Goal: Task Accomplishment & Management: Manage account settings

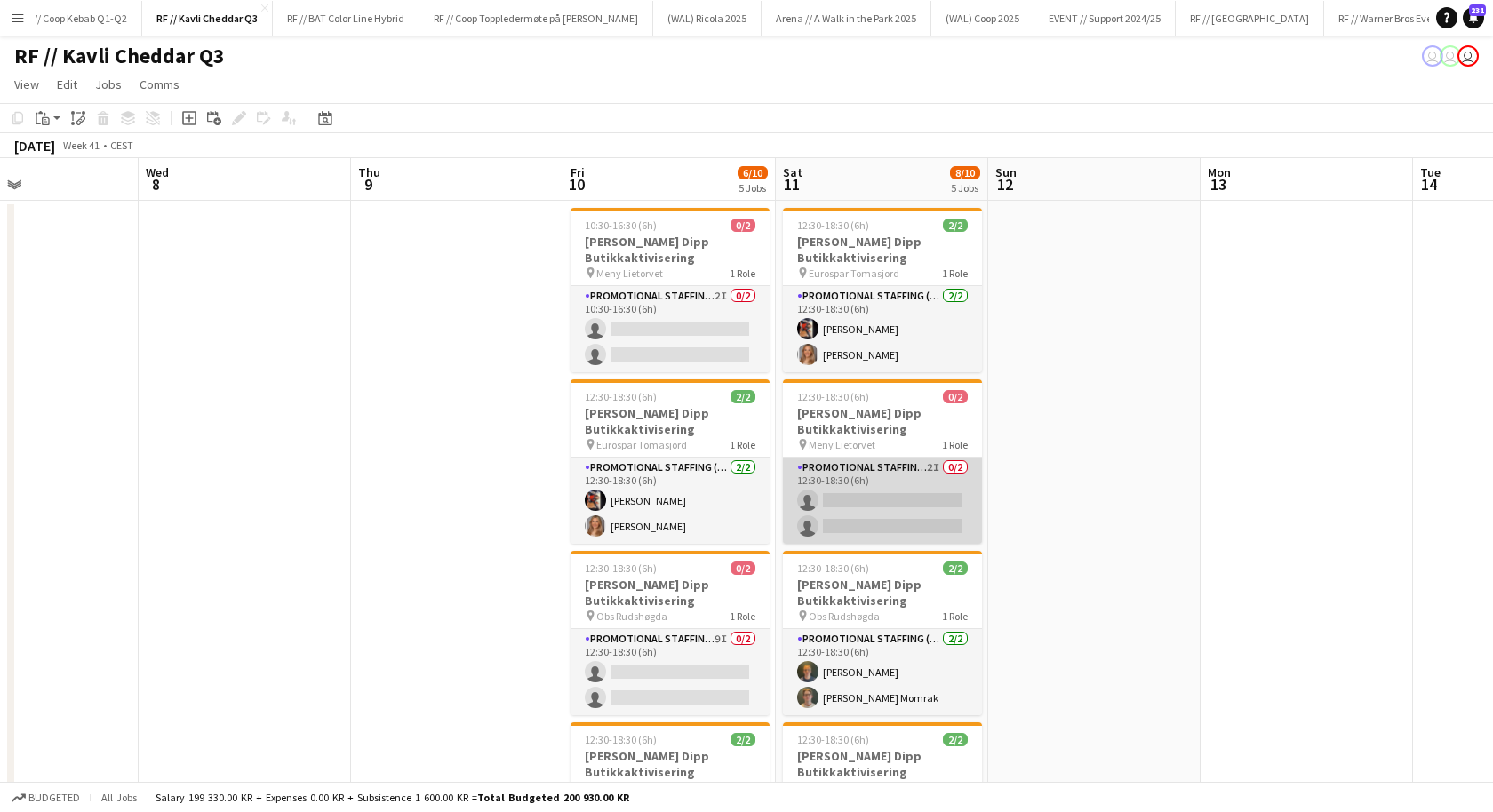
click at [848, 485] on app-card-role "Promotional Staffing (Promotional Staff) 2I 0/2 12:30-18:30 (6h) single-neutral…" at bounding box center [883, 501] width 199 height 86
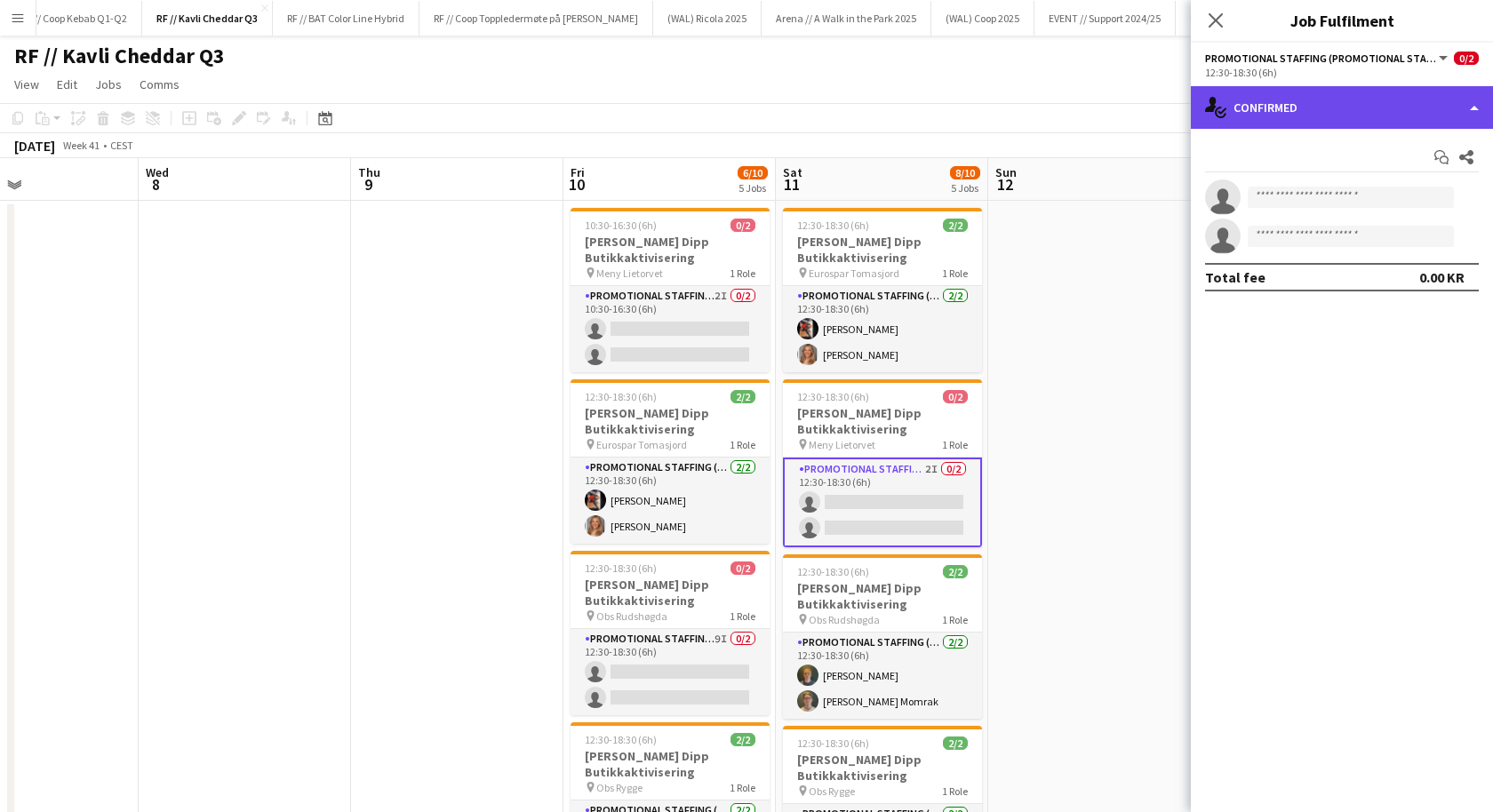
click at [1298, 120] on div "single-neutral-actions-check-2 Confirmed" at bounding box center [1342, 108] width 303 height 43
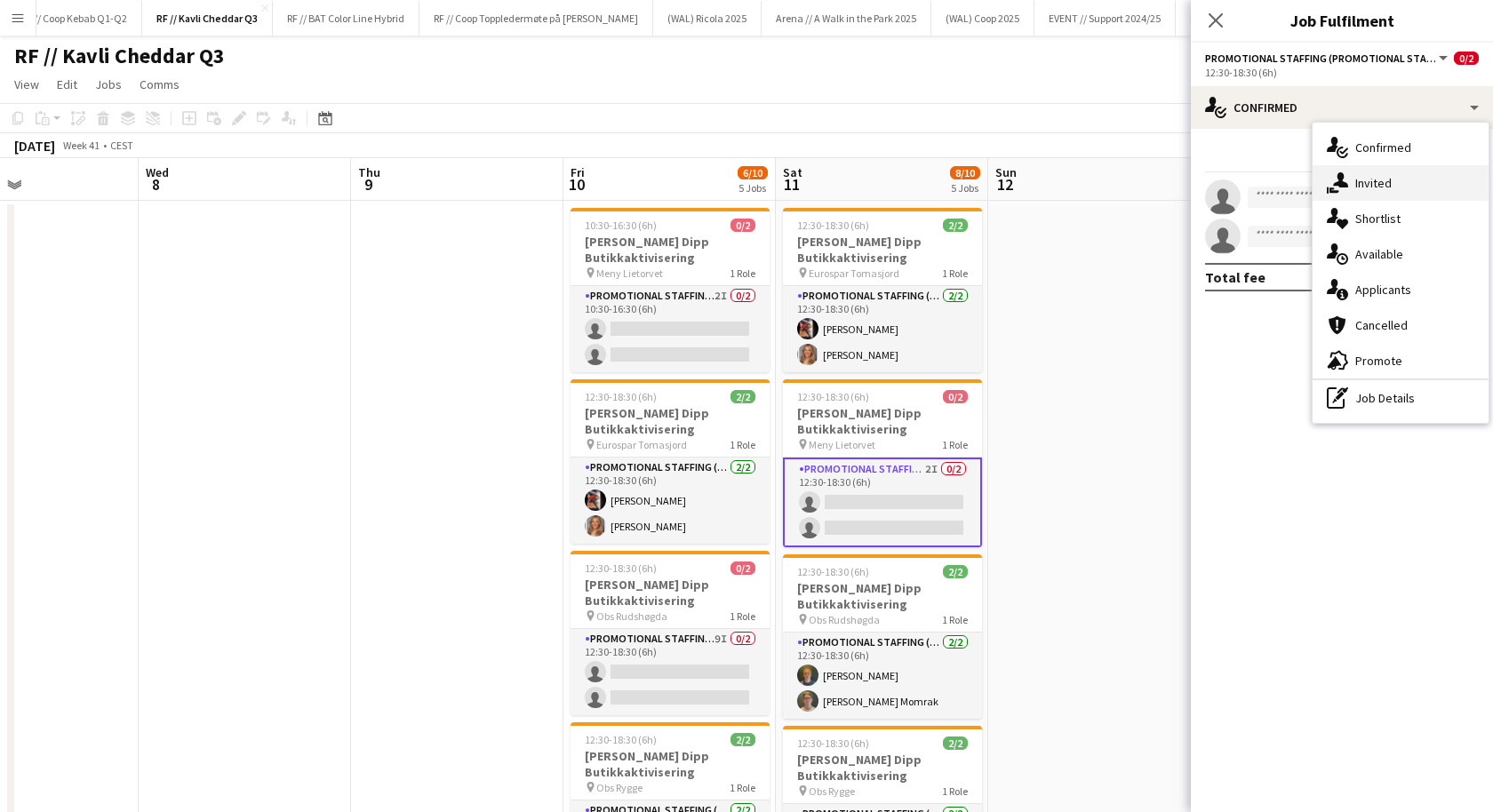
click at [1358, 170] on div "single-neutral-actions-share-1 Invited" at bounding box center [1401, 183] width 176 height 36
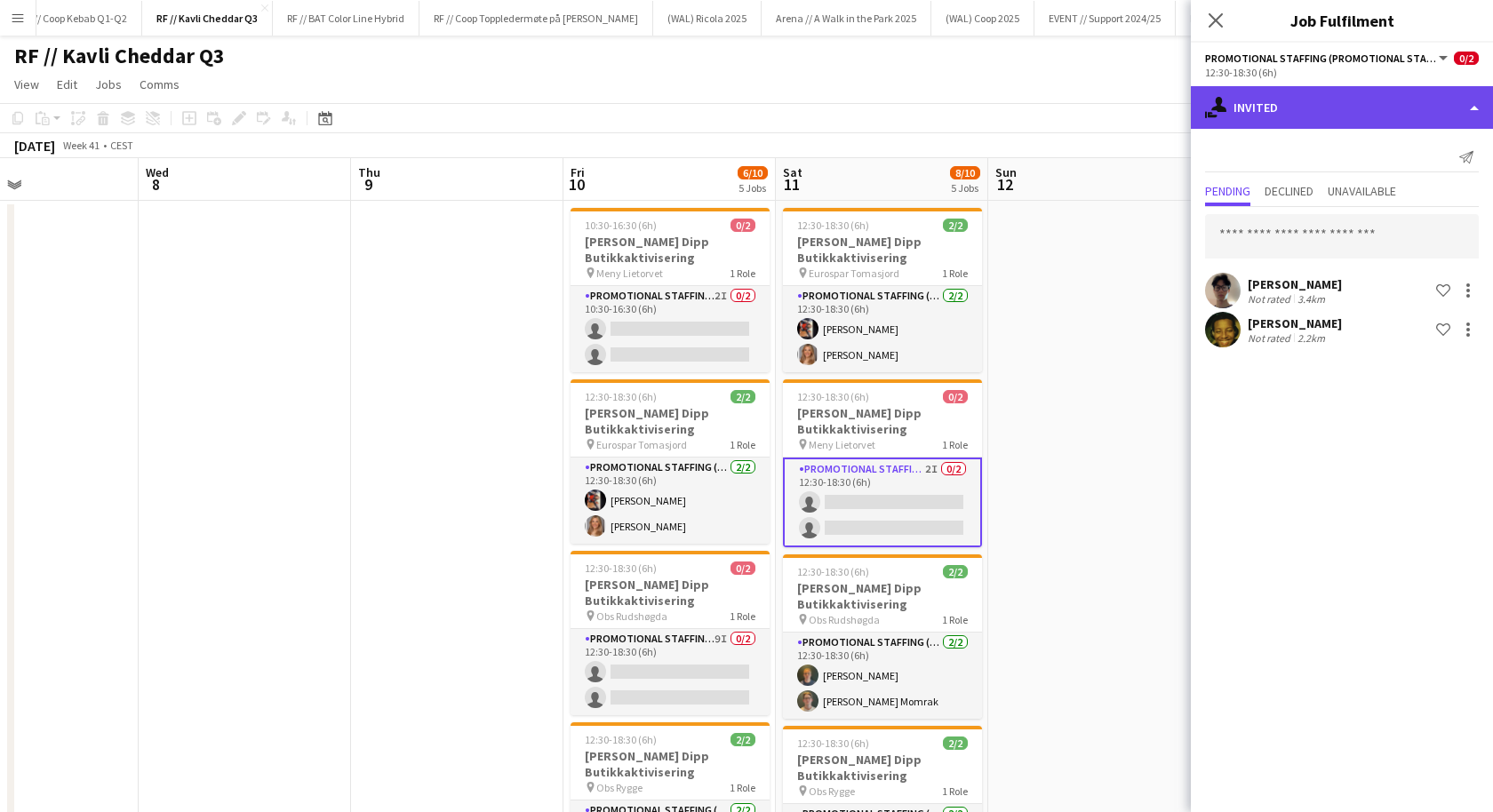
click at [1308, 109] on div "single-neutral-actions-share-1 Invited" at bounding box center [1342, 108] width 303 height 43
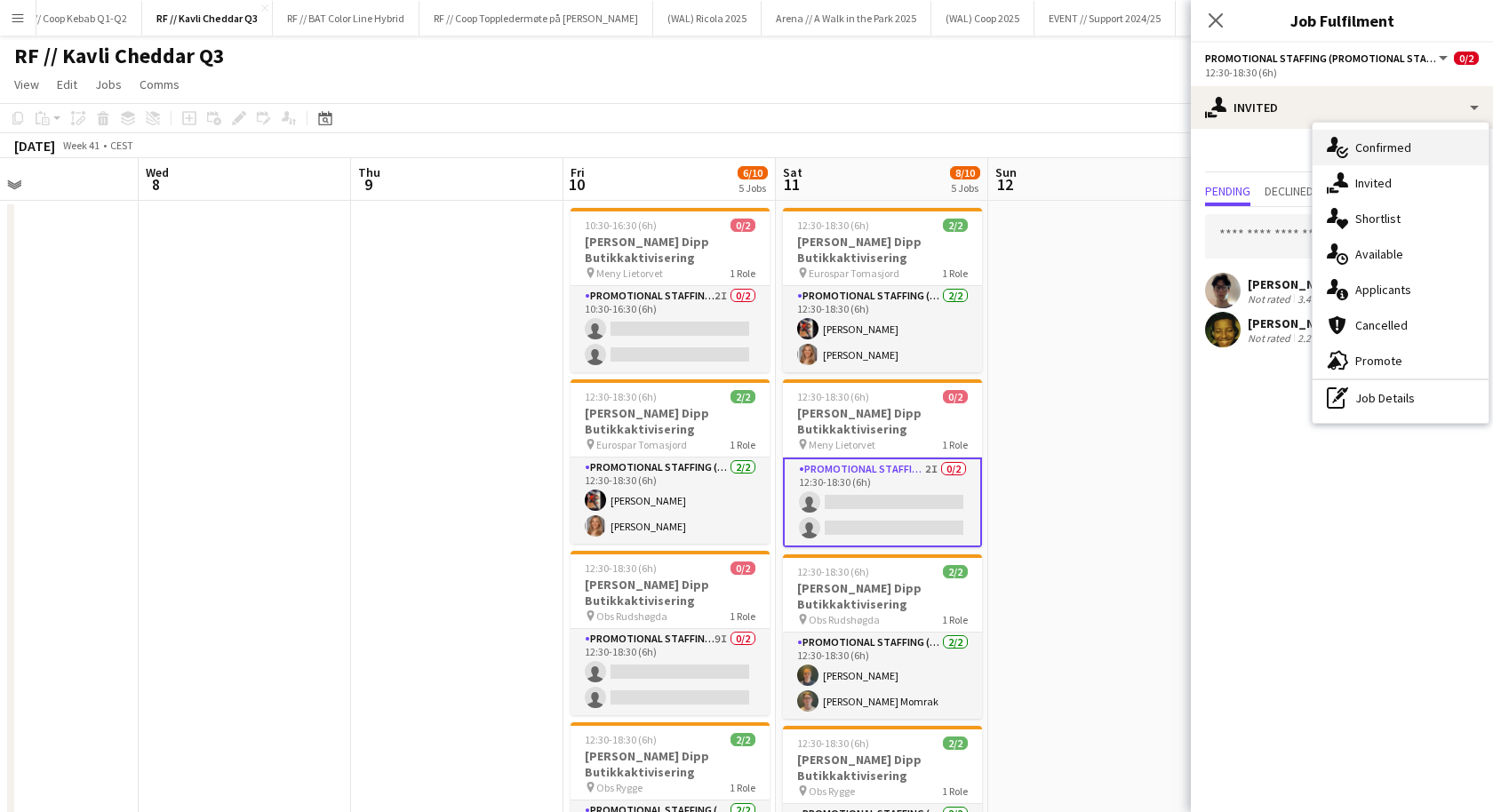
click at [1336, 149] on icon "single-neutral-actions-check-2" at bounding box center [1338, 147] width 22 height 22
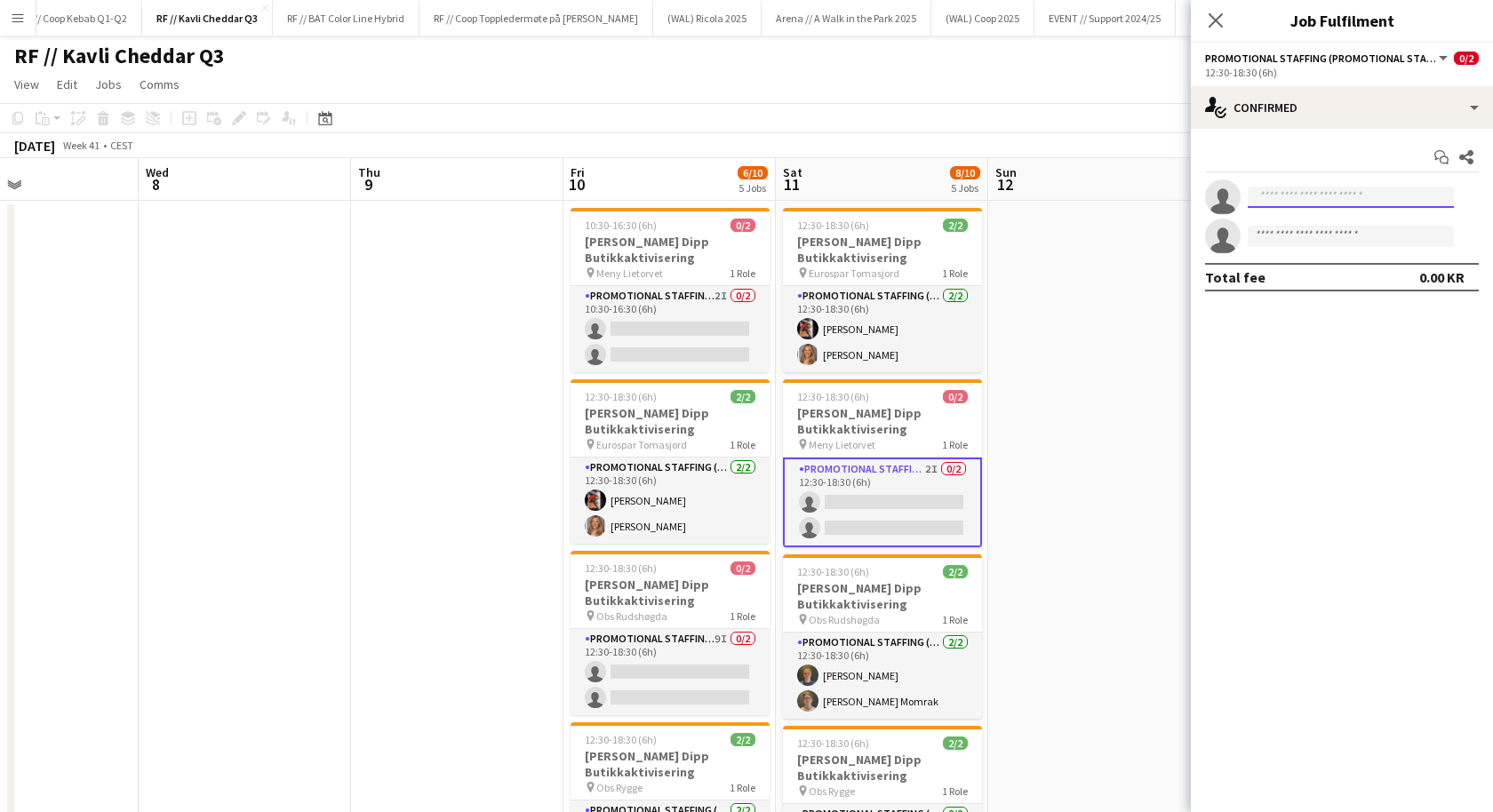
click at [1287, 205] on input at bounding box center [1351, 197] width 206 height 22
type input "****"
click at [1304, 235] on span "[EMAIL_ADDRESS][PERSON_NAME][DOMAIN_NAME]" at bounding box center [1351, 237] width 178 height 14
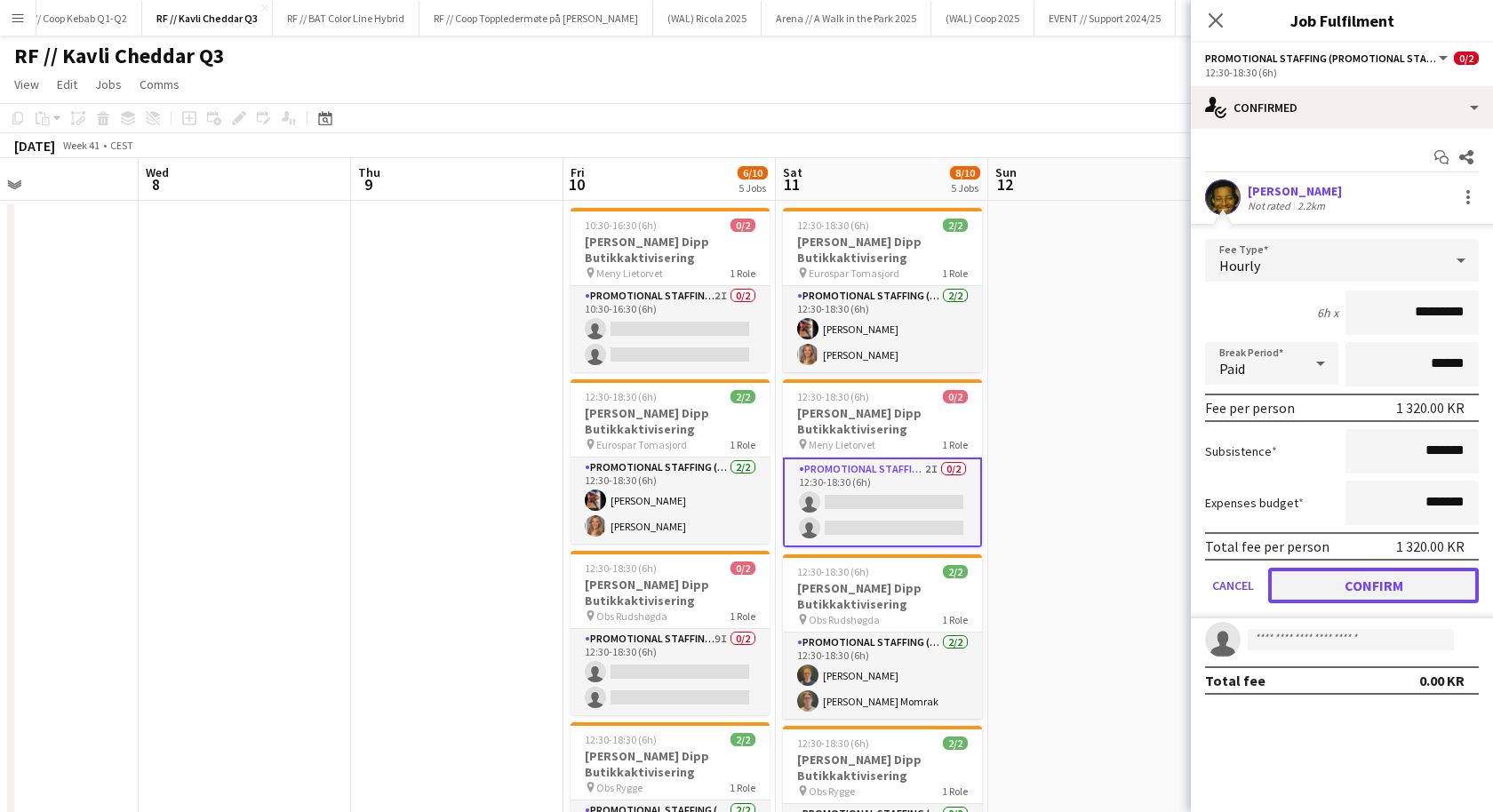
click at [1343, 585] on button "Confirm" at bounding box center [1374, 586] width 211 height 36
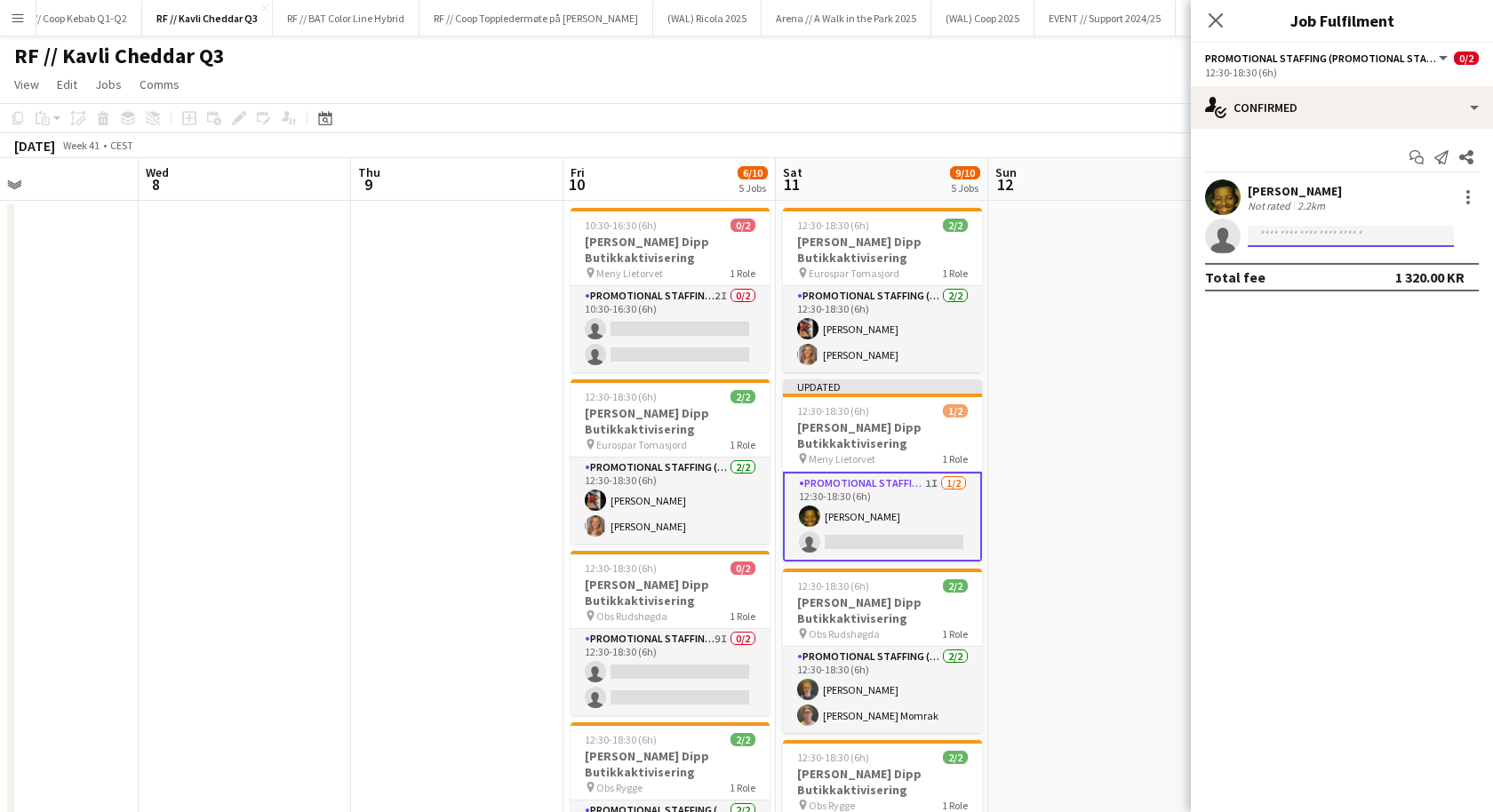
click at [1348, 233] on input at bounding box center [1351, 236] width 206 height 22
type input "****"
click at [1344, 258] on span "[PERSON_NAME] Active" at bounding box center [1351, 261] width 178 height 15
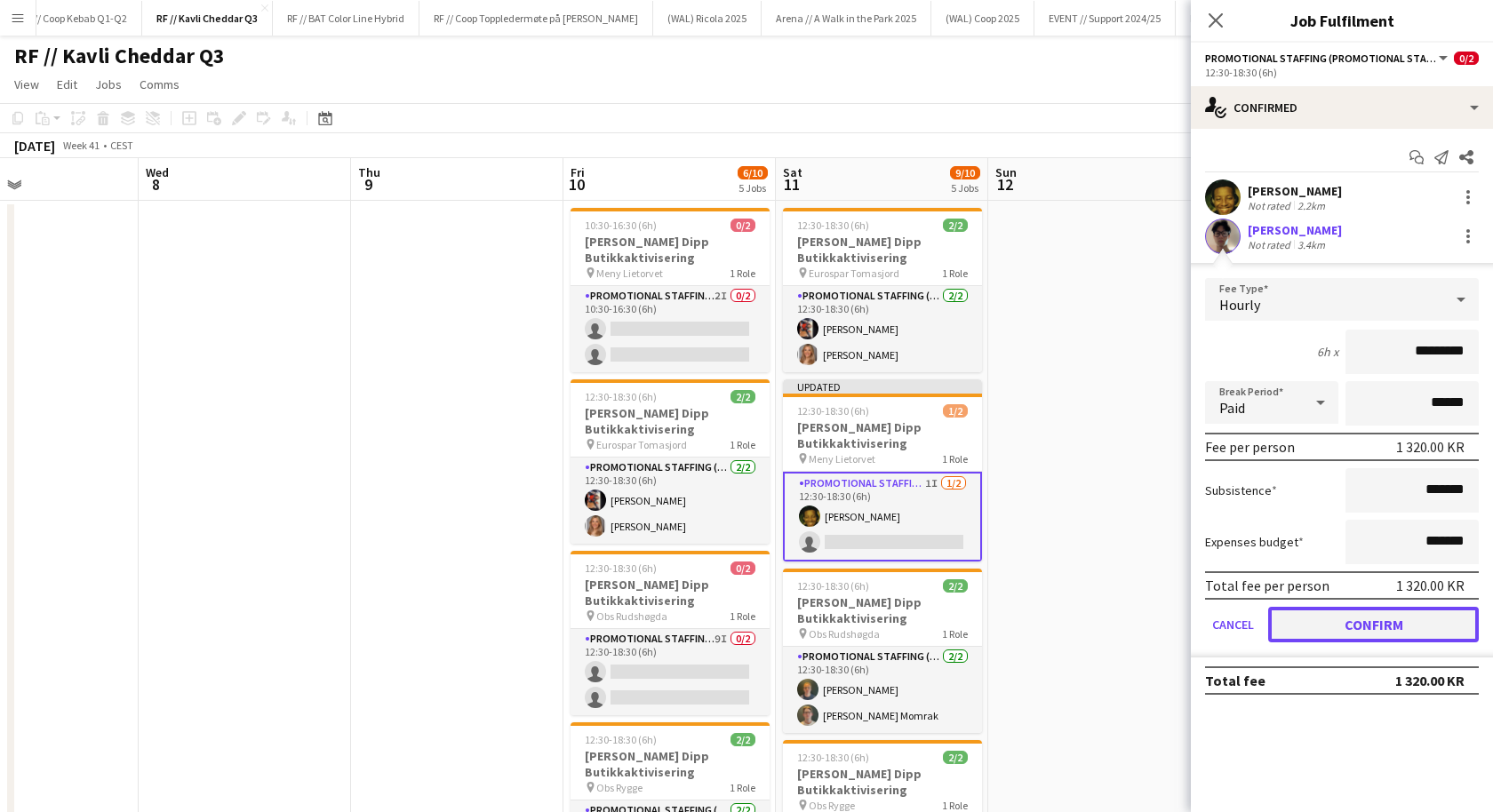
click at [1309, 631] on button "Confirm" at bounding box center [1374, 624] width 211 height 36
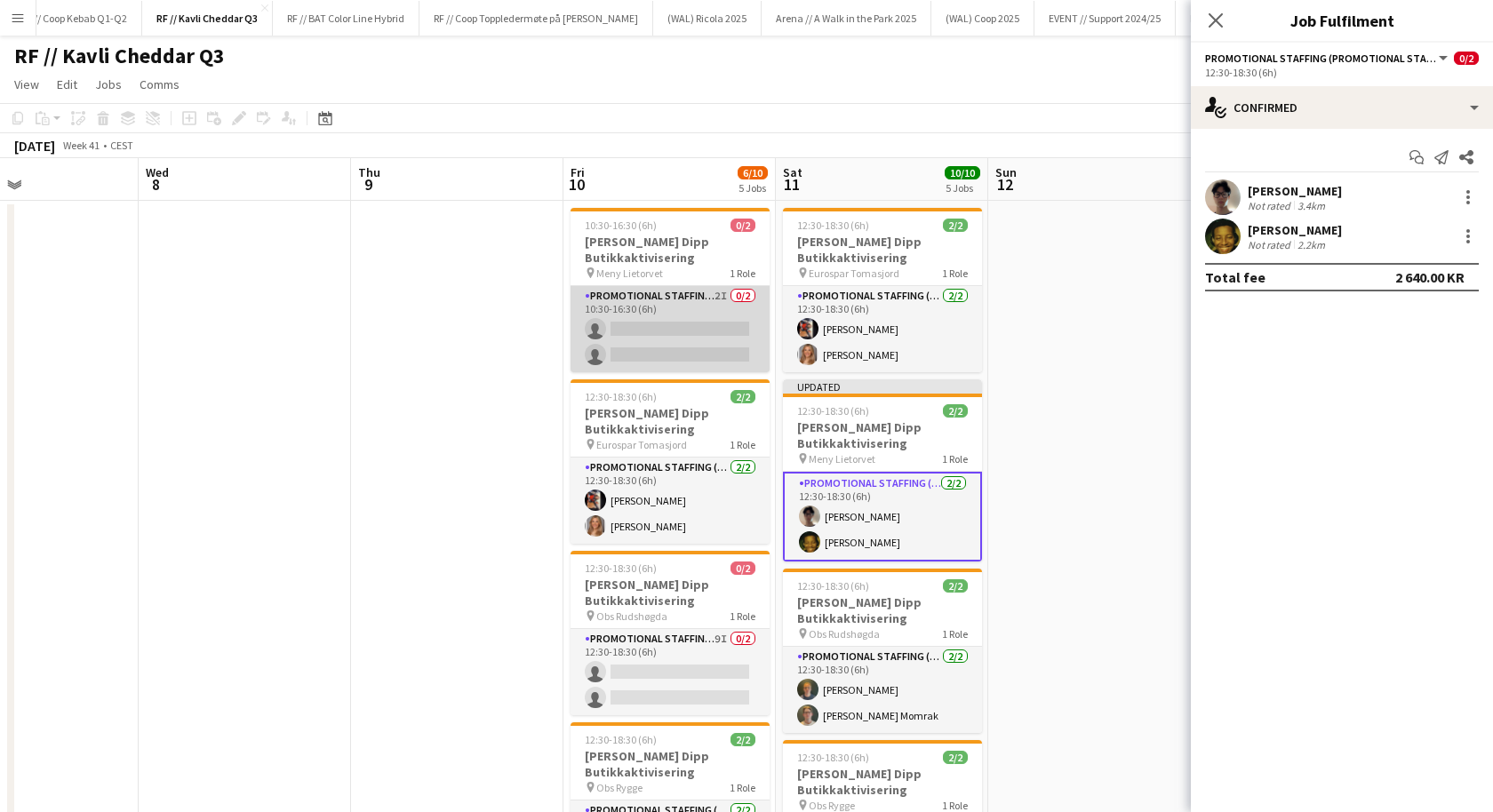
click at [698, 328] on app-card-role "Promotional Staffing (Promotional Staff) 2I 0/2 10:30-16:30 (6h) single-neutral…" at bounding box center [671, 329] width 199 height 86
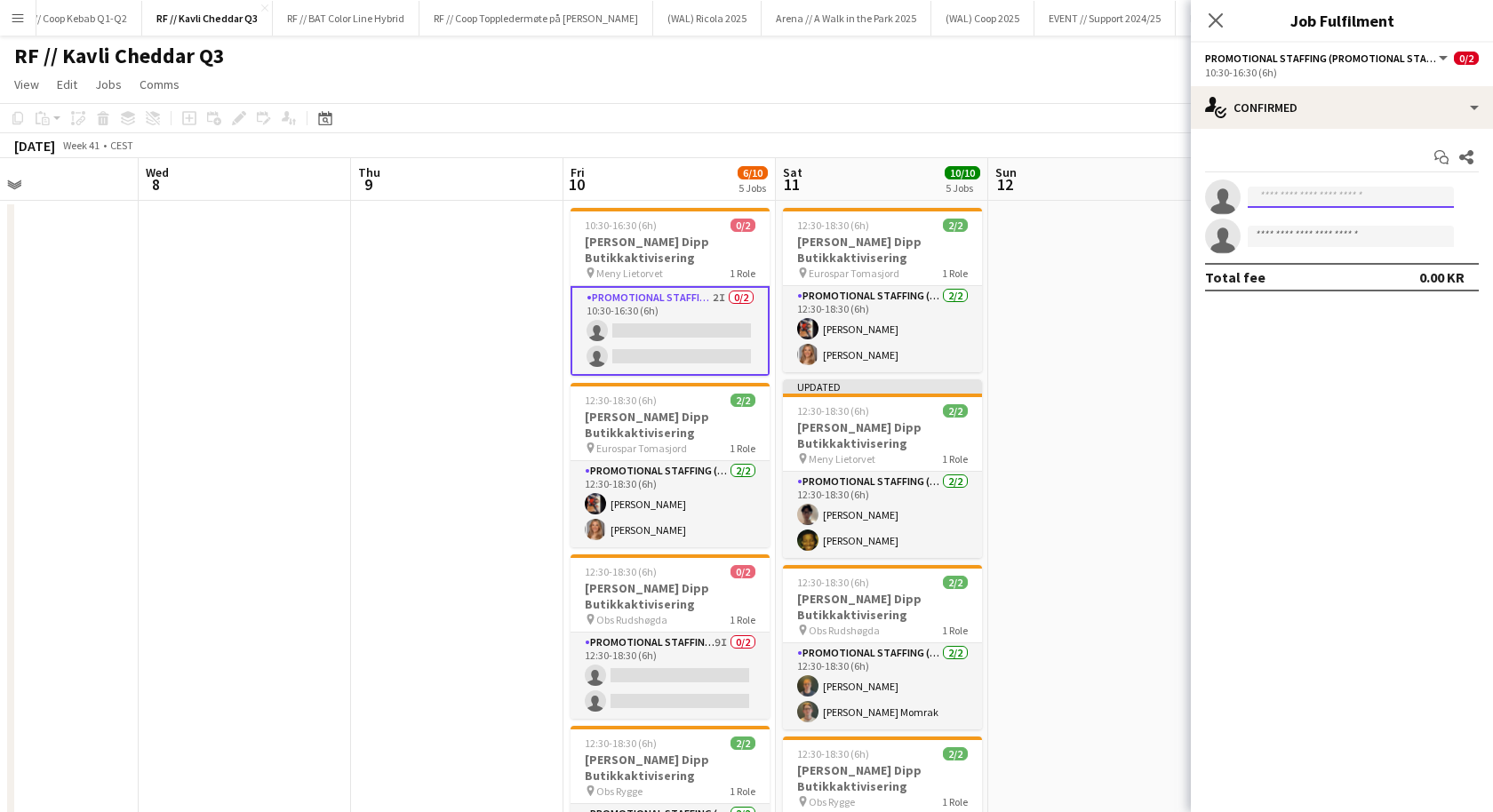
click at [1326, 199] on input at bounding box center [1351, 197] width 206 height 22
type input "*****"
click at [1348, 232] on span "[EMAIL_ADDRESS][PERSON_NAME][DOMAIN_NAME]" at bounding box center [1351, 237] width 178 height 14
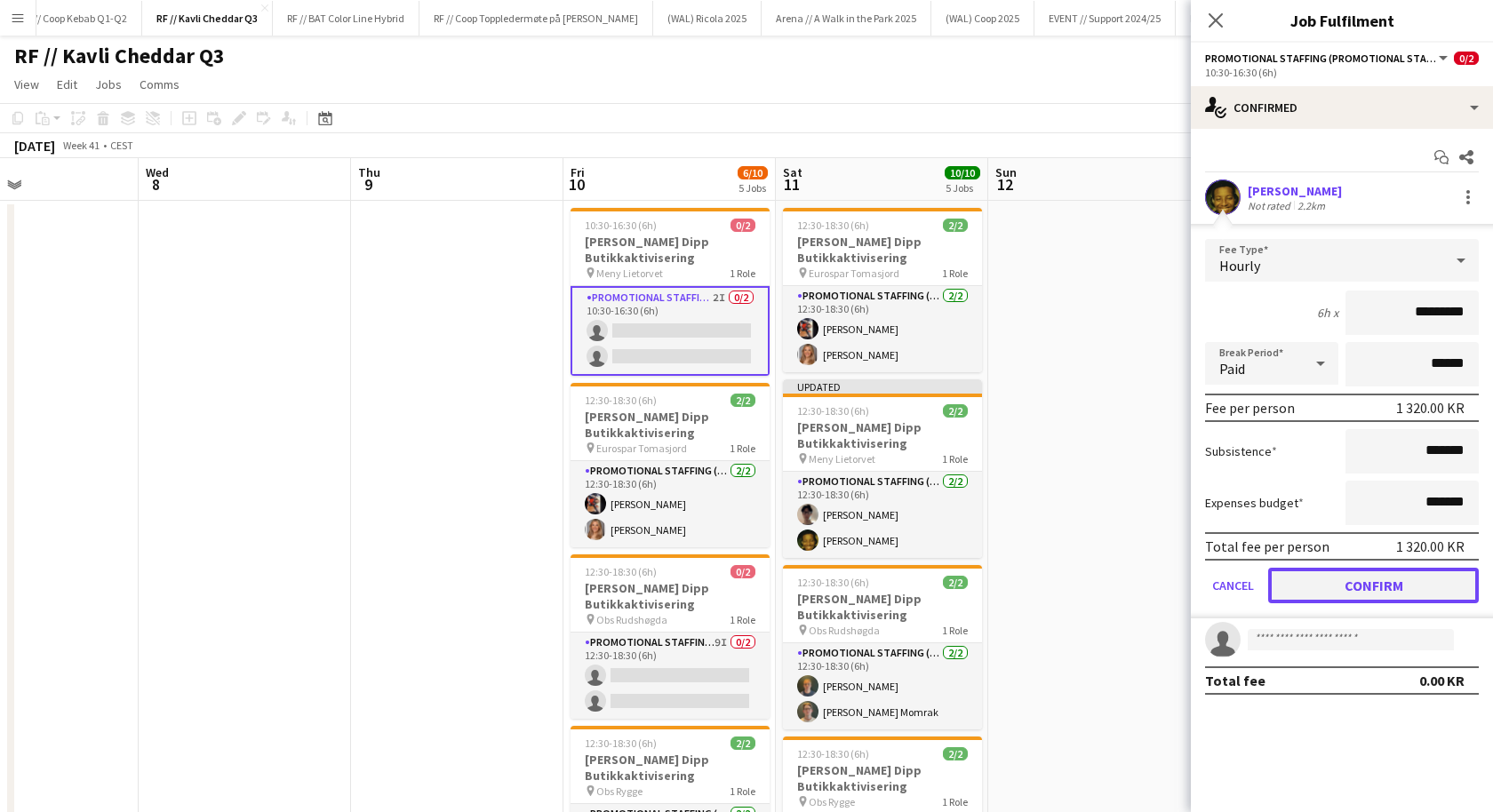
click at [1318, 581] on button "Confirm" at bounding box center [1374, 586] width 211 height 36
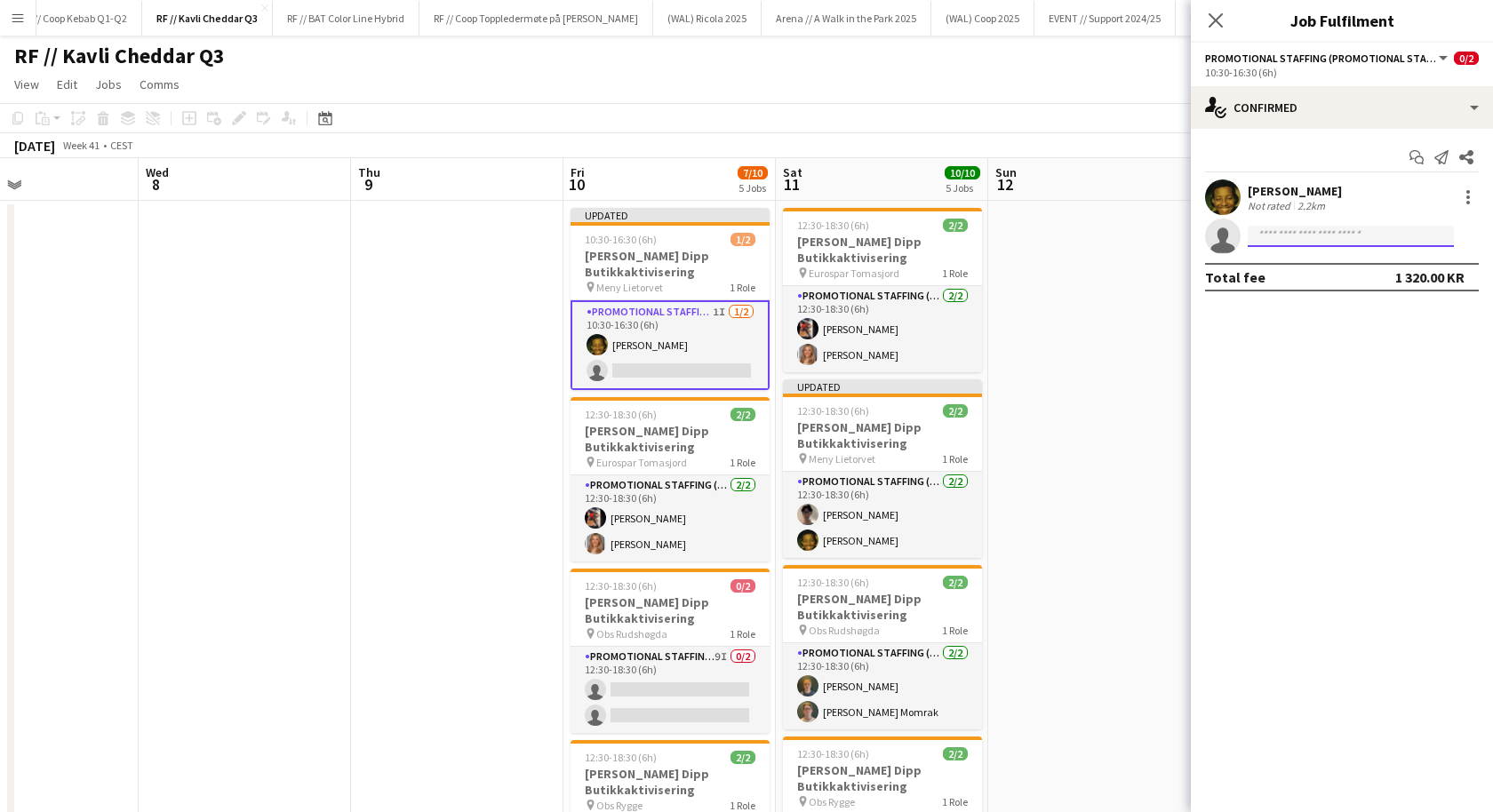
click at [1305, 240] on input at bounding box center [1351, 236] width 206 height 22
type input "****"
click at [1318, 275] on span "[EMAIL_ADDRESS][DOMAIN_NAME]" at bounding box center [1351, 276] width 178 height 14
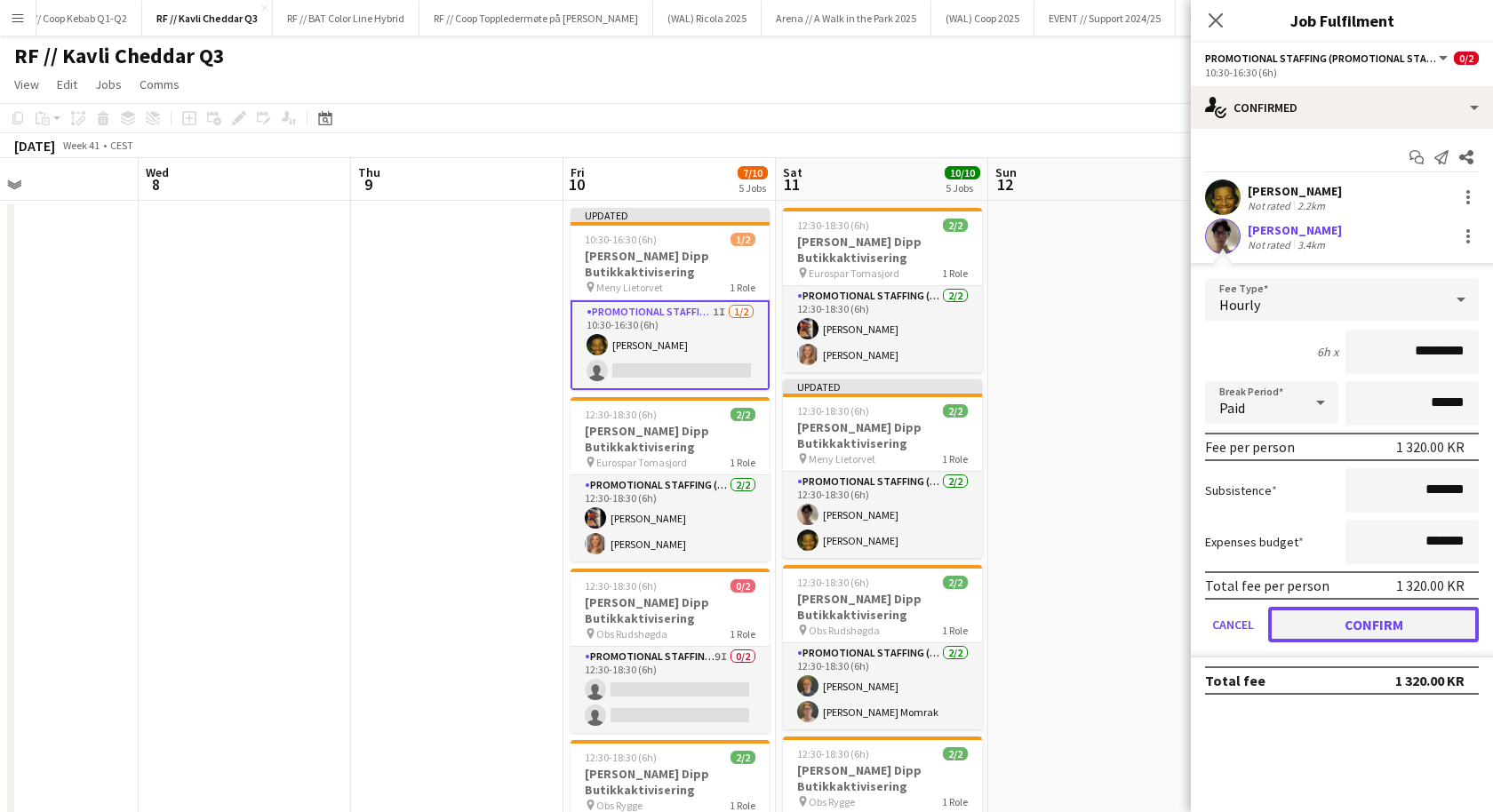
click at [1366, 625] on button "Confirm" at bounding box center [1374, 624] width 211 height 36
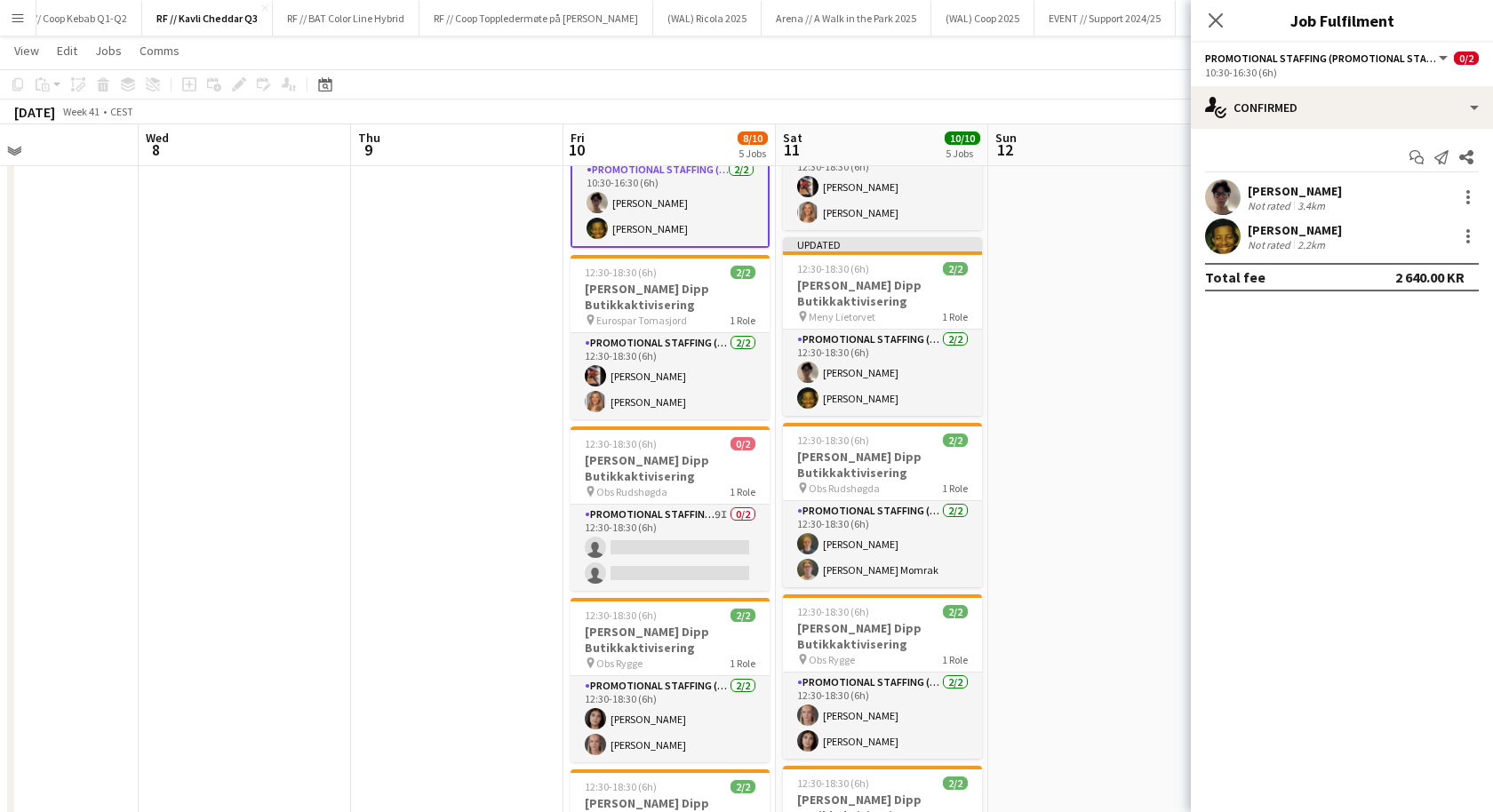
scroll to position [138, 0]
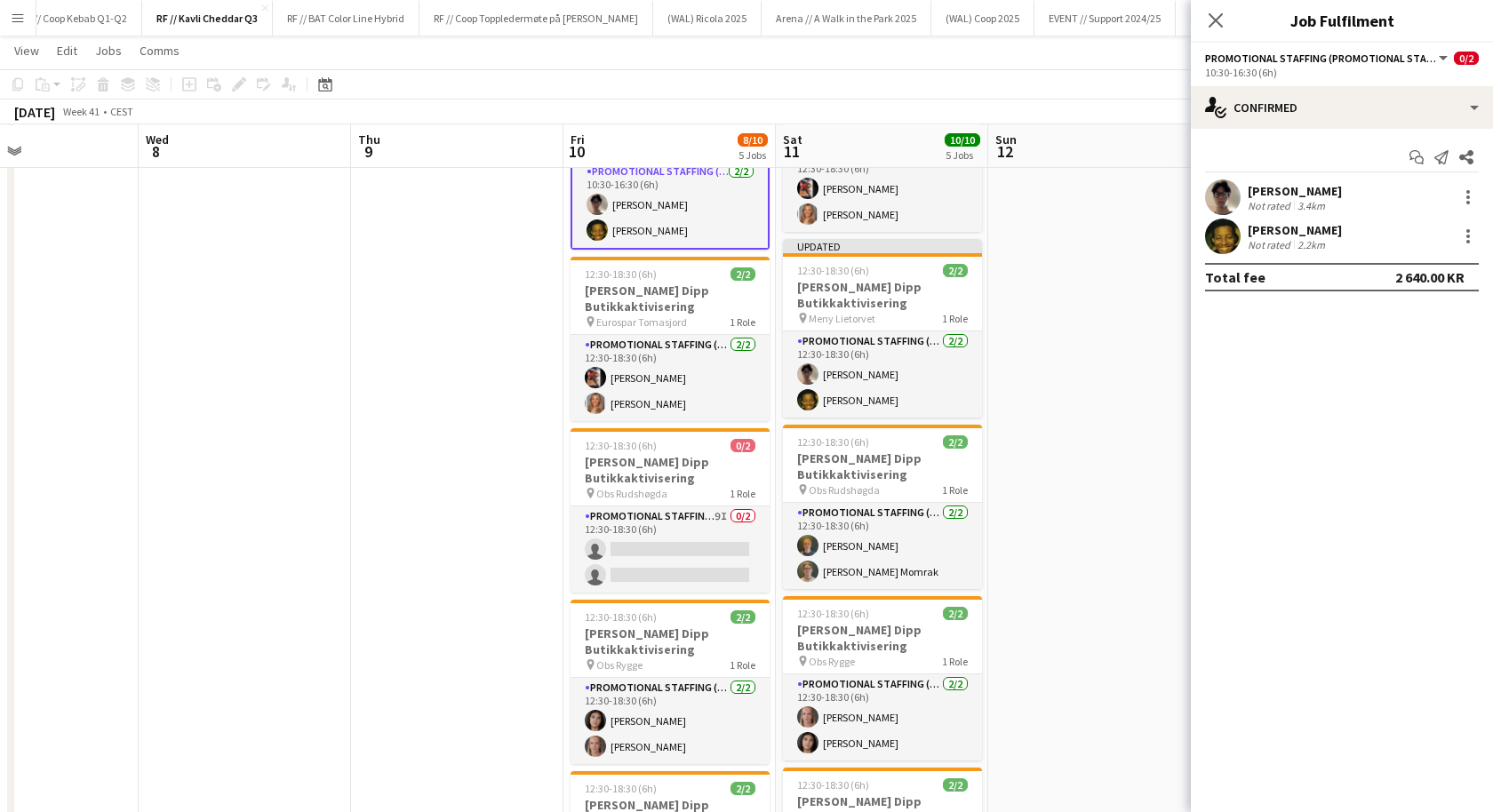
click at [1045, 530] on app-date-cell at bounding box center [1094, 596] width 213 height 1072
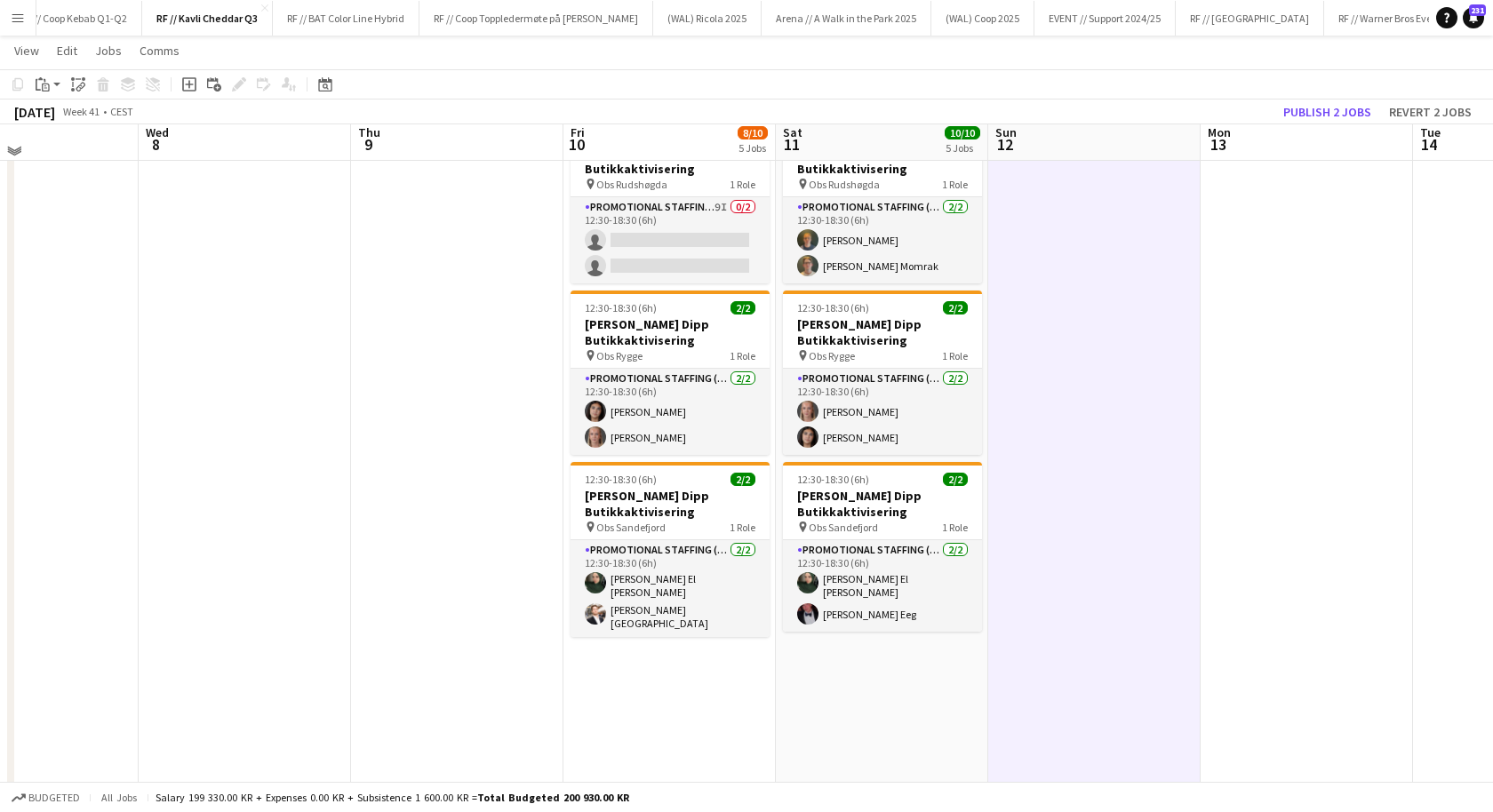
scroll to position [450, 0]
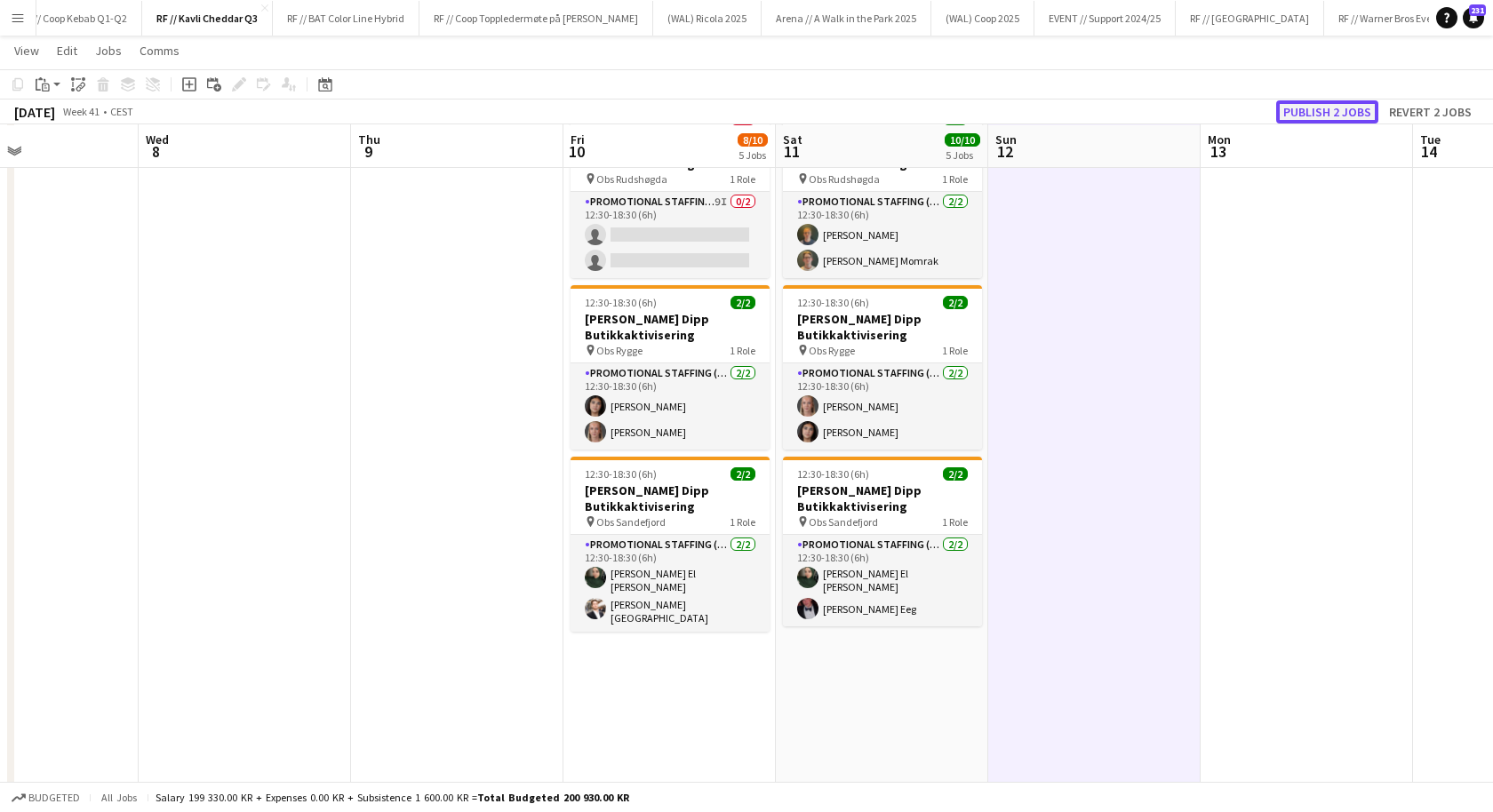
click at [1336, 112] on button "Publish 2 jobs" at bounding box center [1328, 112] width 102 height 23
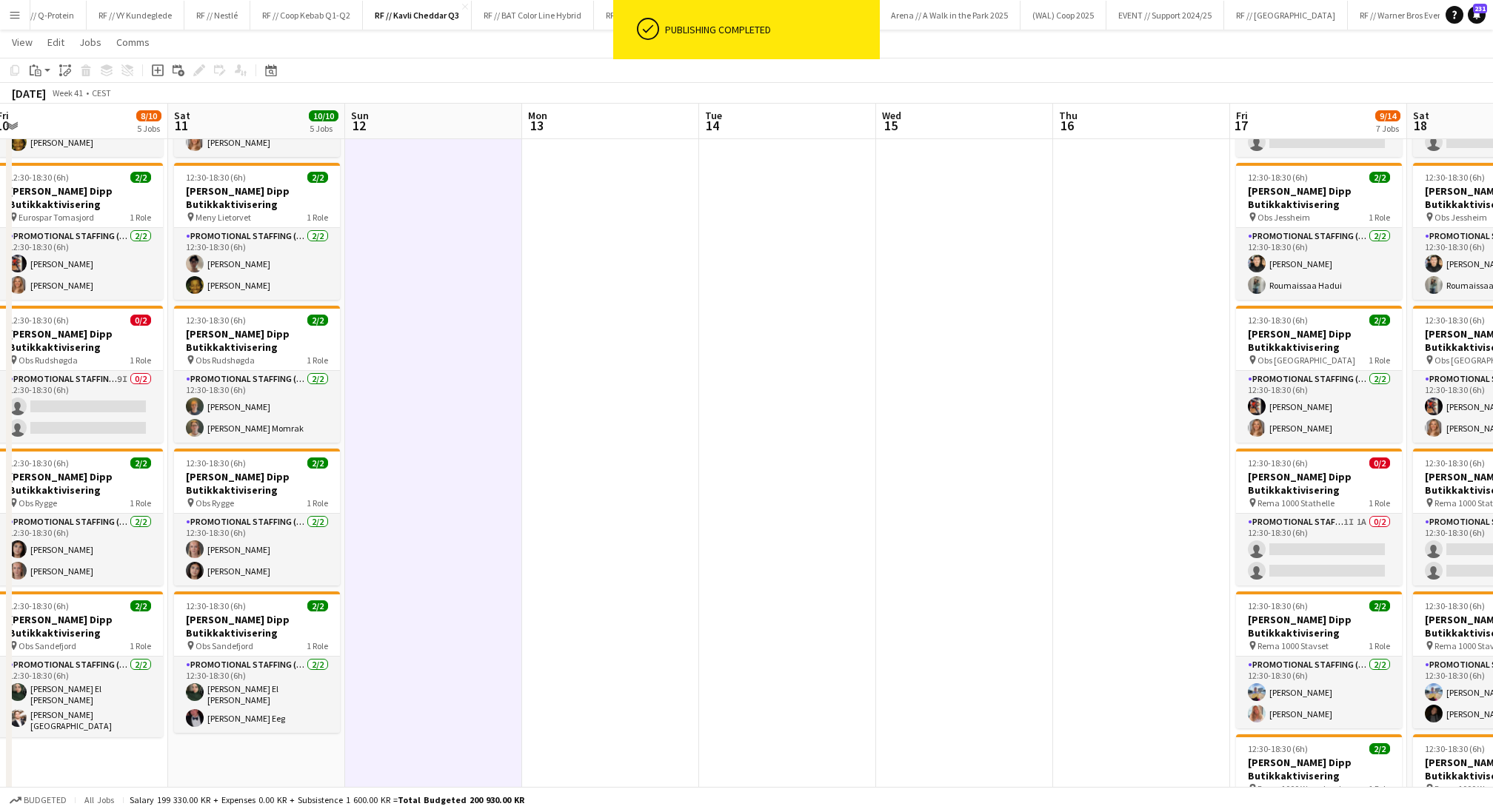
scroll to position [0, 566]
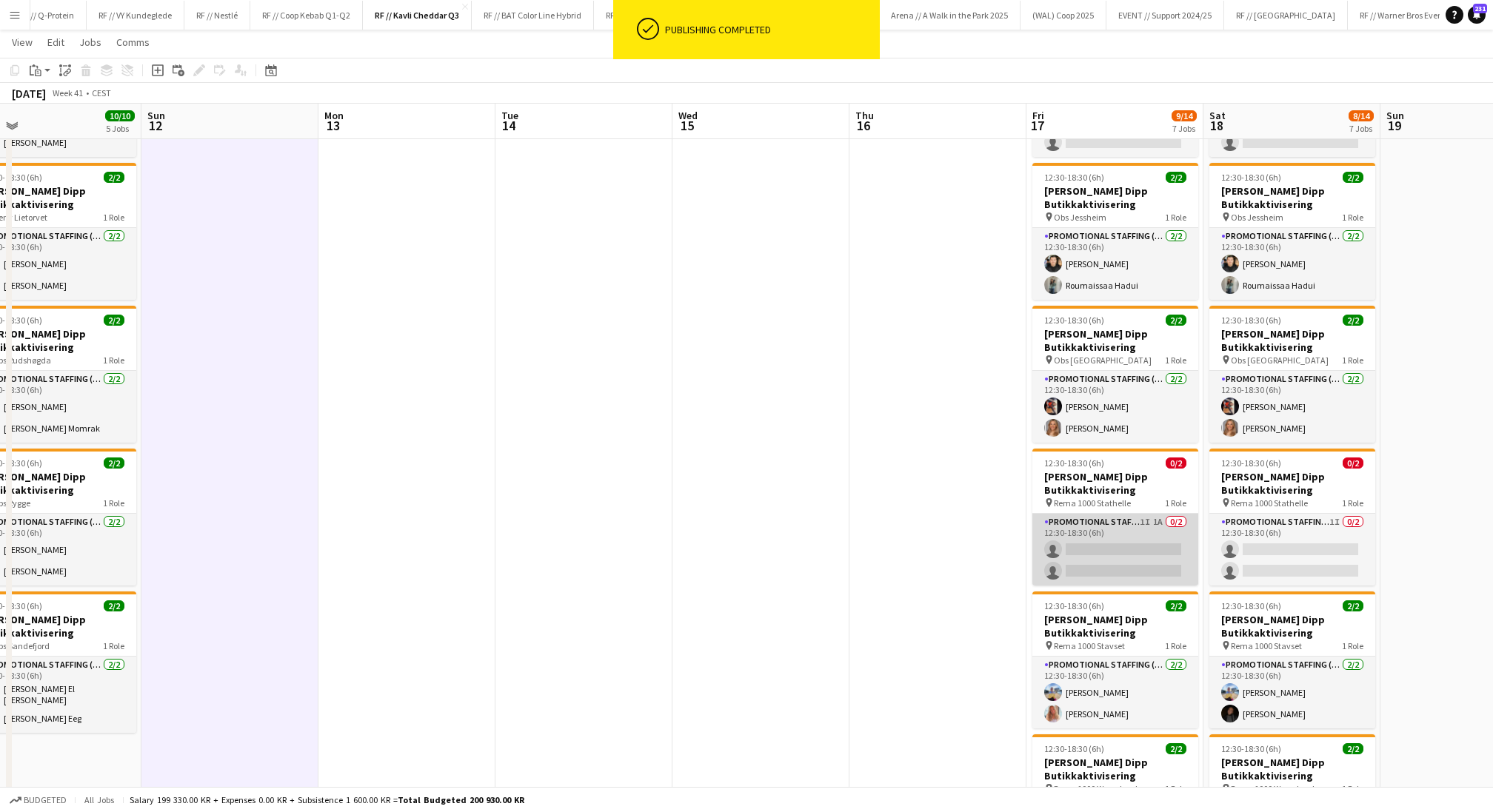
click at [1132, 550] on app-card-role "Promotional Staffing (Promotional Staff) 1I 1A 0/2 12:30-18:30 (6h) single-neut…" at bounding box center [1115, 550] width 166 height 72
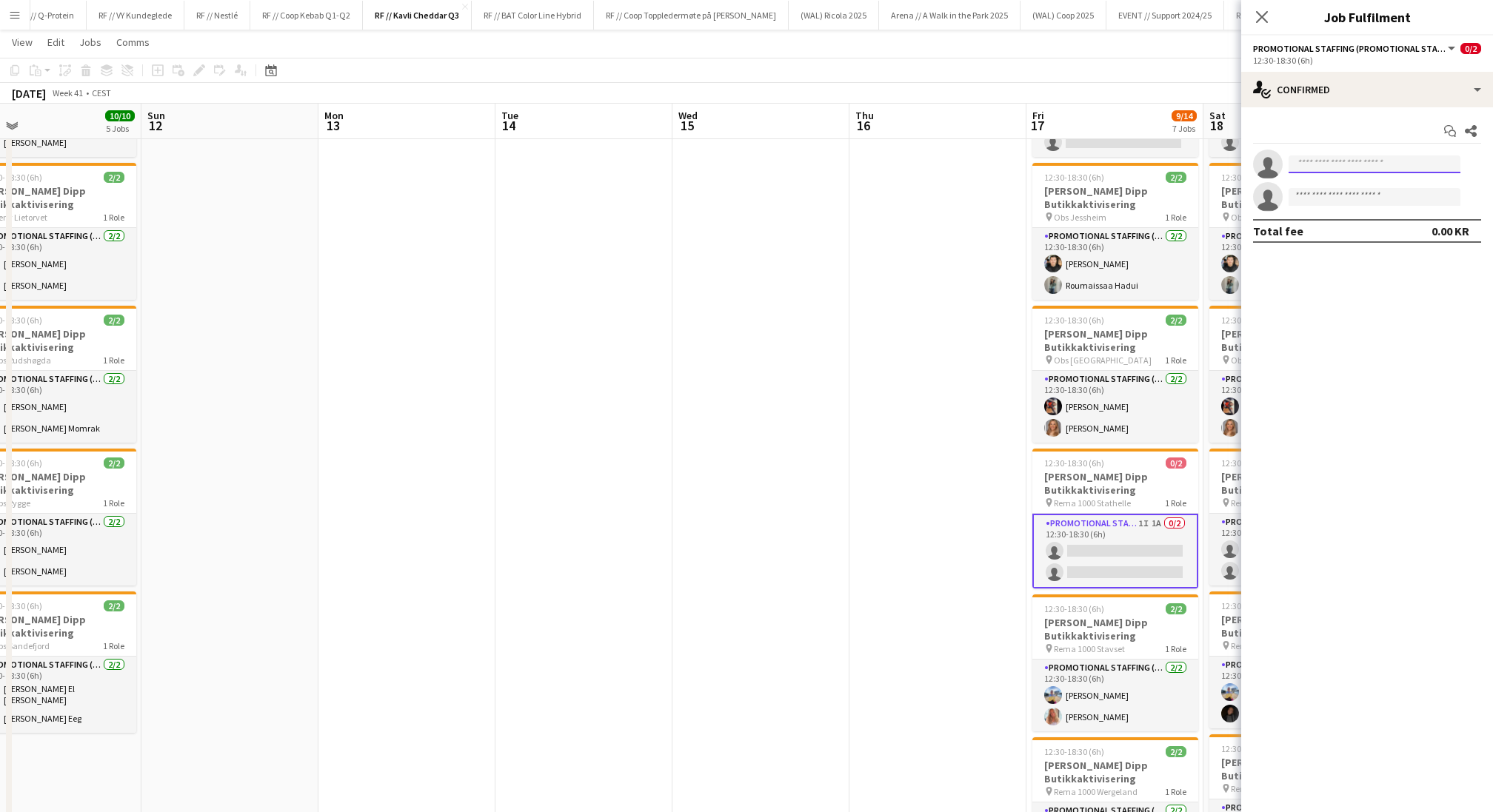
click at [1243, 159] on input at bounding box center [1375, 164] width 172 height 18
type input "*****"
click at [1243, 197] on span "[EMAIL_ADDRESS][PERSON_NAME][DOMAIN_NAME]" at bounding box center [1375, 197] width 148 height 12
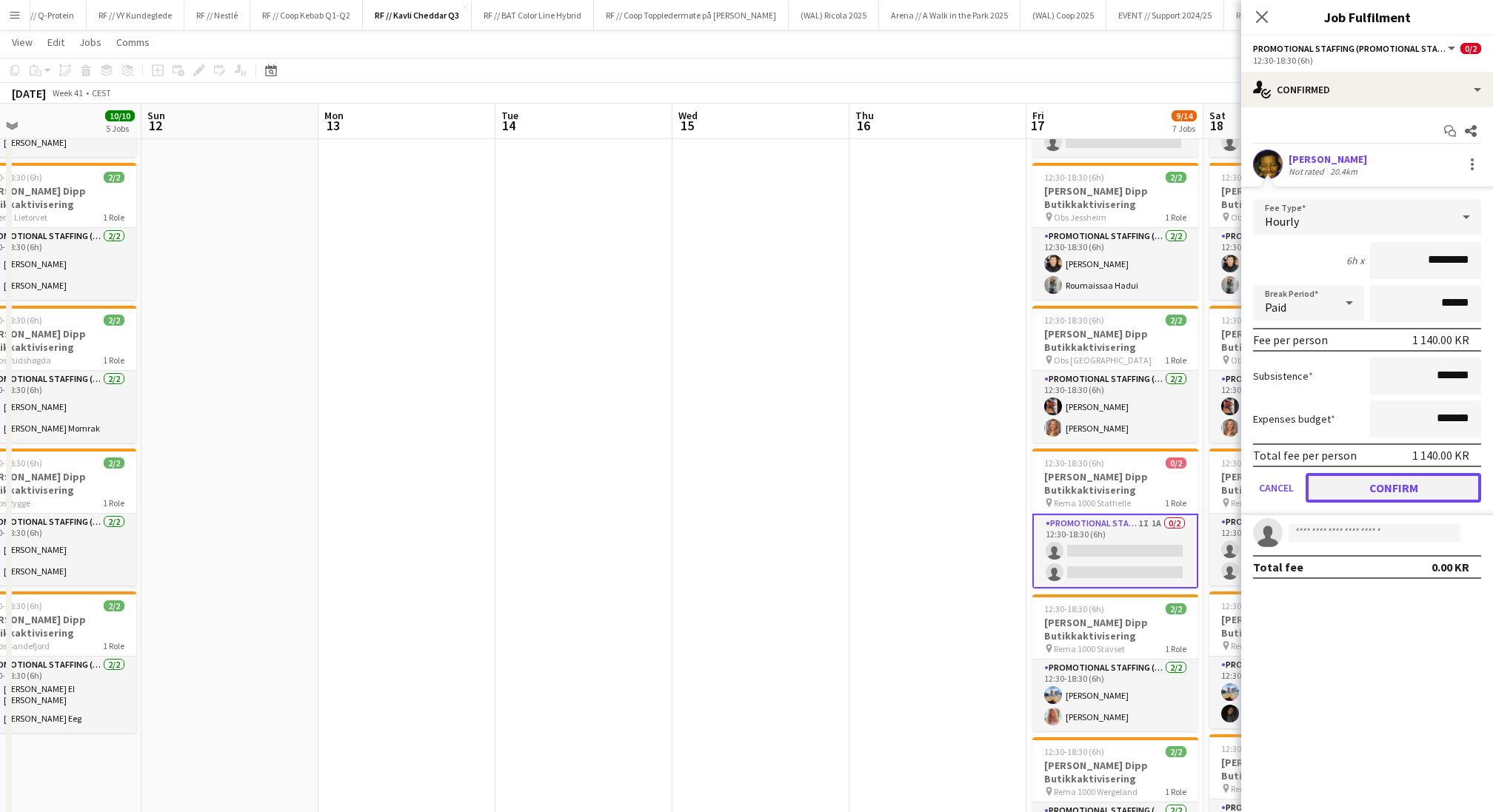
click at [1243, 473] on button "Confirm" at bounding box center [1394, 488] width 176 height 30
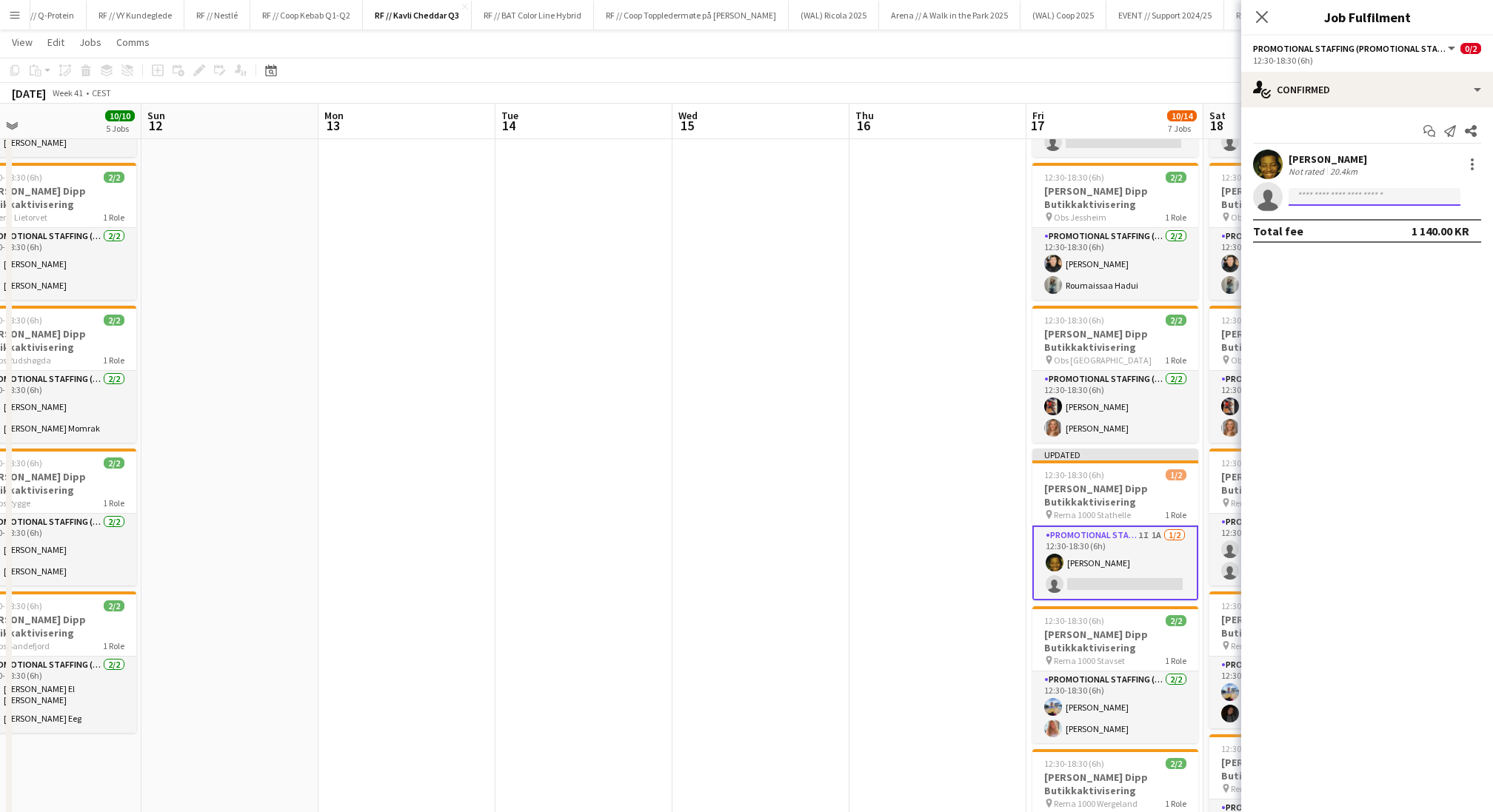
click at [1243, 195] on input at bounding box center [1375, 197] width 172 height 18
type input "****"
click at [1243, 230] on span "[EMAIL_ADDRESS][DOMAIN_NAME]" at bounding box center [1375, 230] width 148 height 12
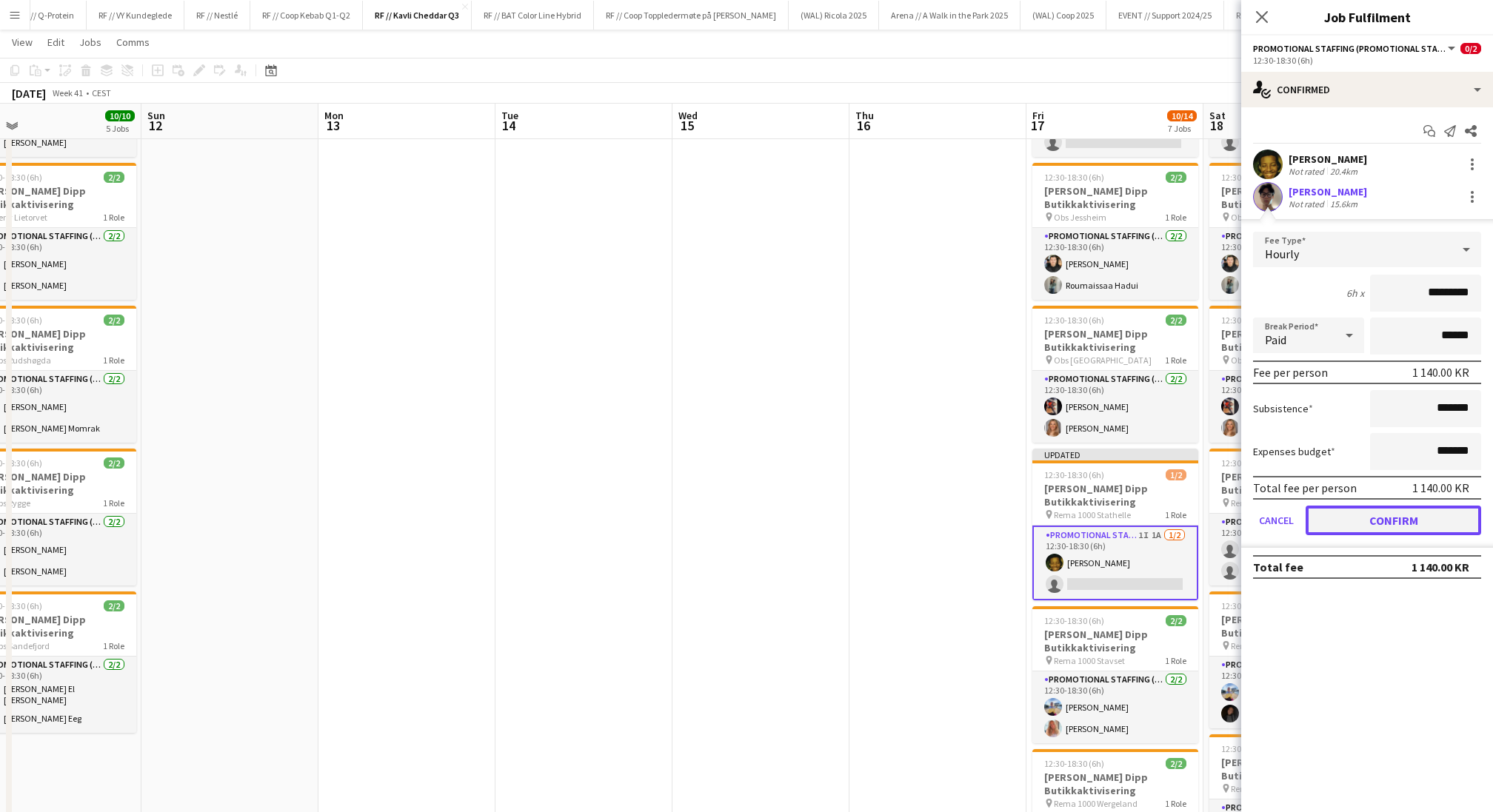
click at [1243, 515] on button "Confirm" at bounding box center [1394, 520] width 176 height 30
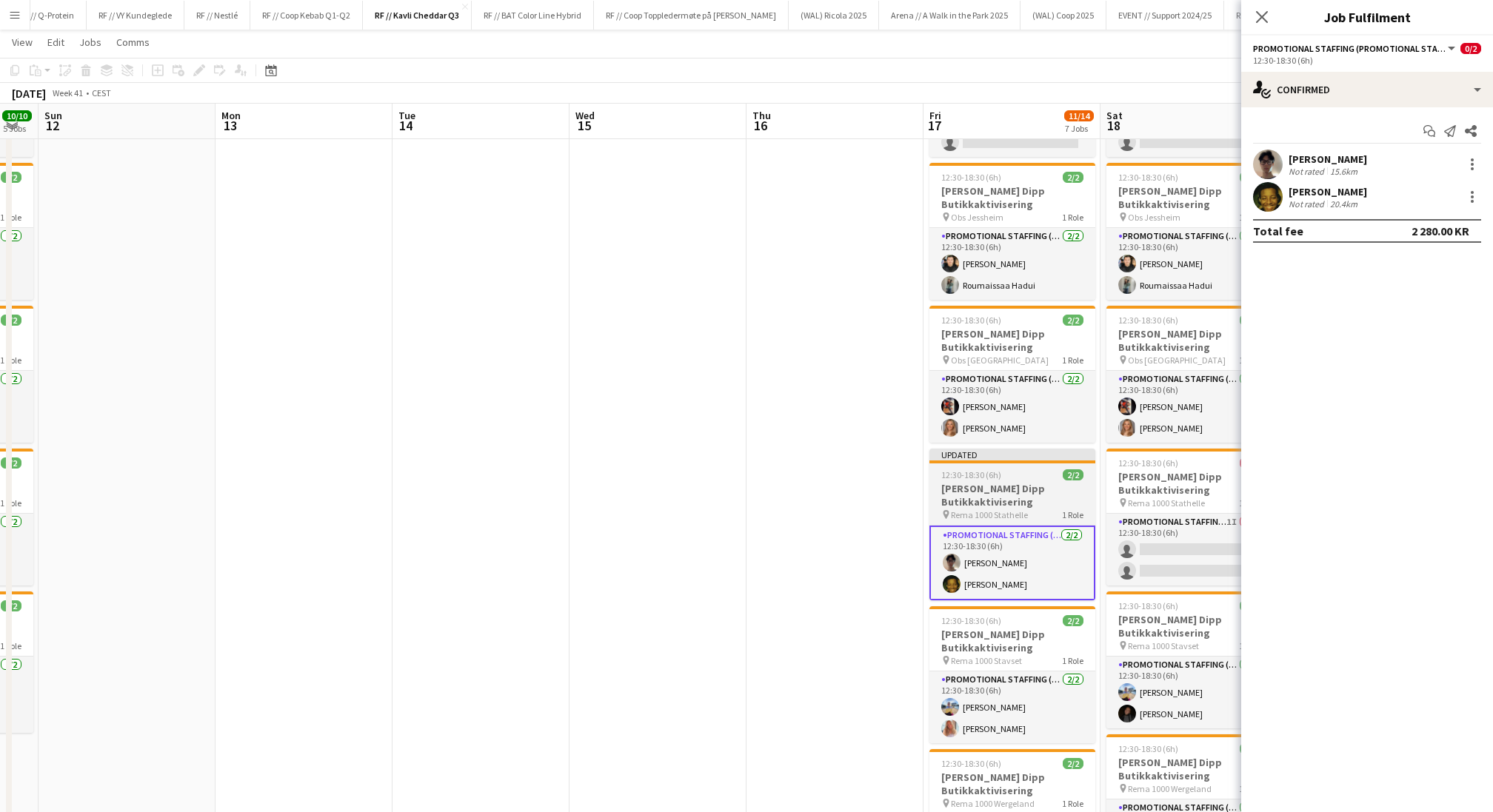
scroll to position [0, 687]
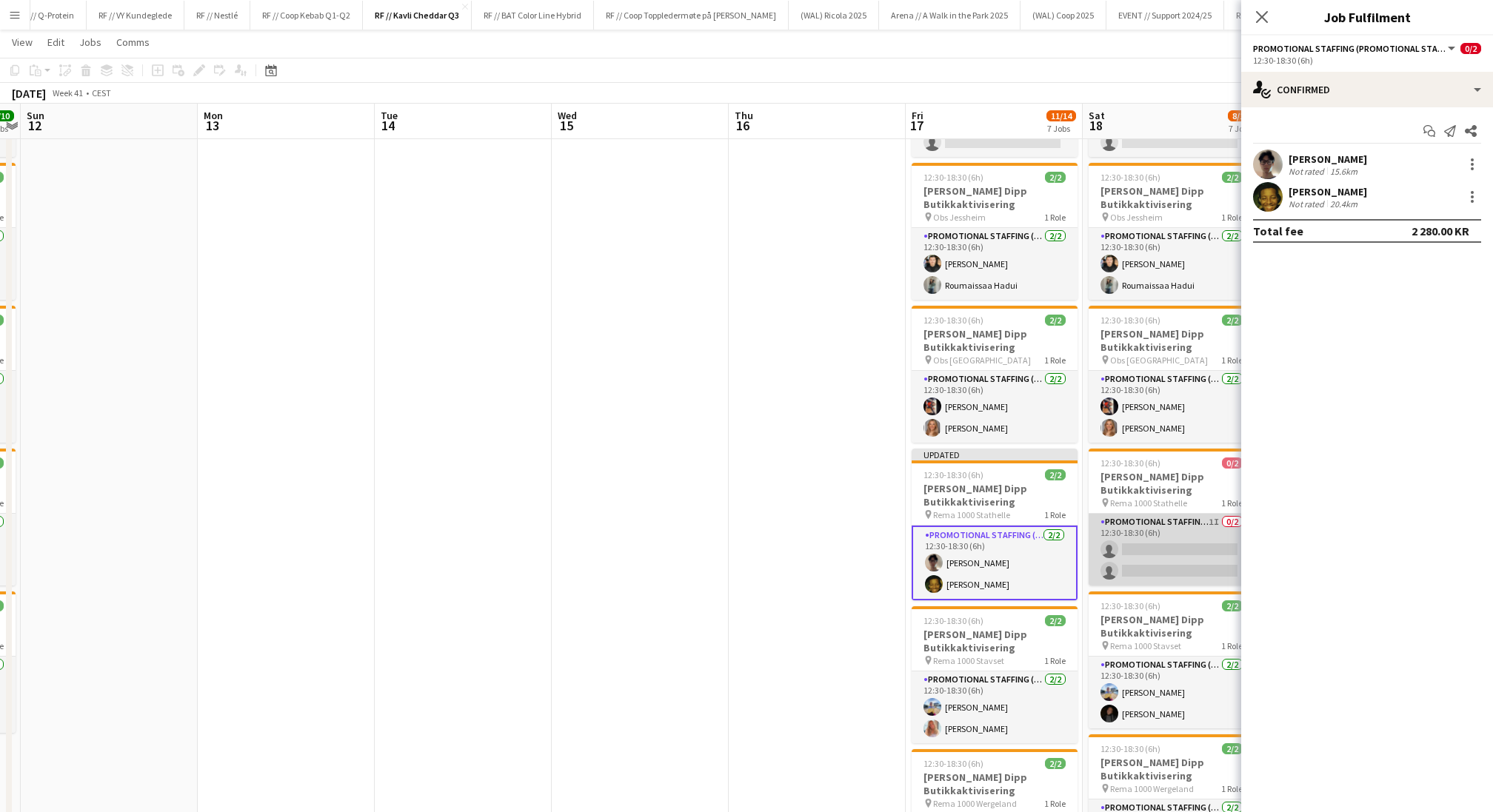
click at [1169, 529] on app-card-role "Promotional Staffing (Promotional Staff) 1I 0/2 12:30-18:30 (6h) single-neutral…" at bounding box center [1171, 550] width 166 height 72
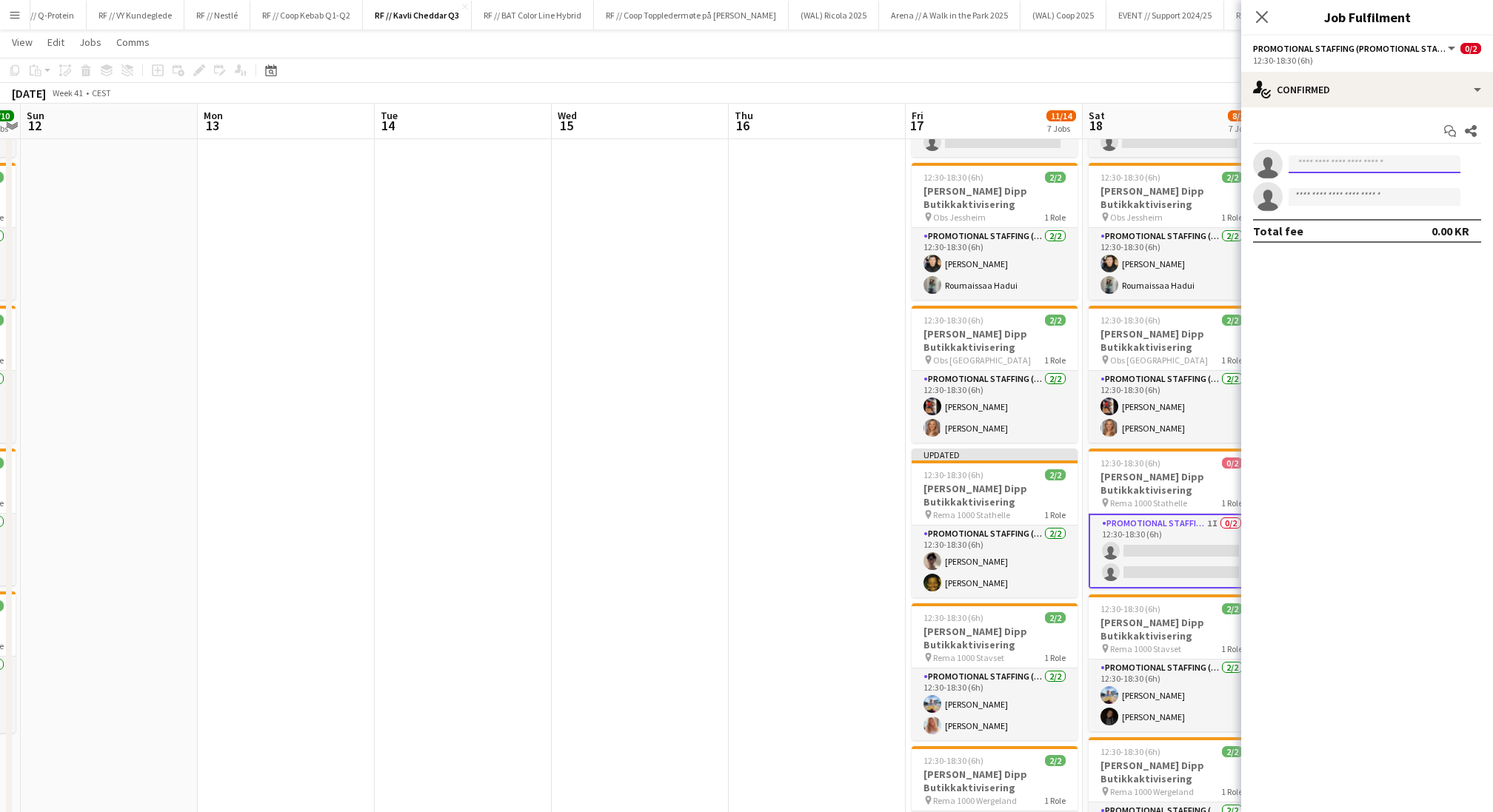
click at [1243, 159] on input at bounding box center [1375, 164] width 172 height 18
type input "*****"
click at [1243, 199] on span "[EMAIL_ADDRESS][PERSON_NAME][DOMAIN_NAME]" at bounding box center [1375, 197] width 148 height 12
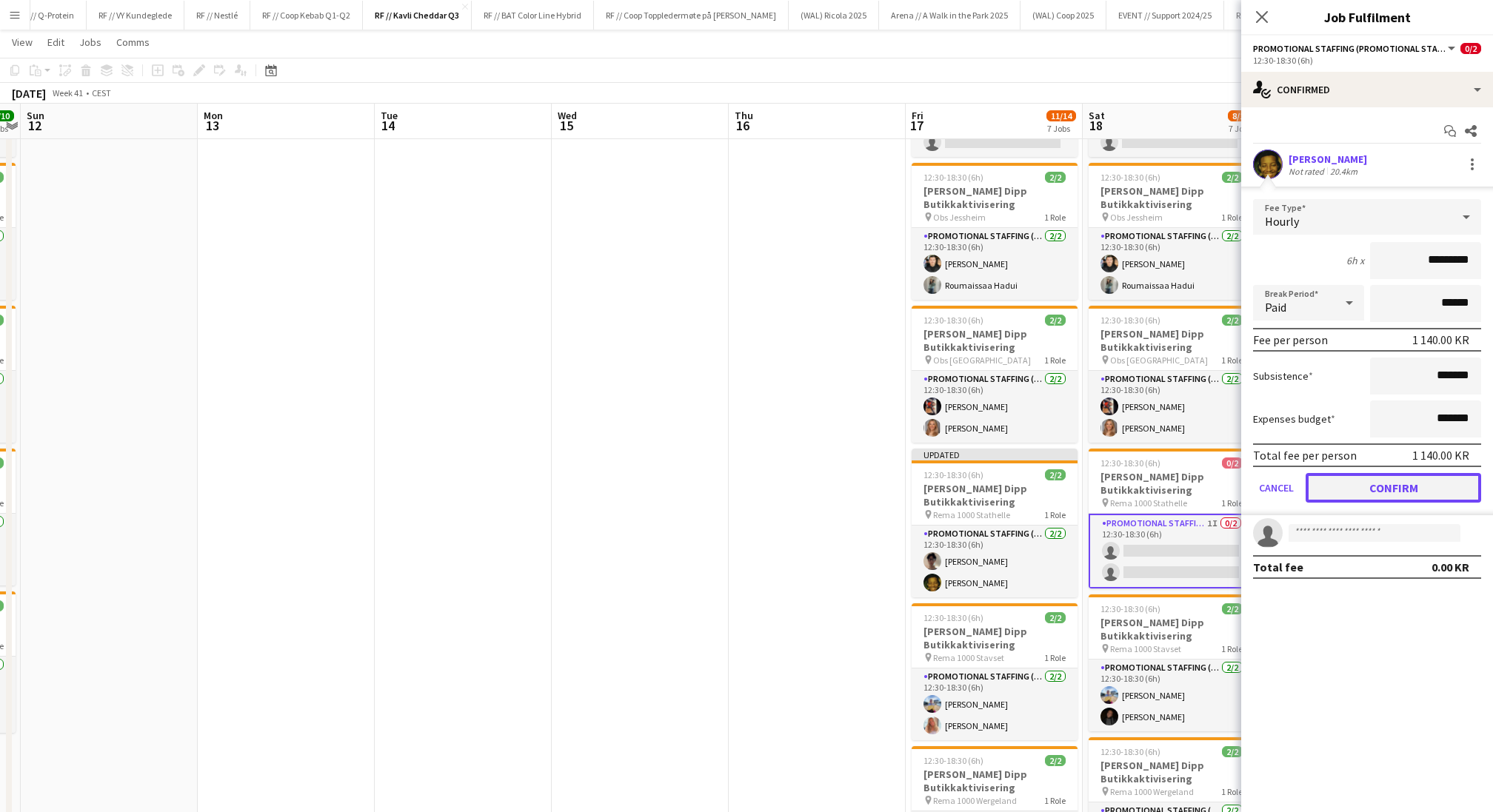
click at [1243, 483] on button "Confirm" at bounding box center [1394, 488] width 176 height 30
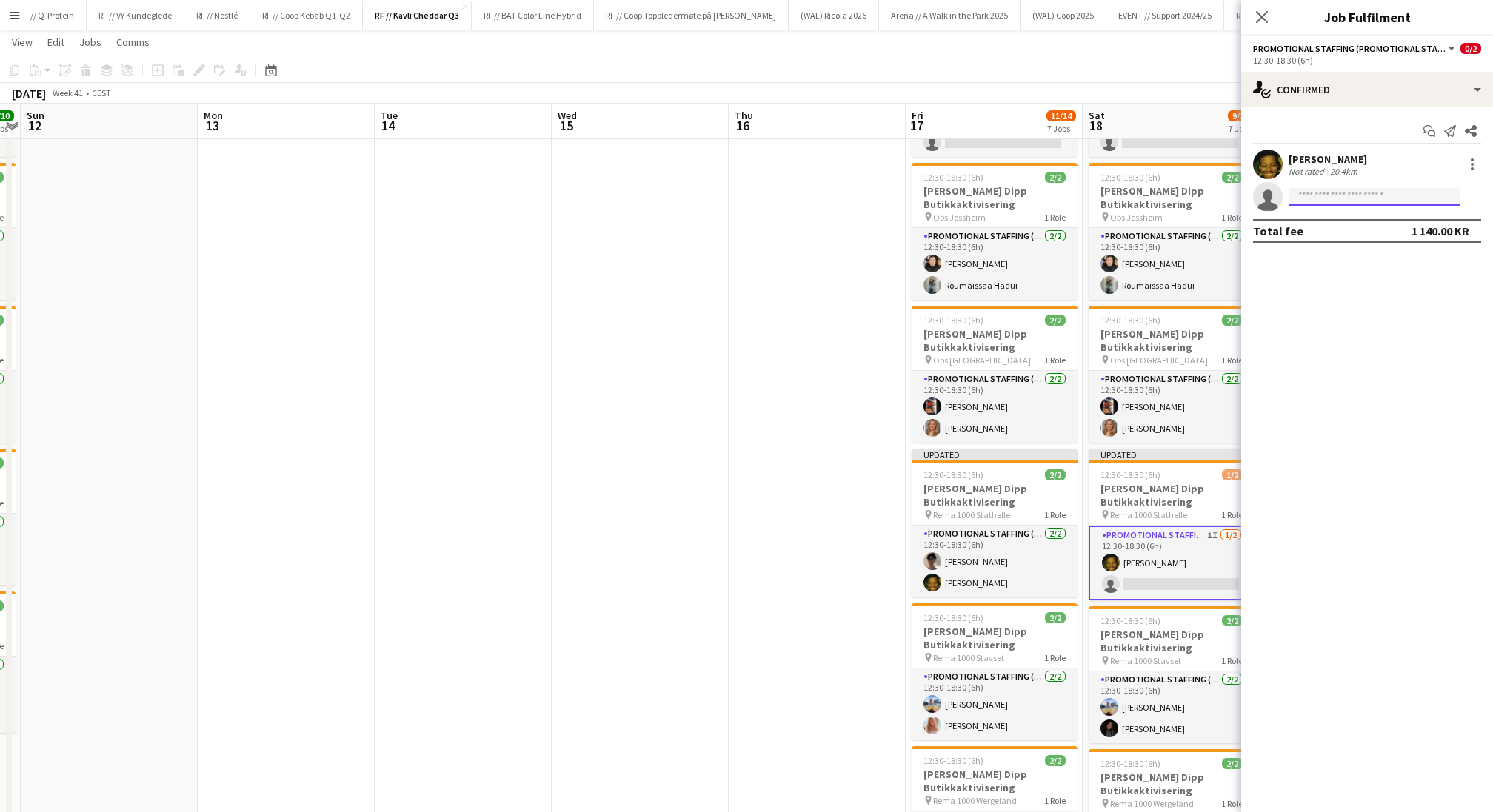
click at [1243, 188] on input at bounding box center [1375, 197] width 172 height 18
type input "****"
click at [1243, 219] on span "[PERSON_NAME]" at bounding box center [1343, 218] width 85 height 13
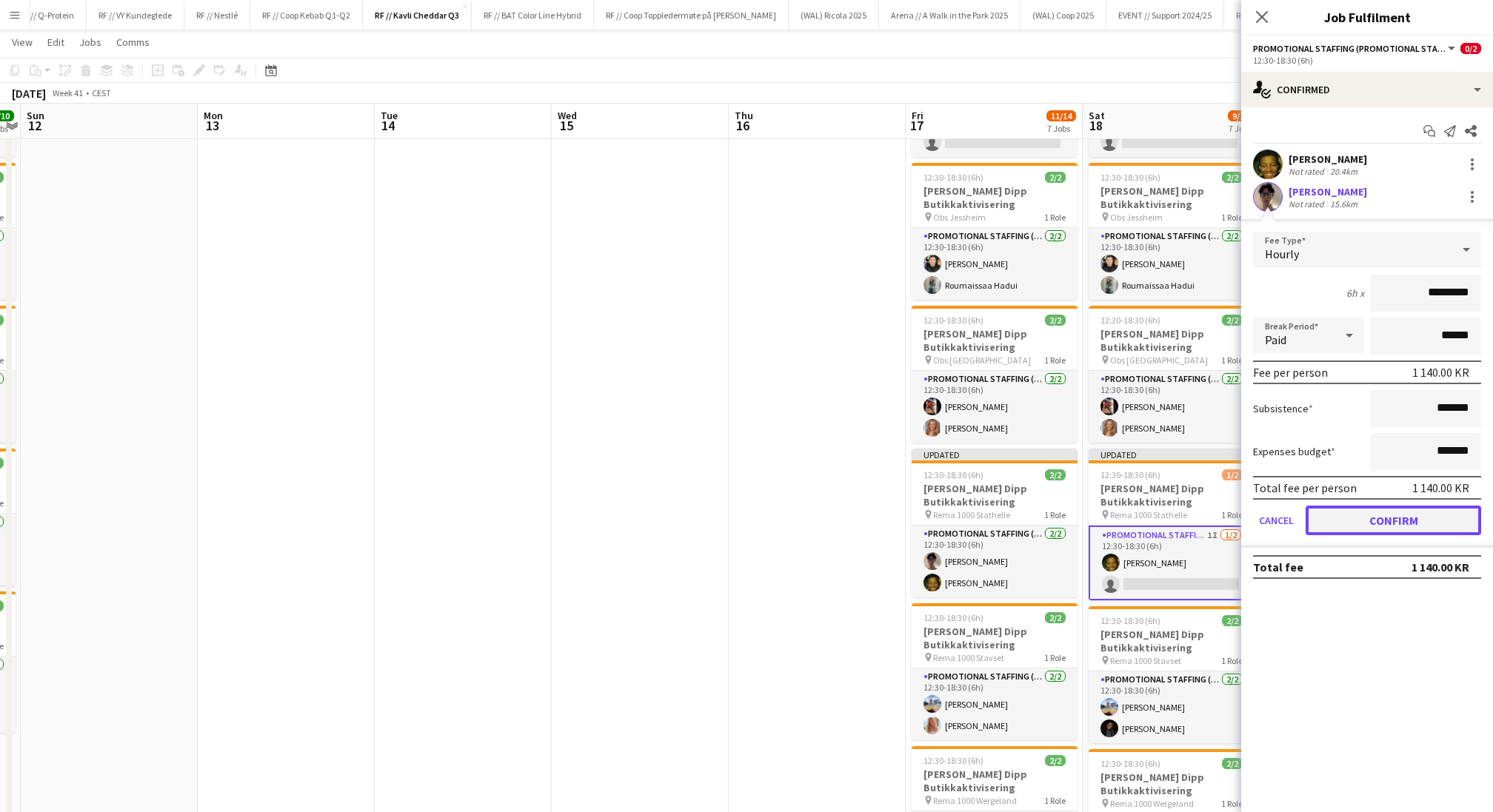
click at [1243, 523] on button "Confirm" at bounding box center [1394, 520] width 176 height 30
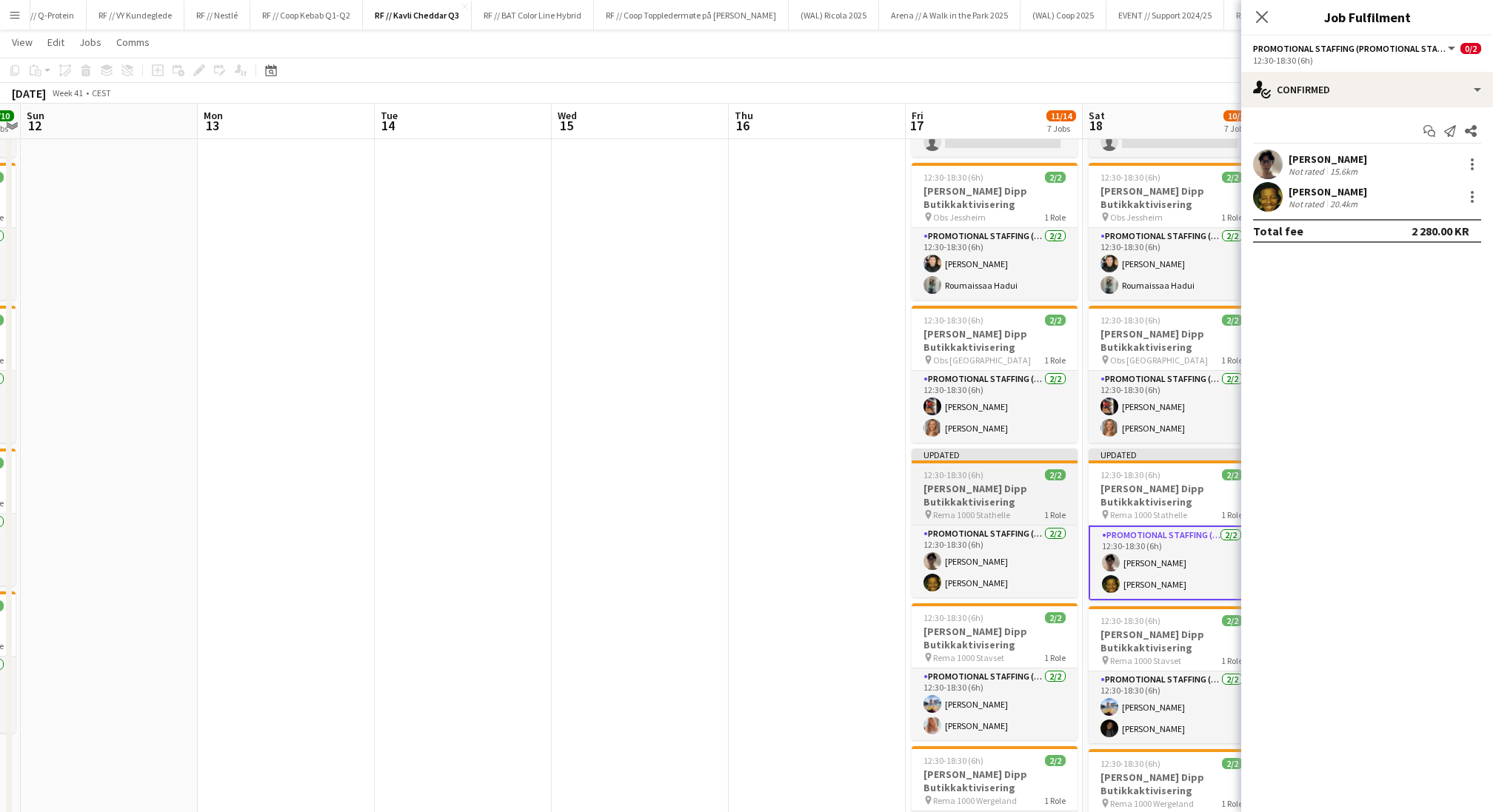
click at [966, 493] on h3 "[PERSON_NAME] Dipp Butikkaktivisering" at bounding box center [995, 496] width 166 height 27
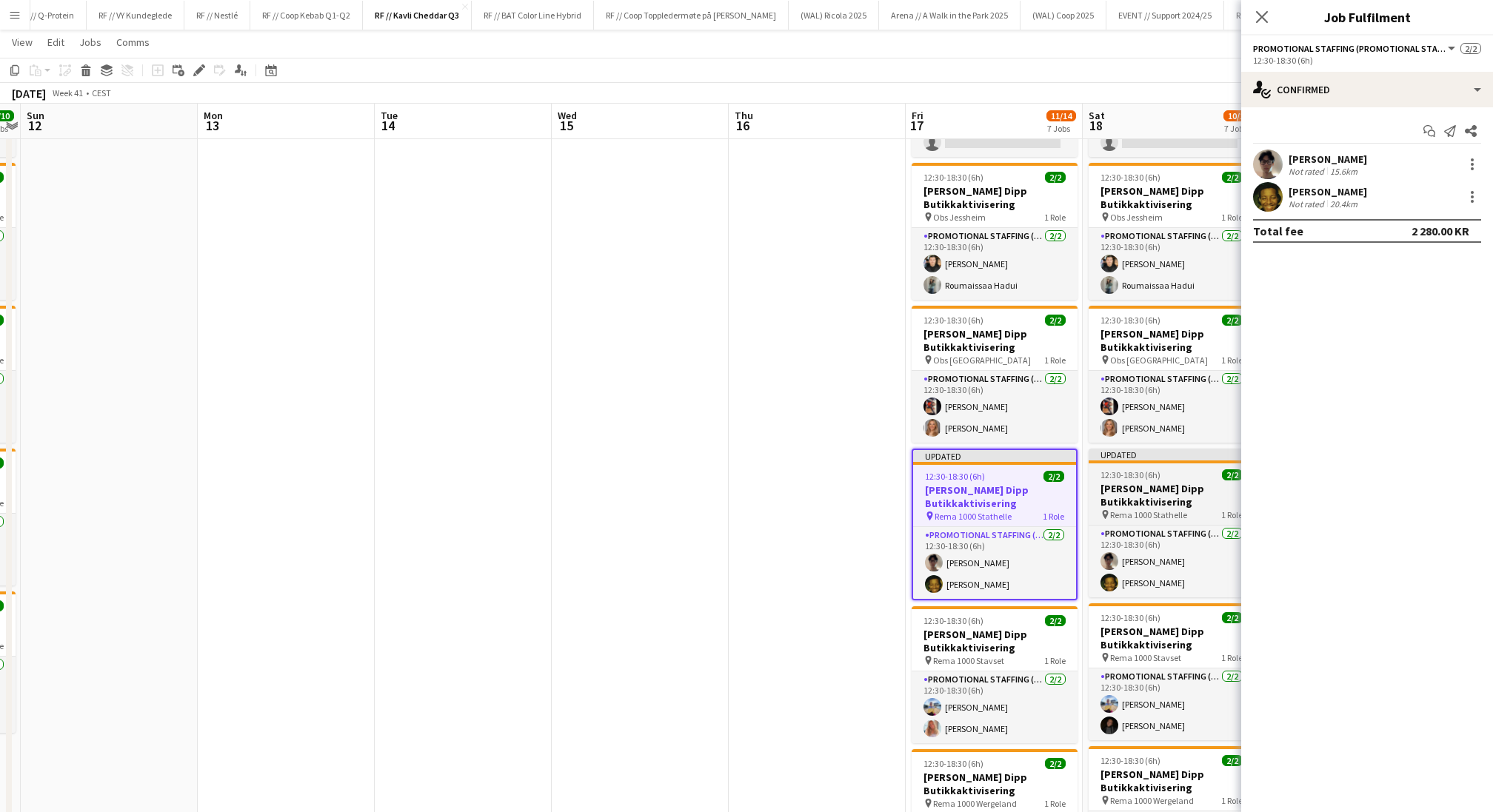
click at [1129, 487] on h3 "[PERSON_NAME] Dipp Butikkaktivisering" at bounding box center [1171, 496] width 166 height 27
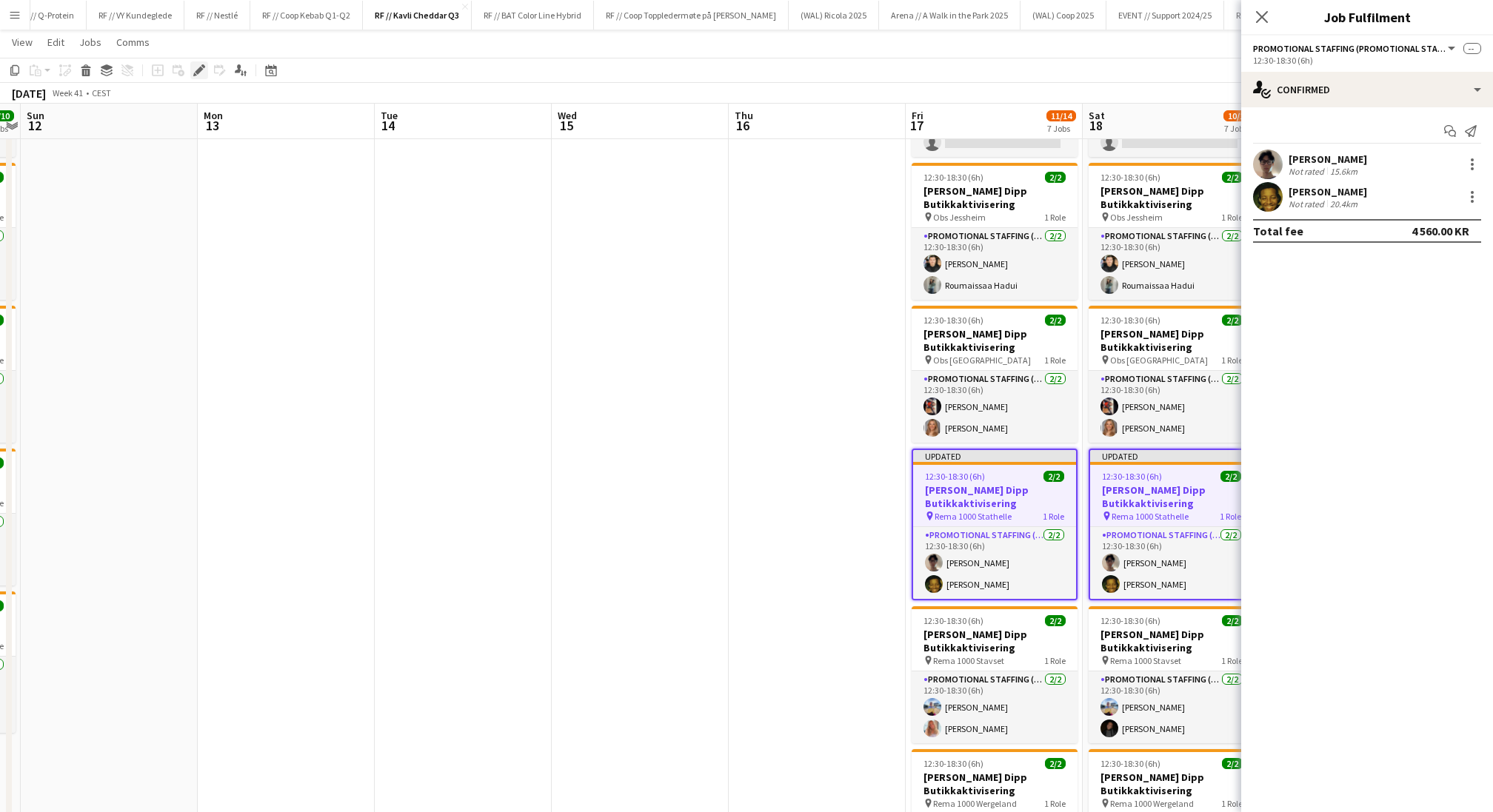
click at [202, 67] on icon at bounding box center [203, 66] width 4 height 4
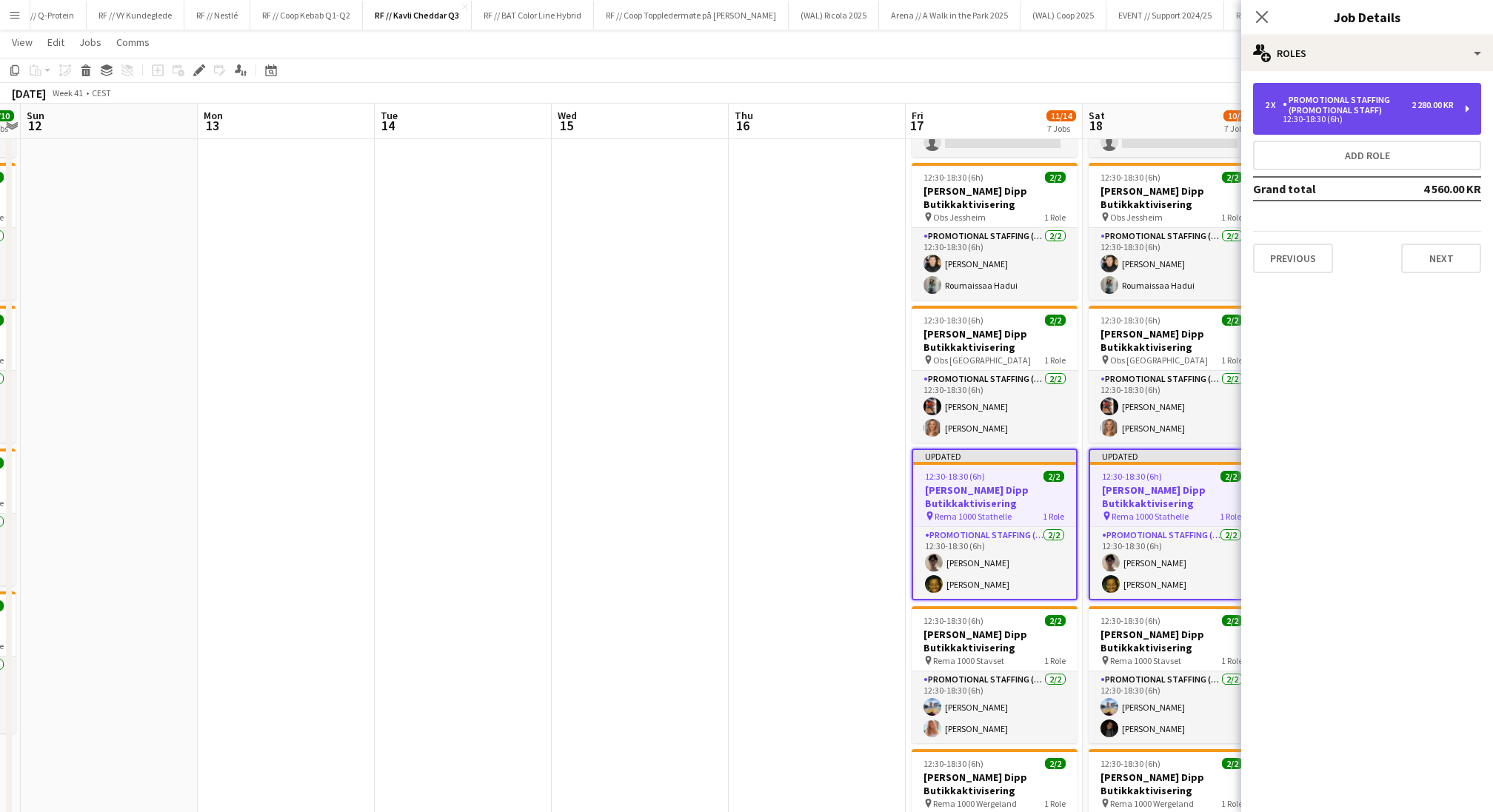
click at [1243, 107] on div "Promotional Staffing (Promotional Staff)" at bounding box center [1347, 105] width 129 height 21
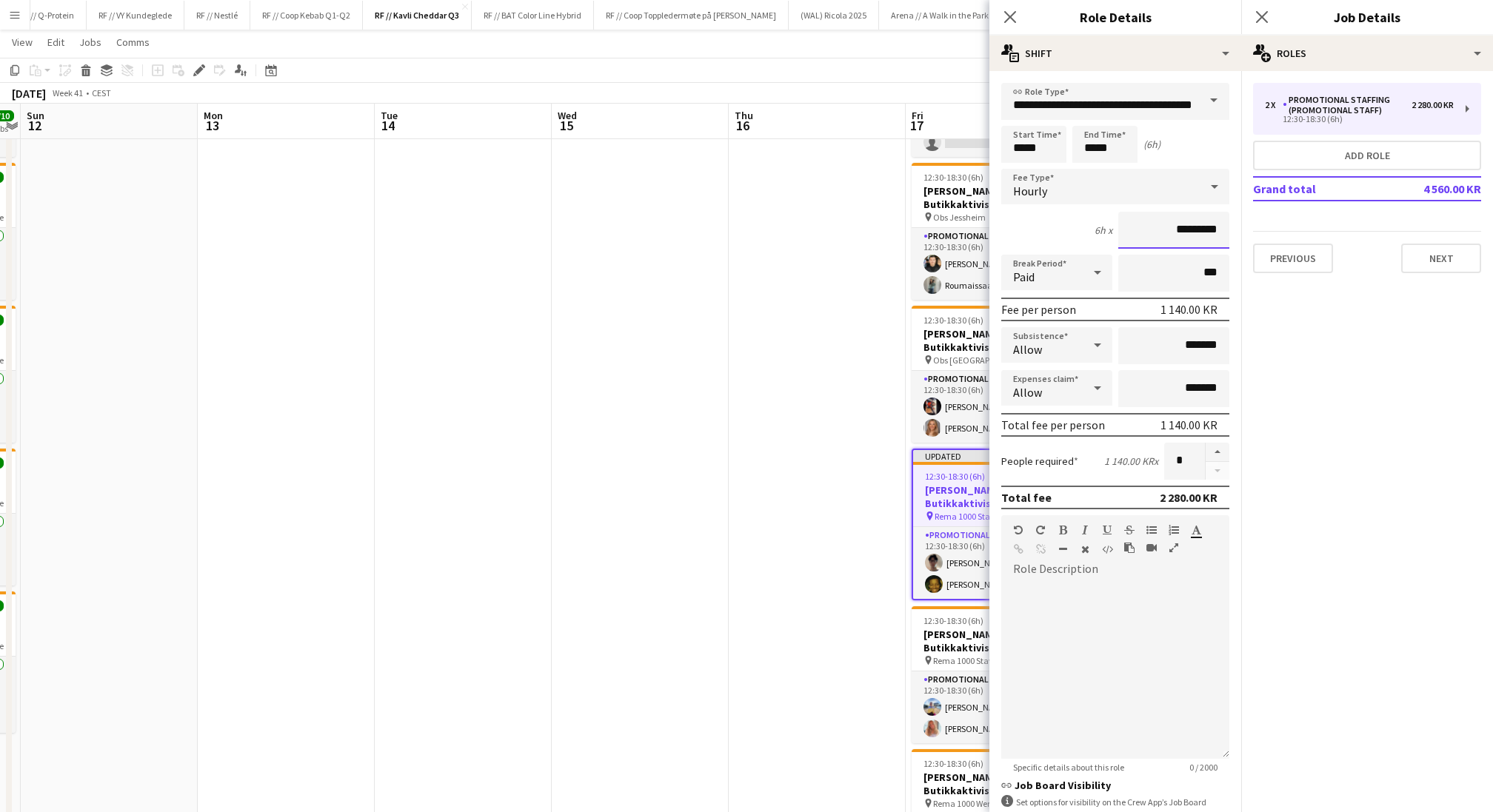
drag, startPoint x: 1184, startPoint y: 227, endPoint x: 1143, endPoint y: 223, distance: 41.2
click at [1143, 223] on input "*********" at bounding box center [1174, 230] width 111 height 37
type input "*********"
click at [856, 378] on app-date-cell at bounding box center [817, 539] width 177 height 1050
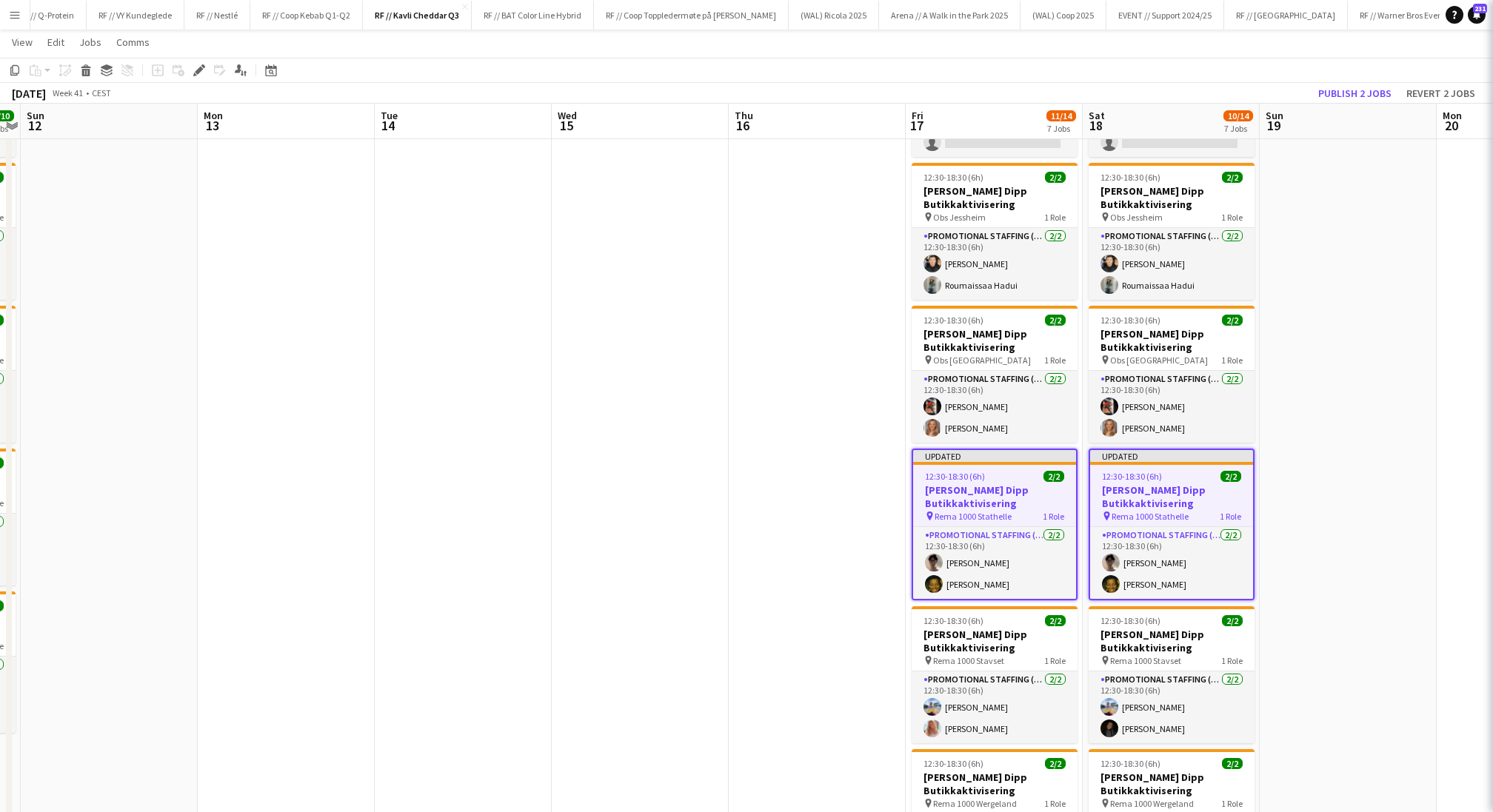
scroll to position [0, 0]
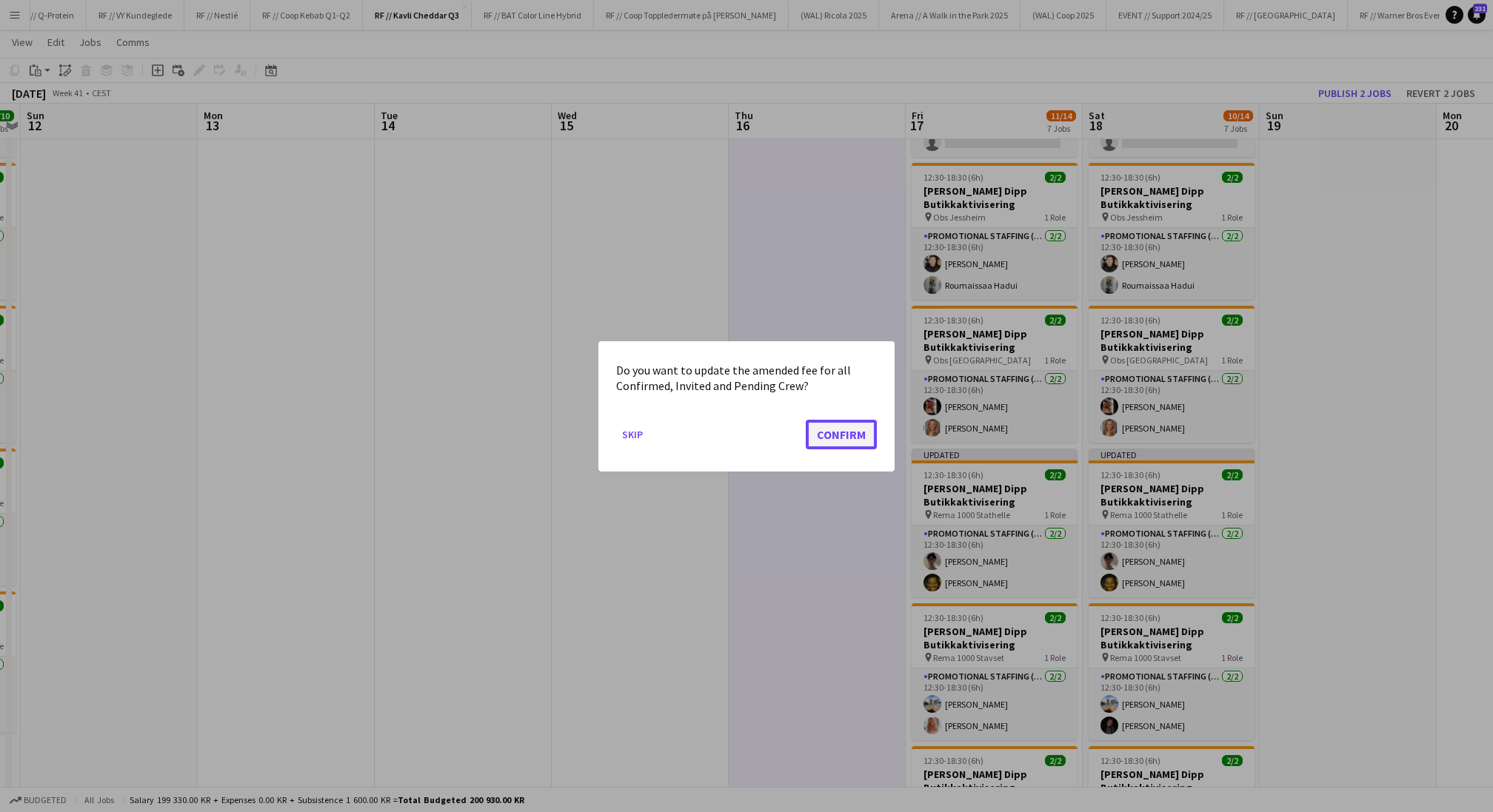
click at [847, 431] on button "Confirm" at bounding box center [841, 434] width 71 height 30
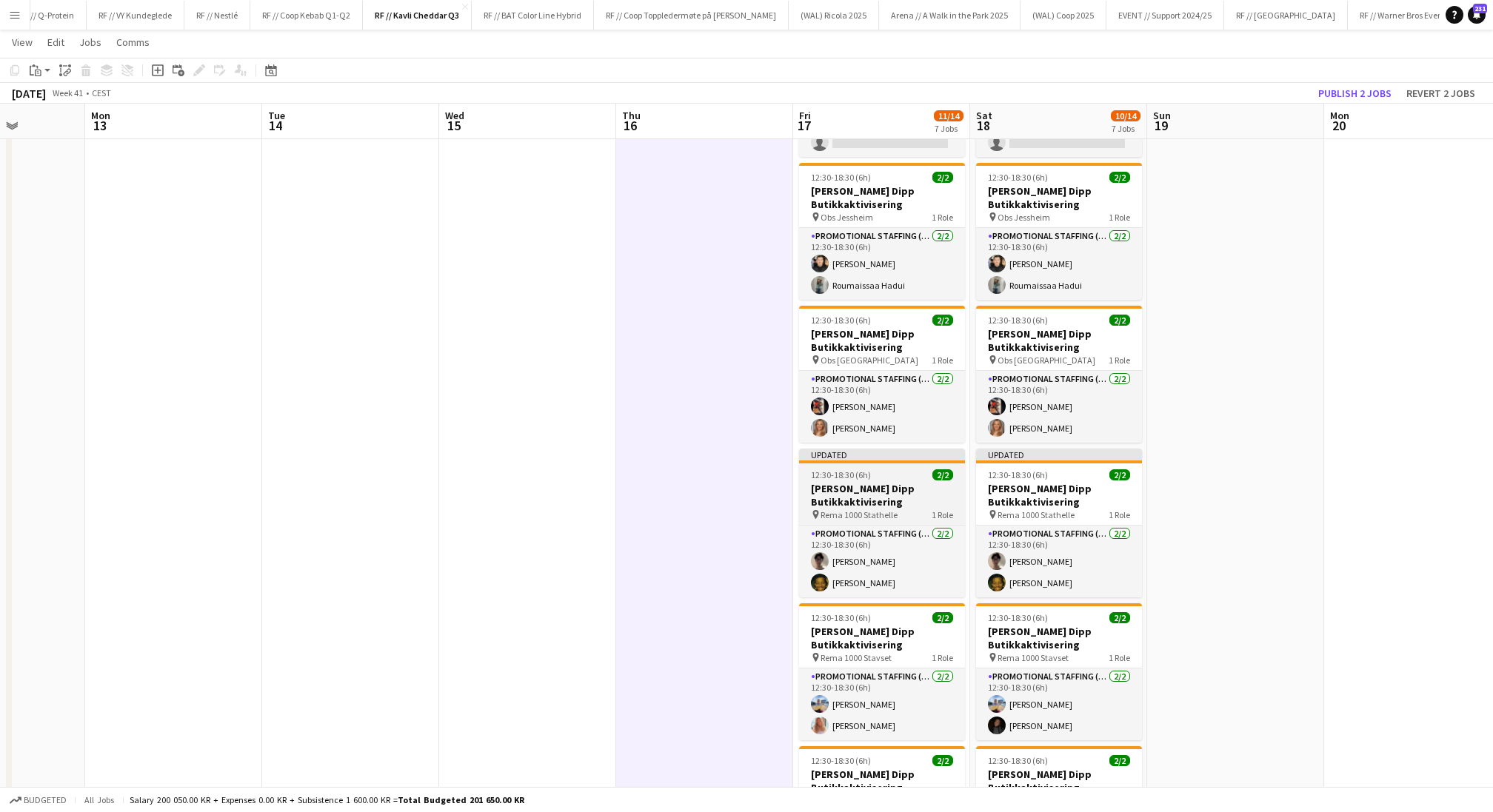
scroll to position [0, 632]
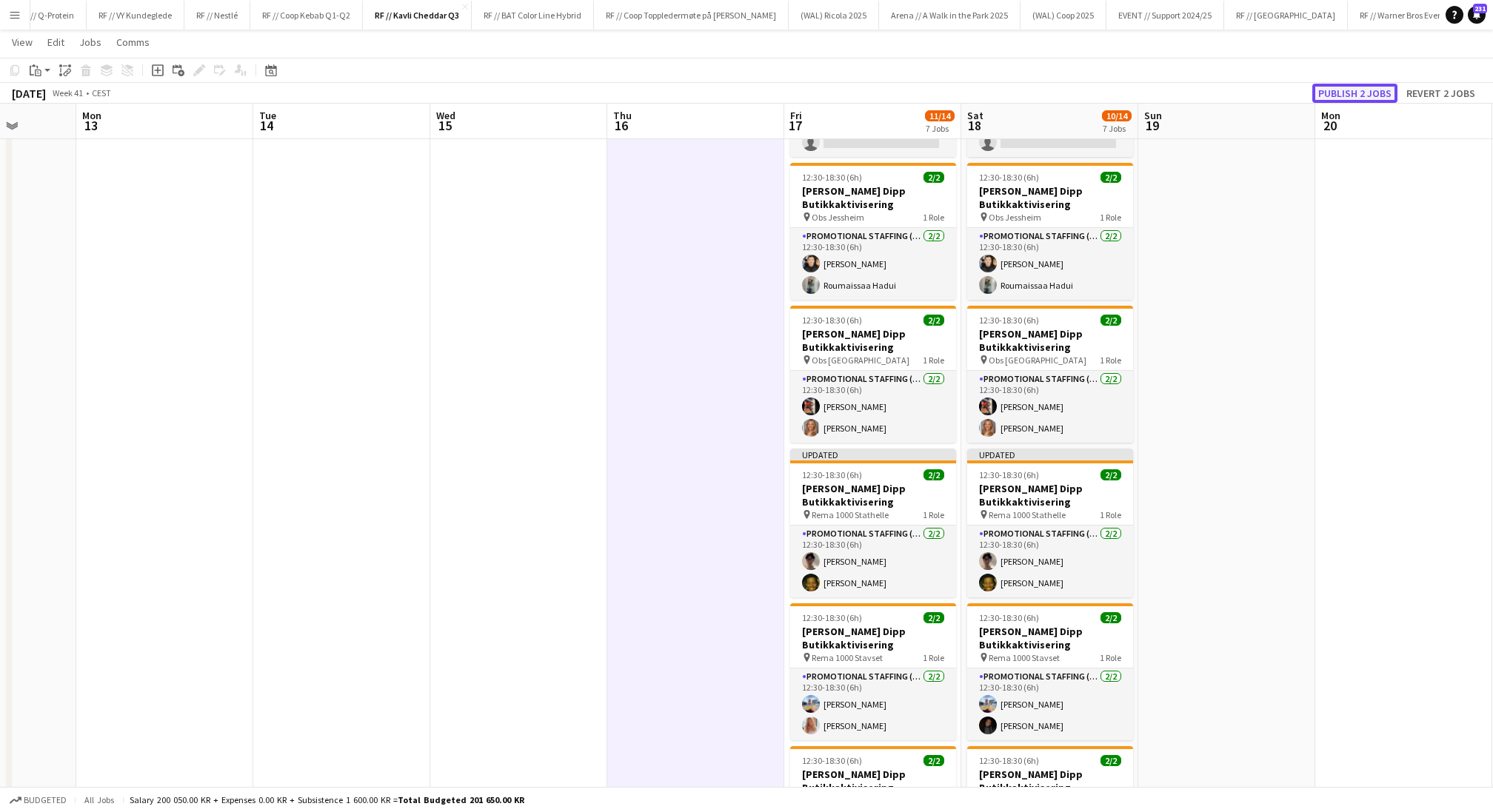
click at [1243, 96] on button "Publish 2 jobs" at bounding box center [1355, 93] width 85 height 19
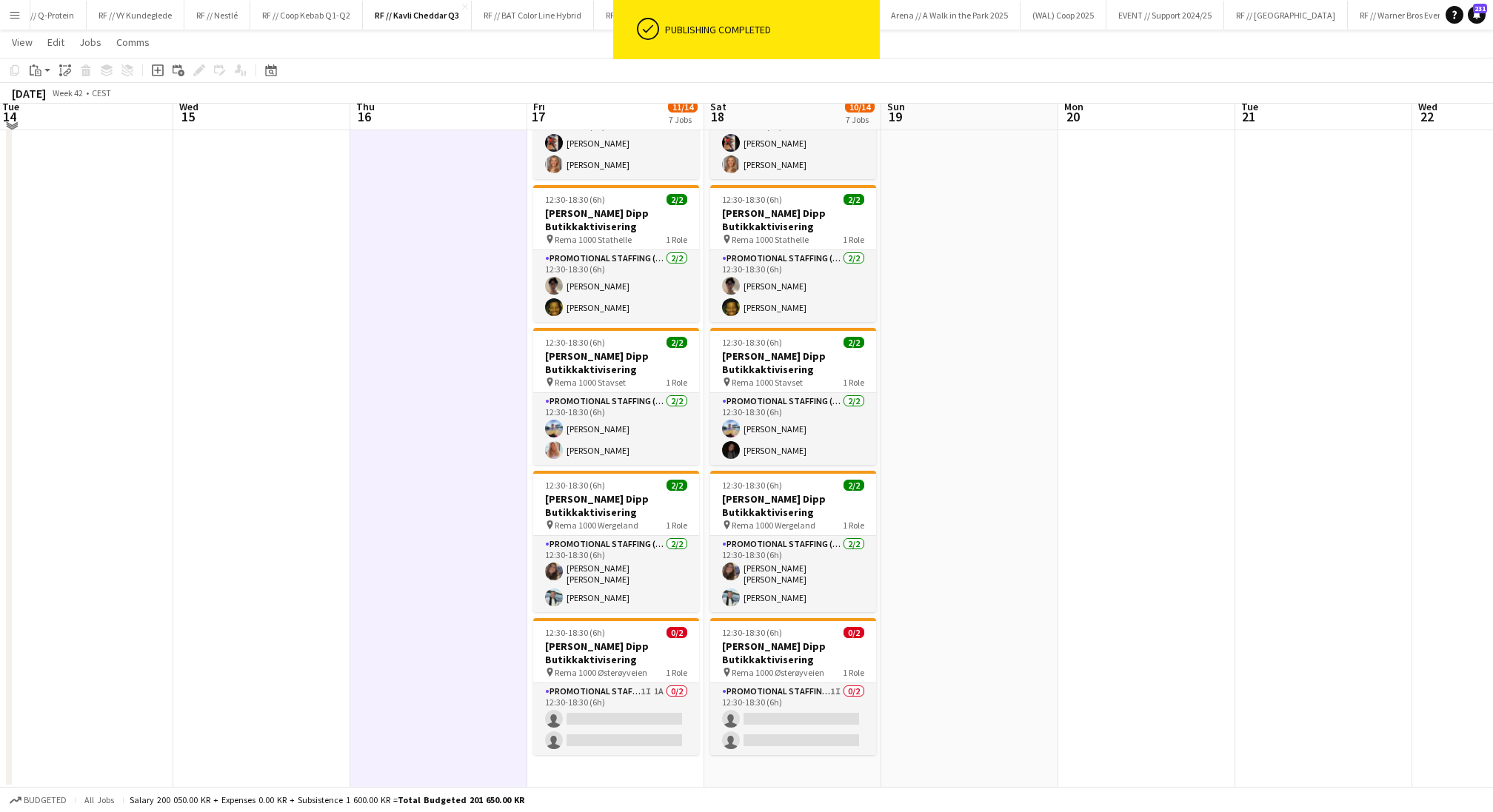
scroll to position [416, 0]
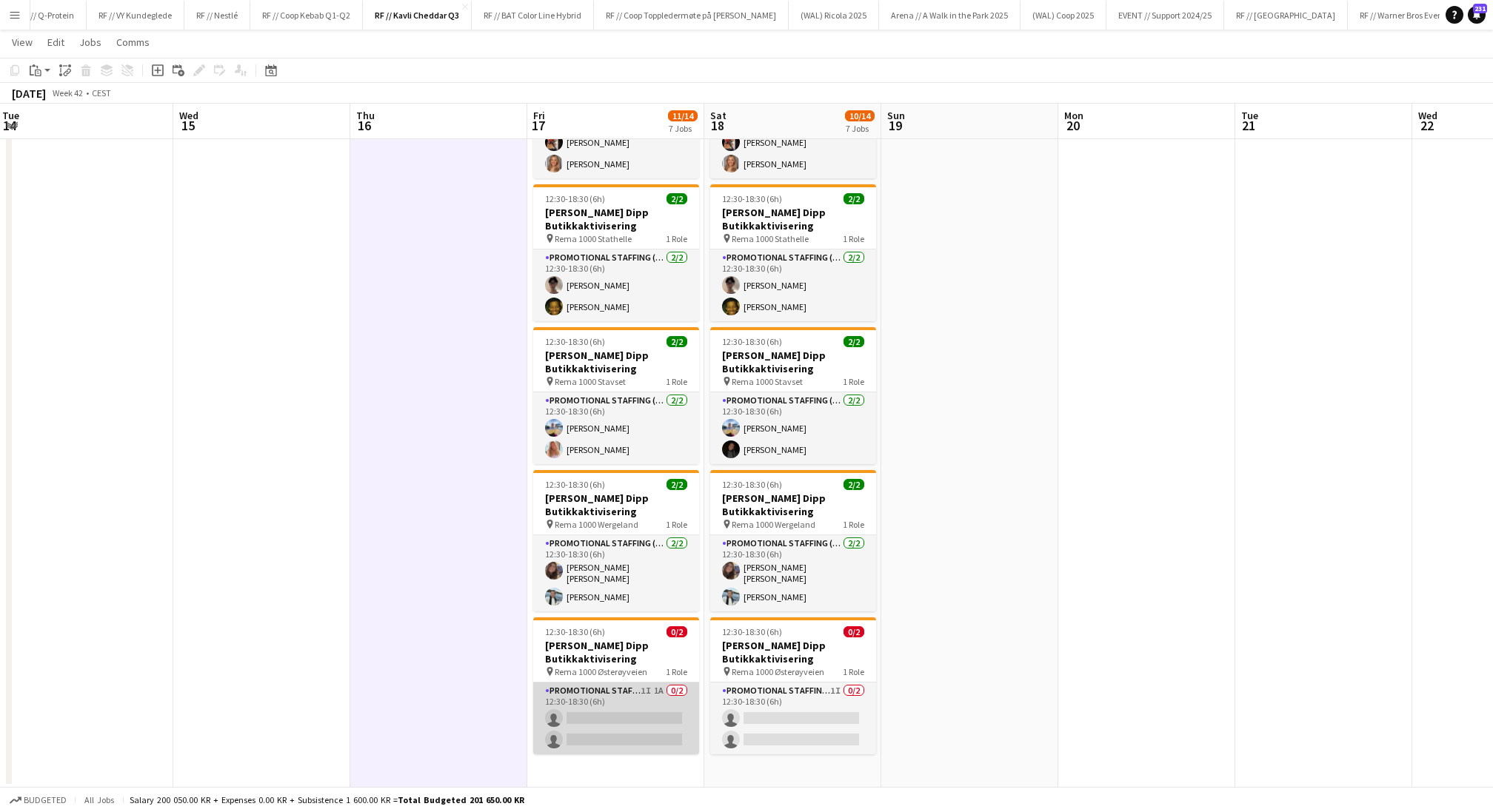
click at [607, 676] on app-card-role "Promotional Staffing (Promotional Staff) 1I 1A 0/2 12:30-18:30 (6h) single-neut…" at bounding box center [616, 719] width 166 height 72
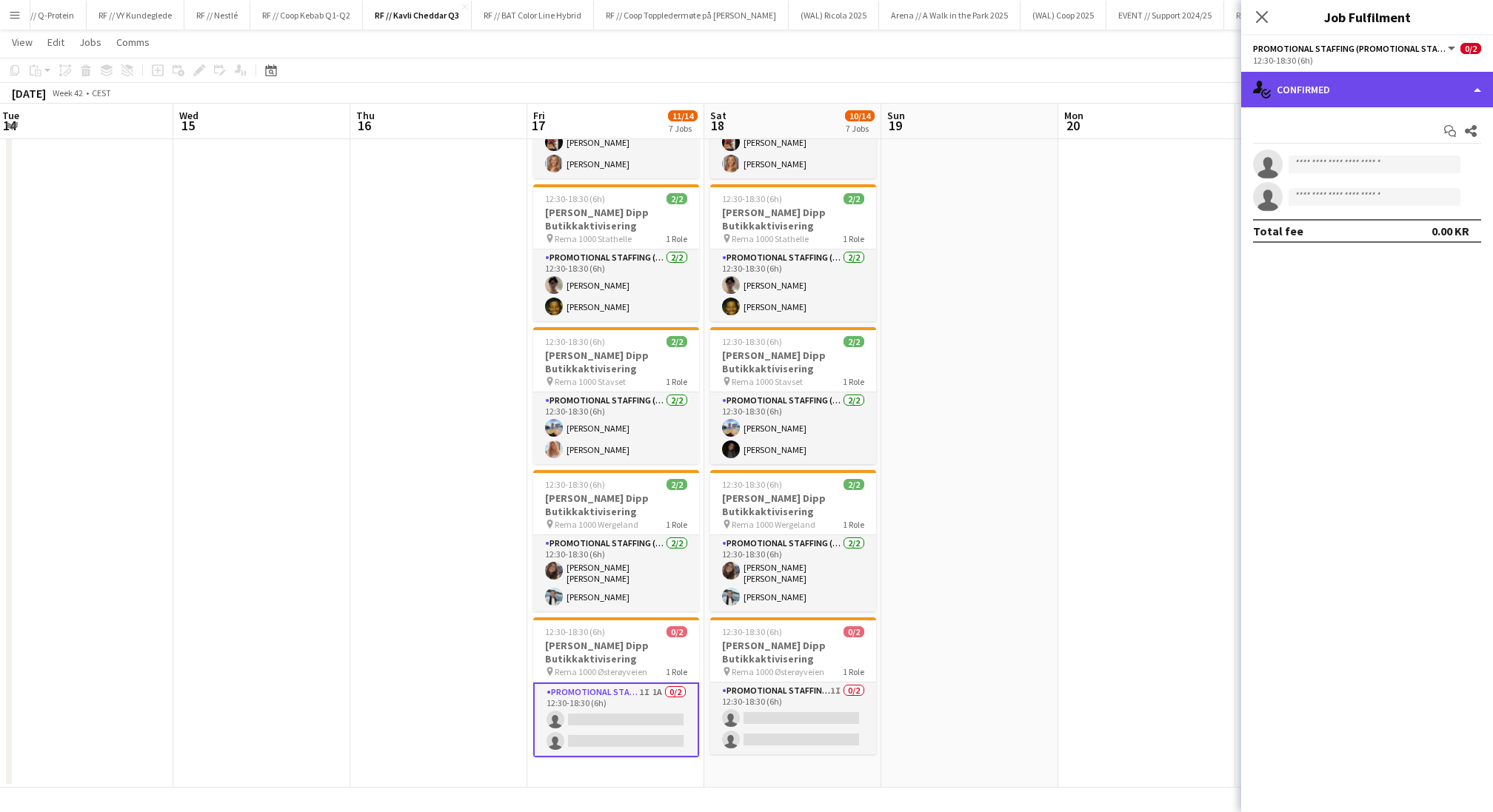
click at [1243, 90] on div "single-neutral-actions-check-2 Confirmed" at bounding box center [1367, 90] width 252 height 36
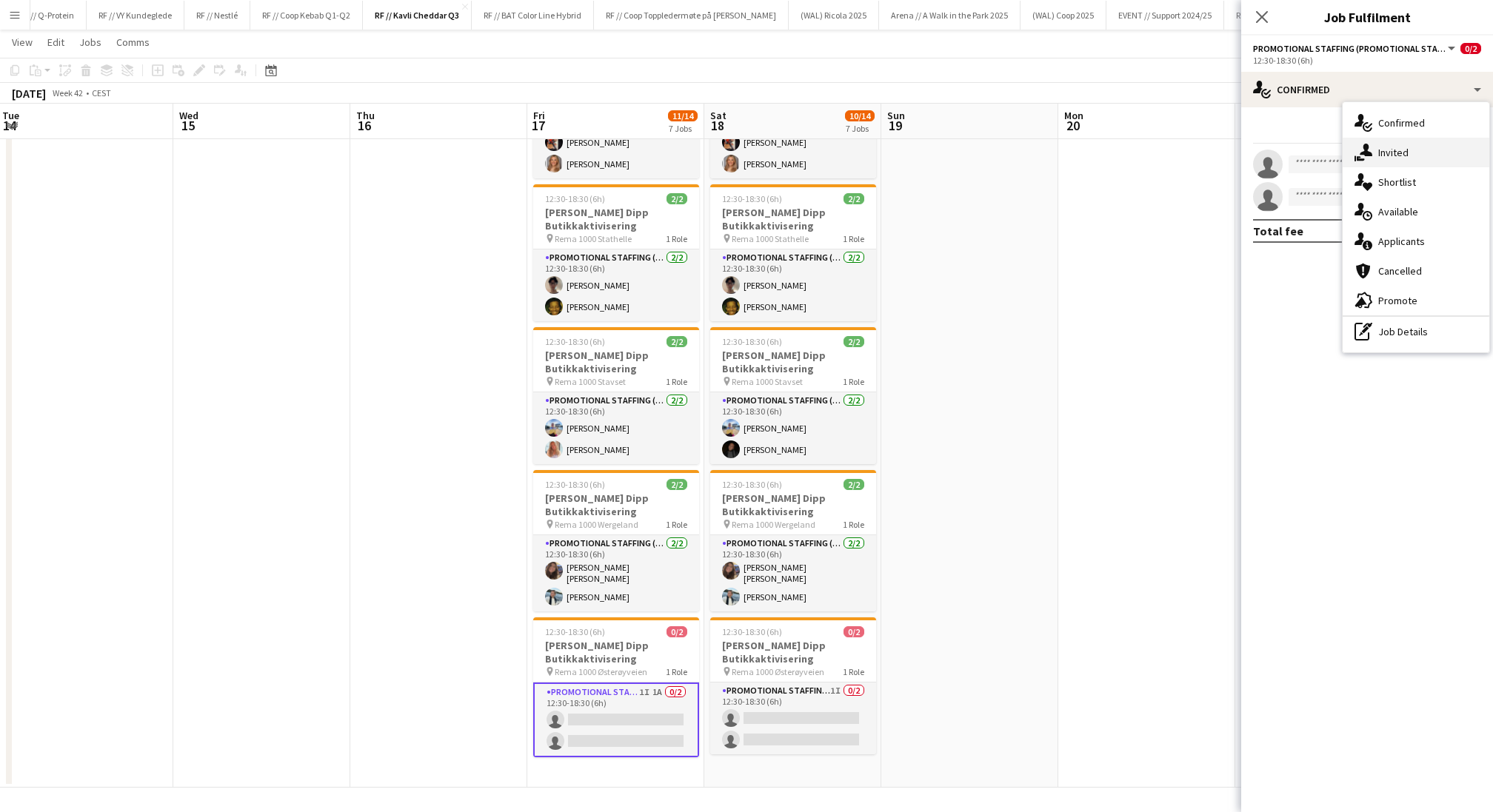
click at [1243, 148] on span "Invited" at bounding box center [1394, 153] width 31 height 13
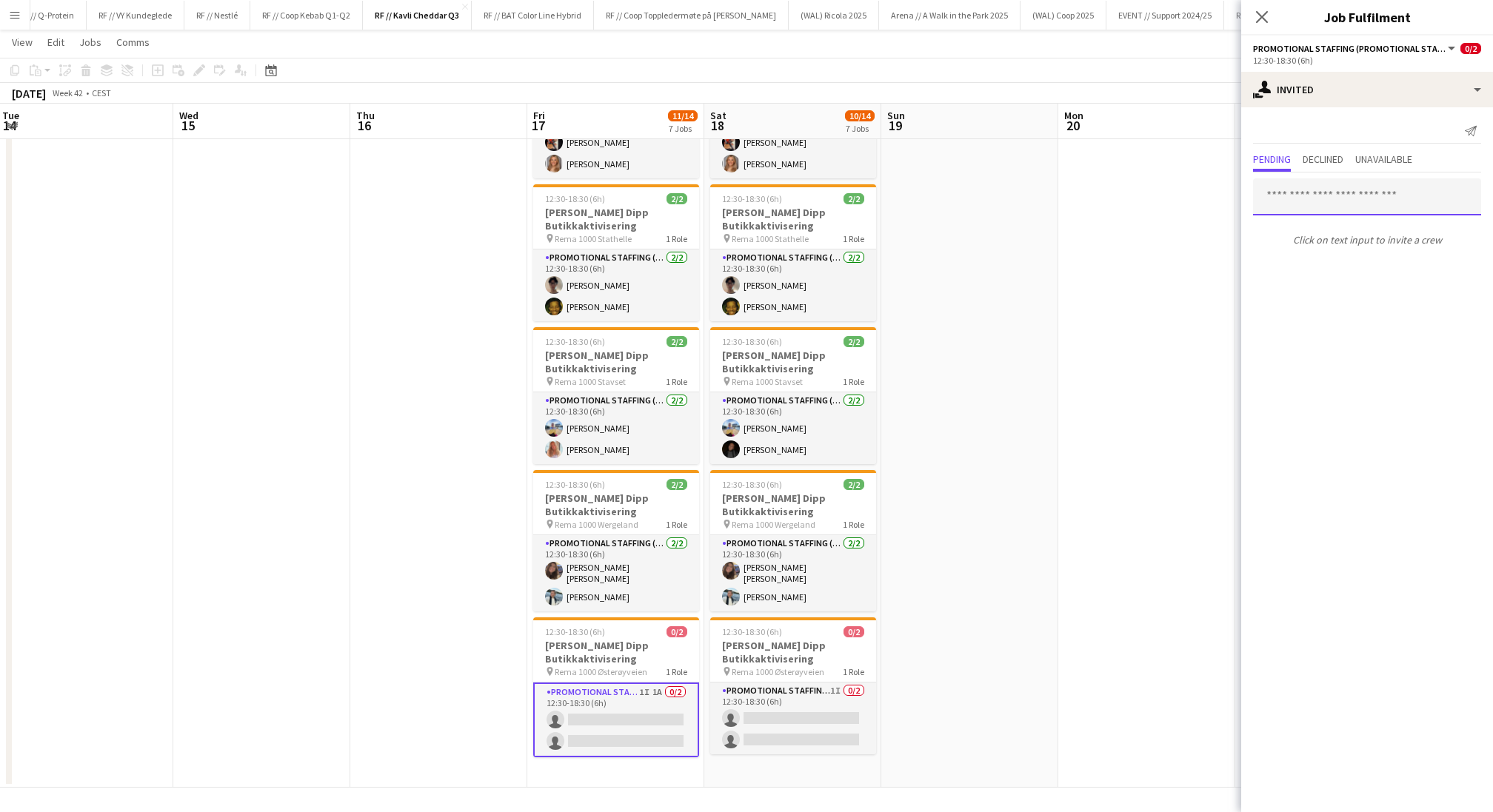
click at [1243, 193] on input "text" at bounding box center [1367, 197] width 228 height 37
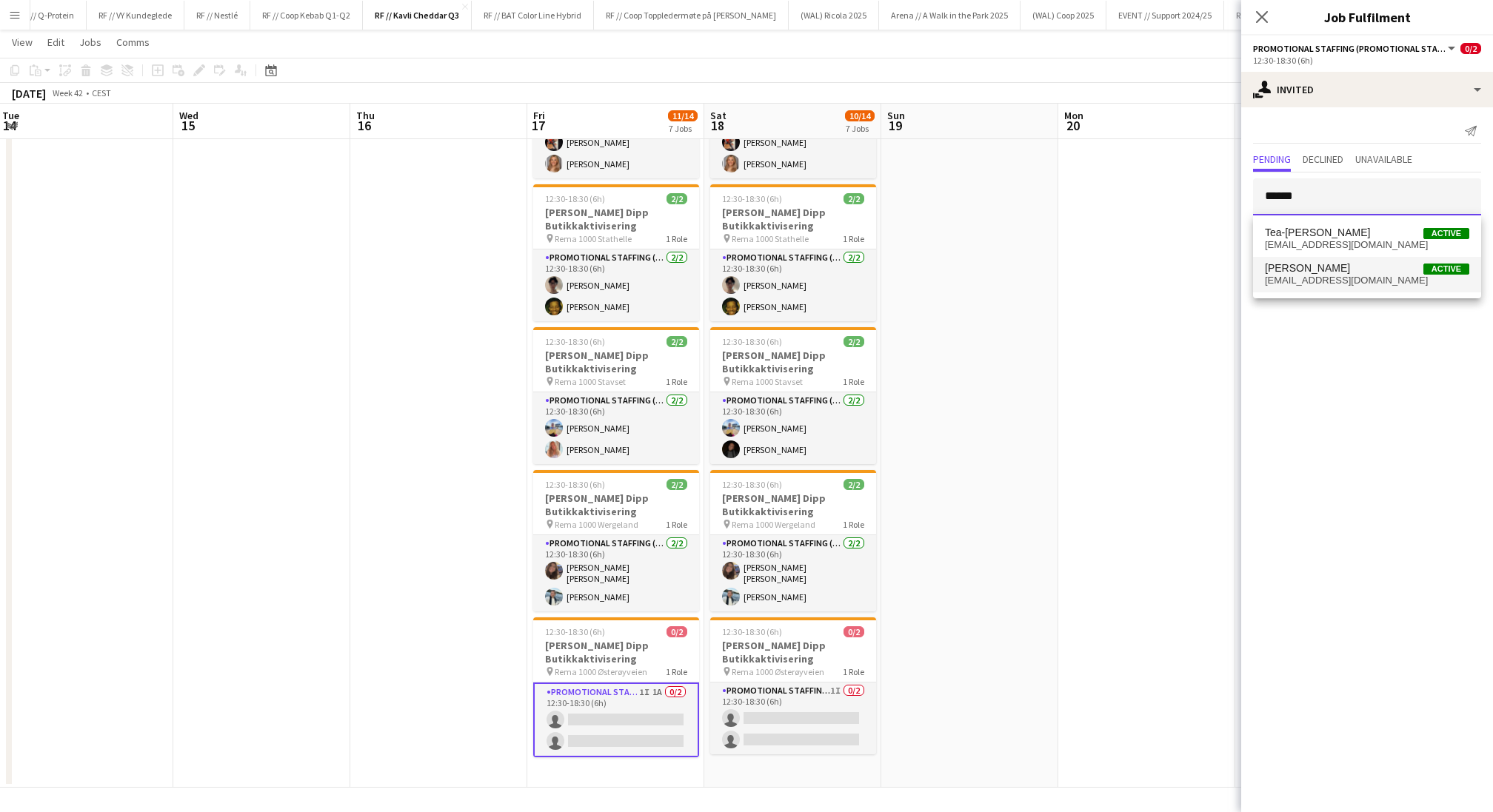
type input "******"
click at [1243, 265] on span "[PERSON_NAME] Active" at bounding box center [1367, 268] width 204 height 13
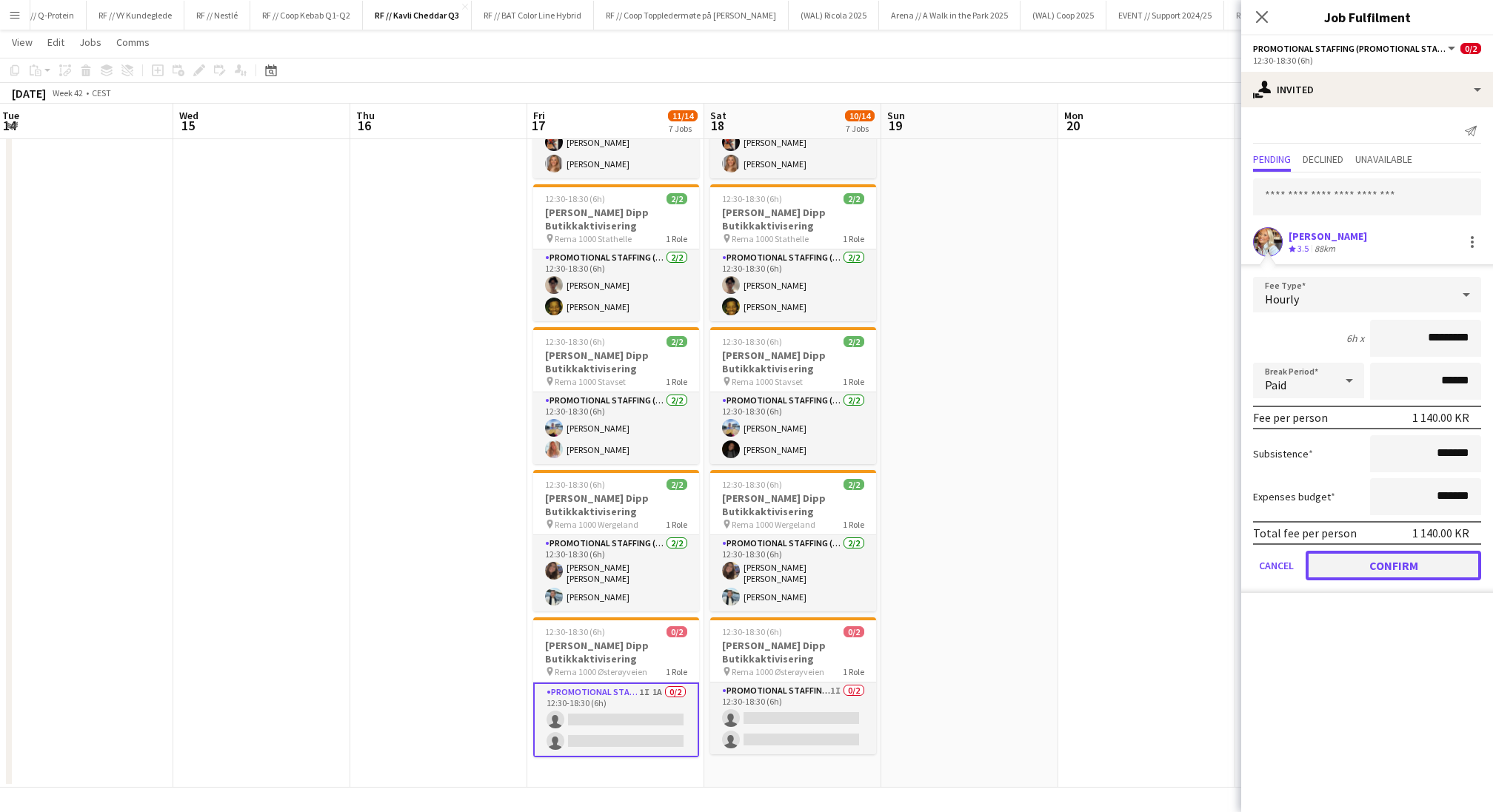
click at [1243, 568] on button "Confirm" at bounding box center [1394, 566] width 176 height 30
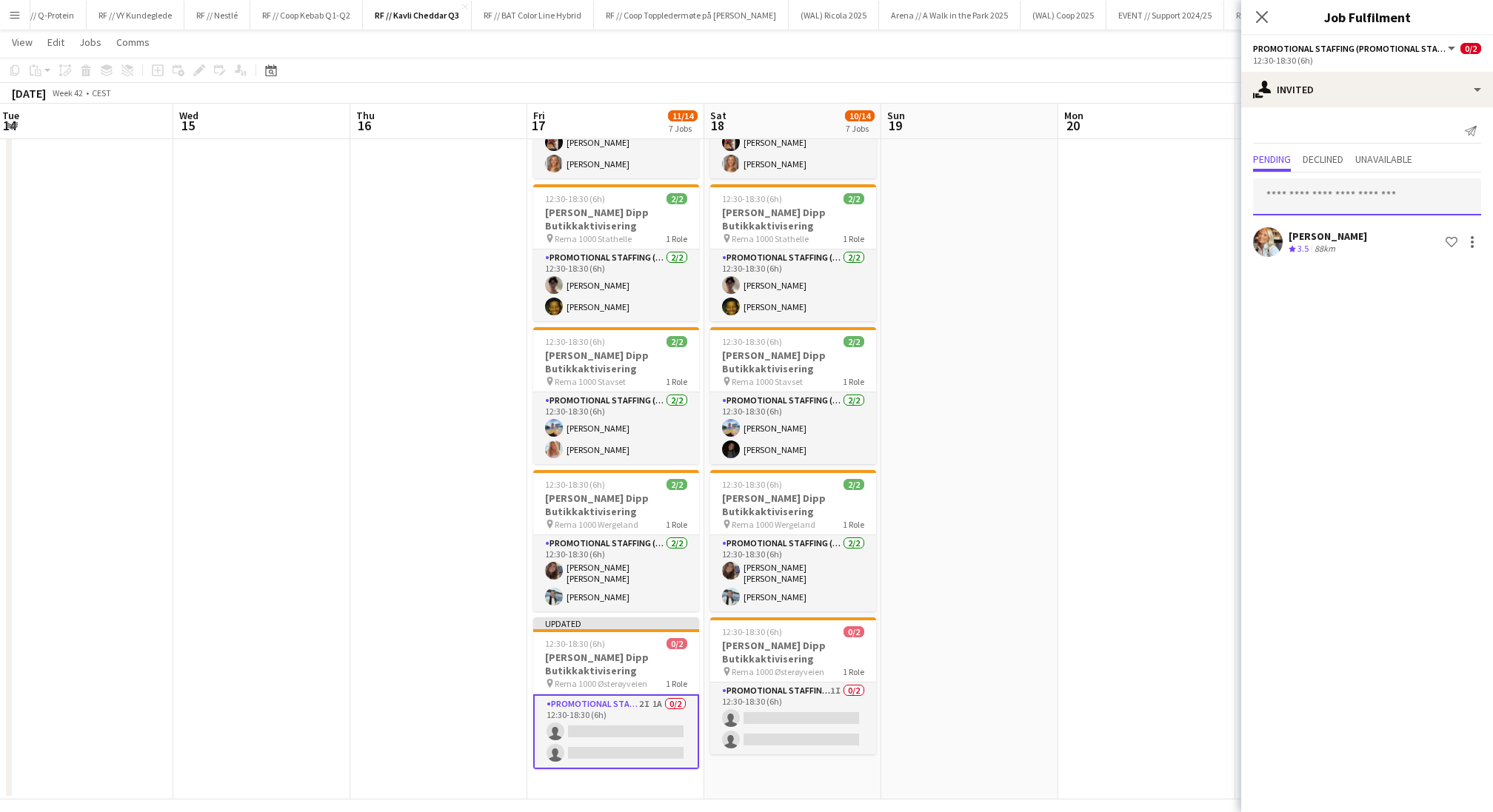
click at [1243, 197] on input "text" at bounding box center [1367, 197] width 228 height 37
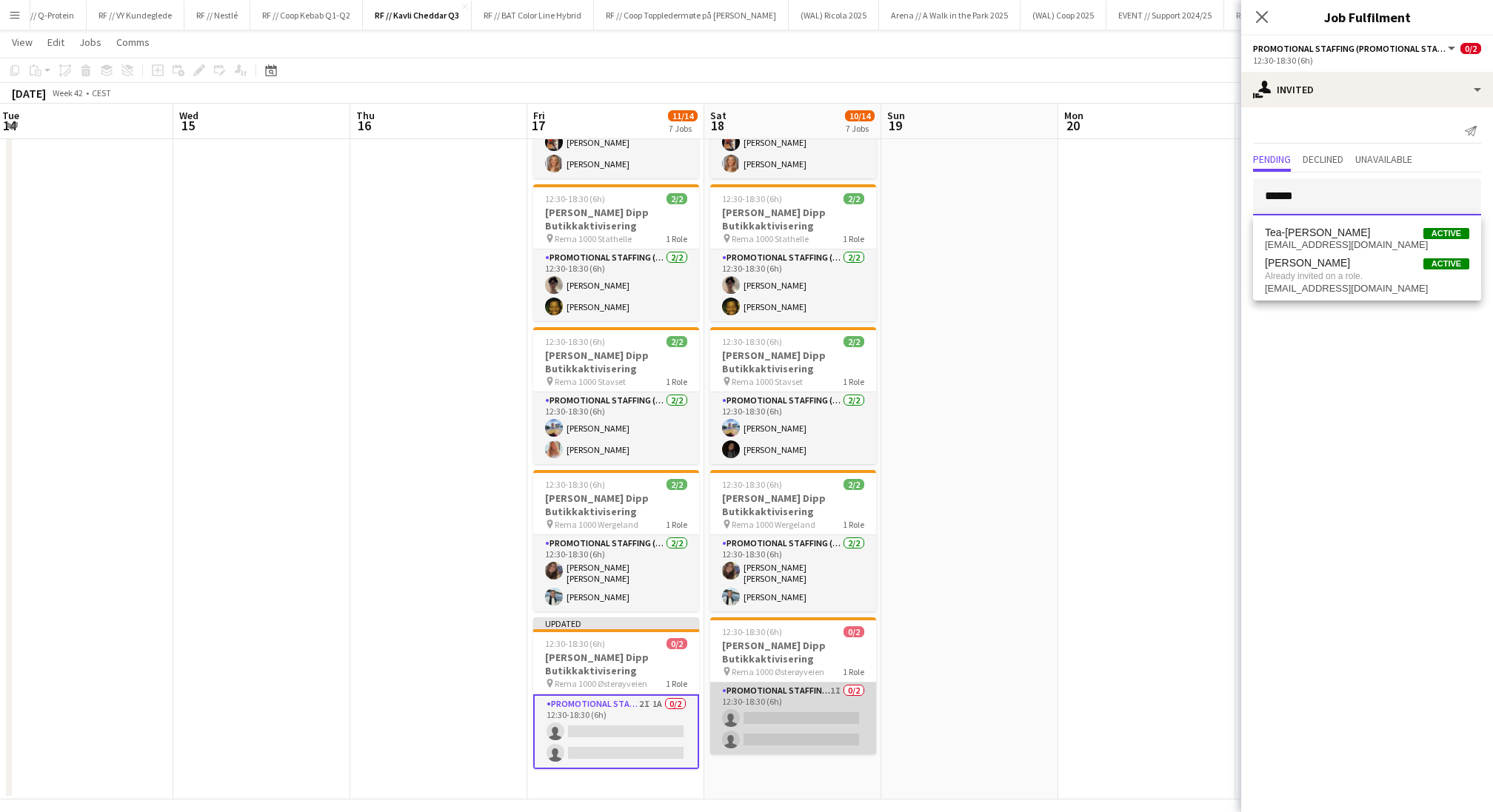
type input "******"
click at [786, 676] on app-card-role "Promotional Staffing (Promotional Staff) 1I 0/2 12:30-18:30 (6h) single-neutral…" at bounding box center [794, 719] width 166 height 72
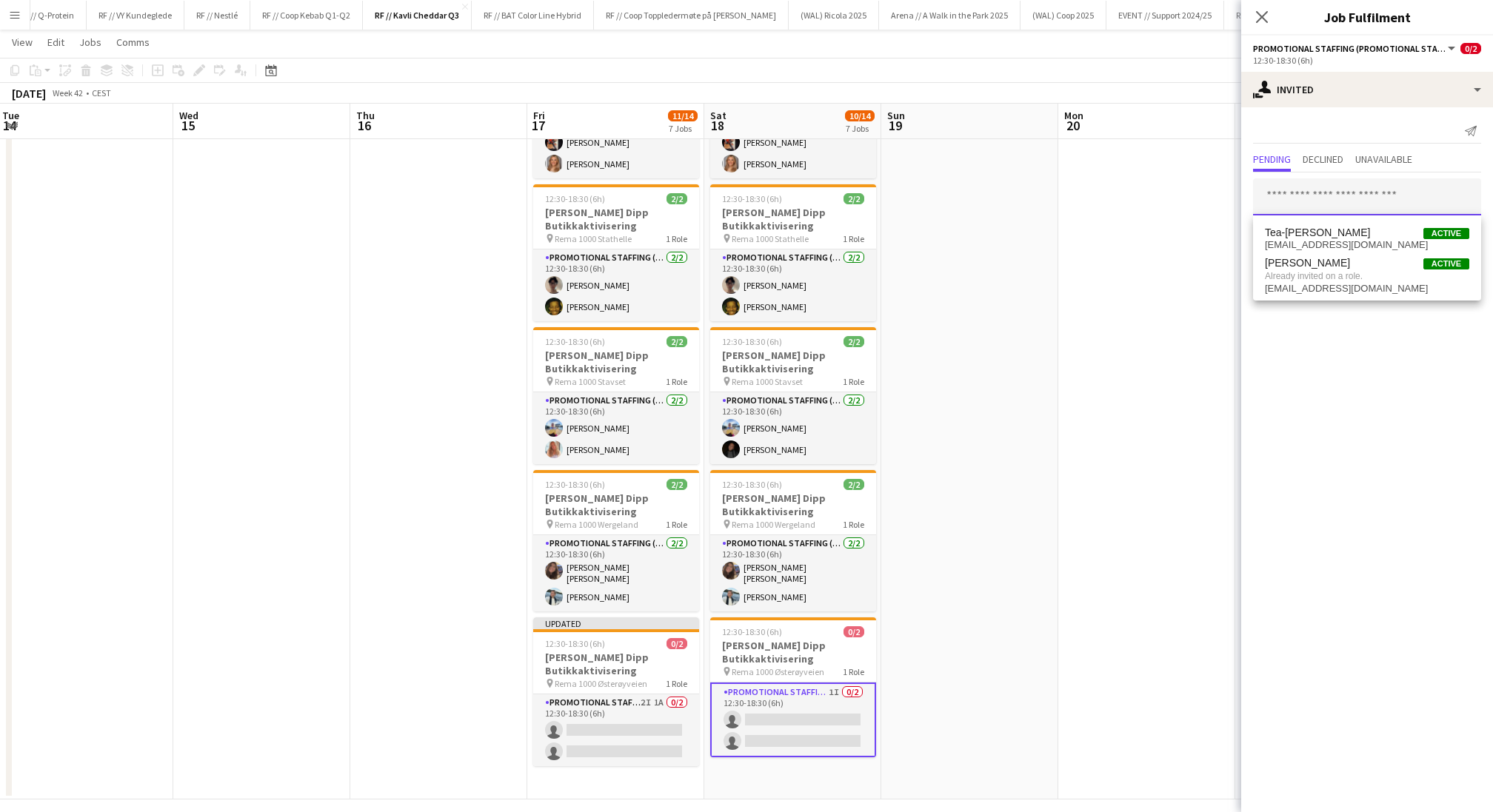
click at [1243, 203] on input "text" at bounding box center [1367, 197] width 228 height 37
type input "******"
click at [1243, 268] on span "[PERSON_NAME] Active" at bounding box center [1367, 268] width 204 height 13
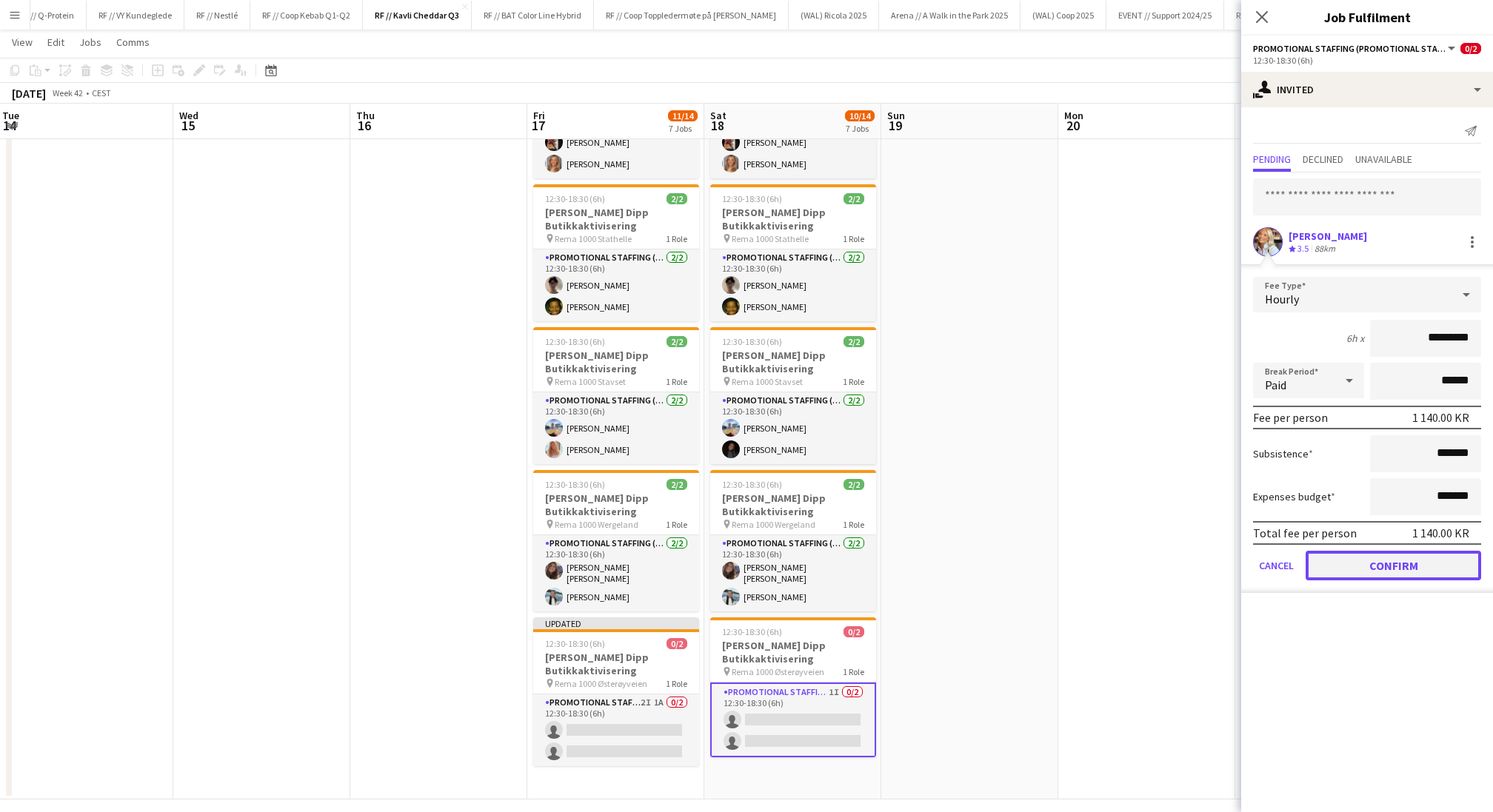
click at [1243, 571] on button "Confirm" at bounding box center [1394, 566] width 176 height 30
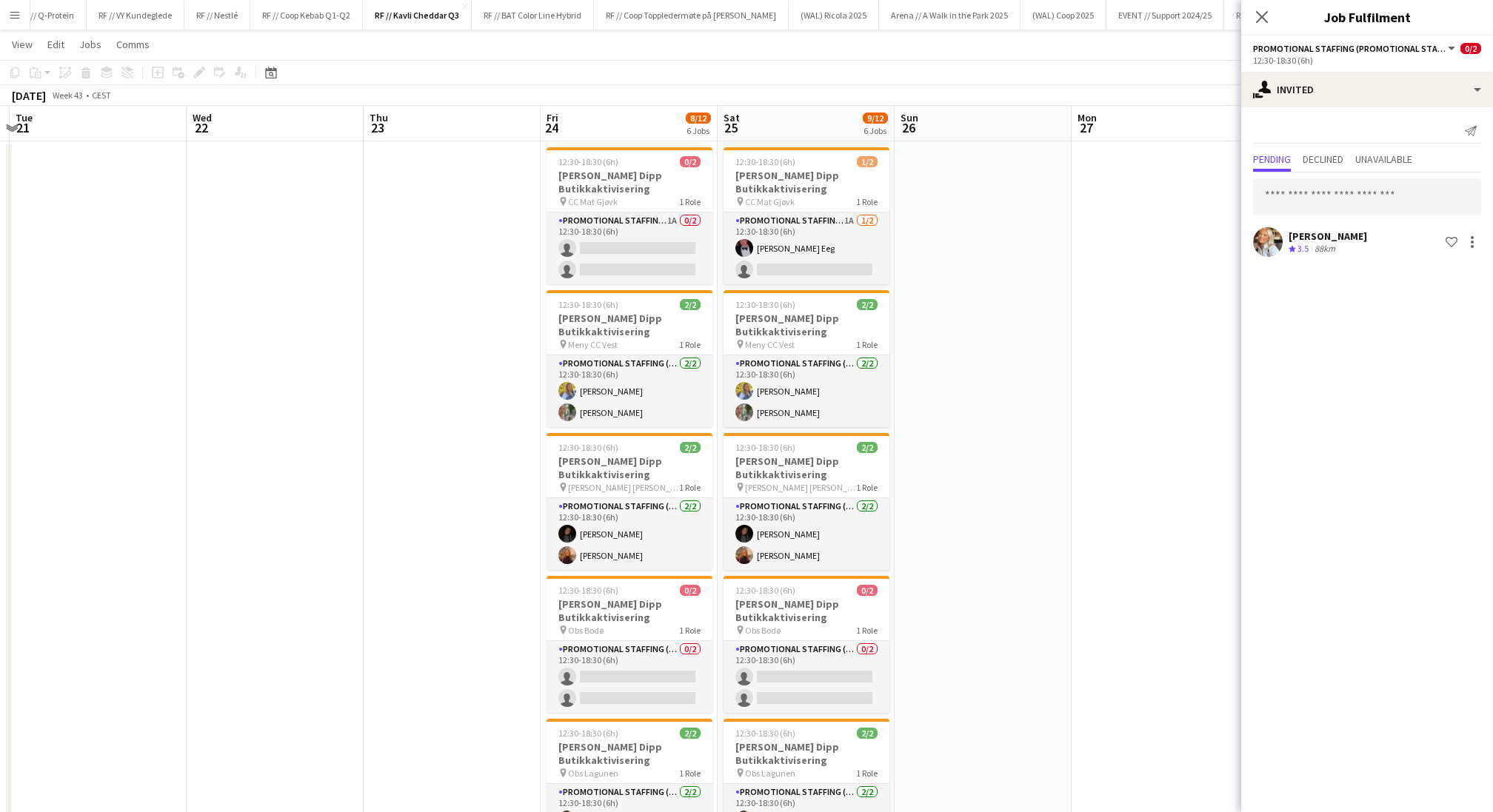
scroll to position [0, 0]
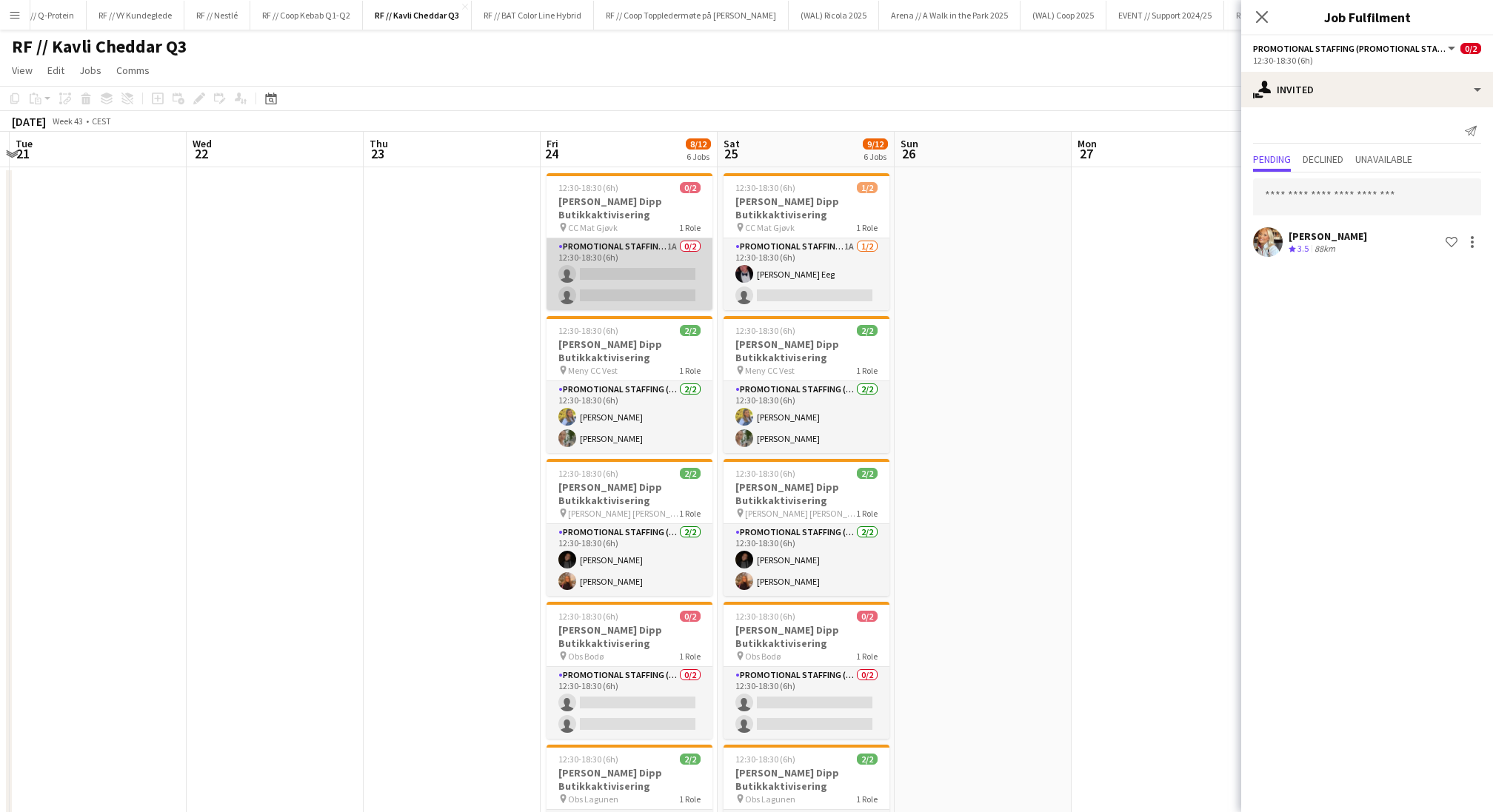
click at [654, 265] on app-card-role "Promotional Staffing (Promotional Staff) 1A 0/2 12:30-18:30 (6h) single-neutral…" at bounding box center [630, 274] width 166 height 72
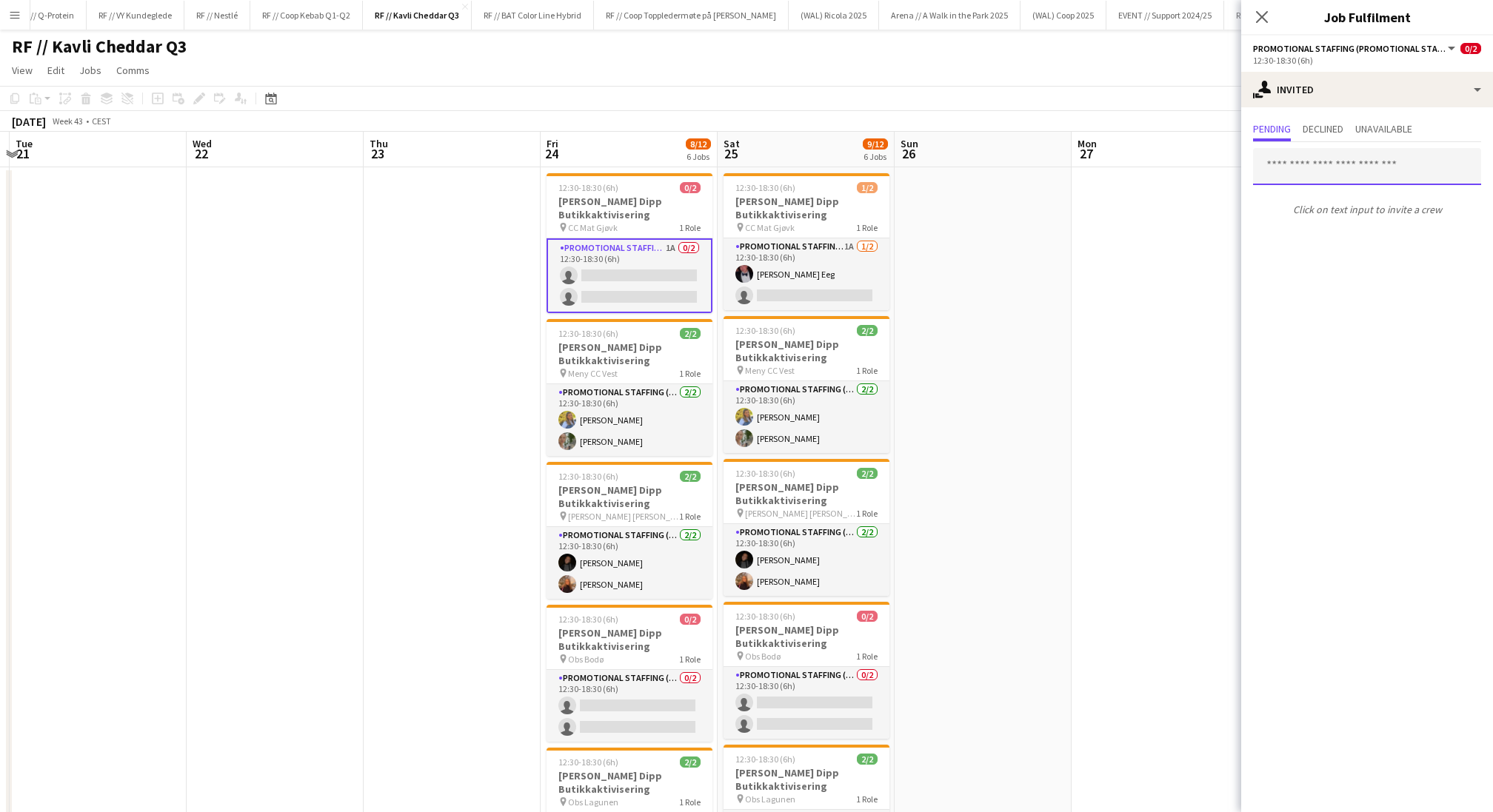
click at [1243, 158] on input "text" at bounding box center [1367, 167] width 228 height 37
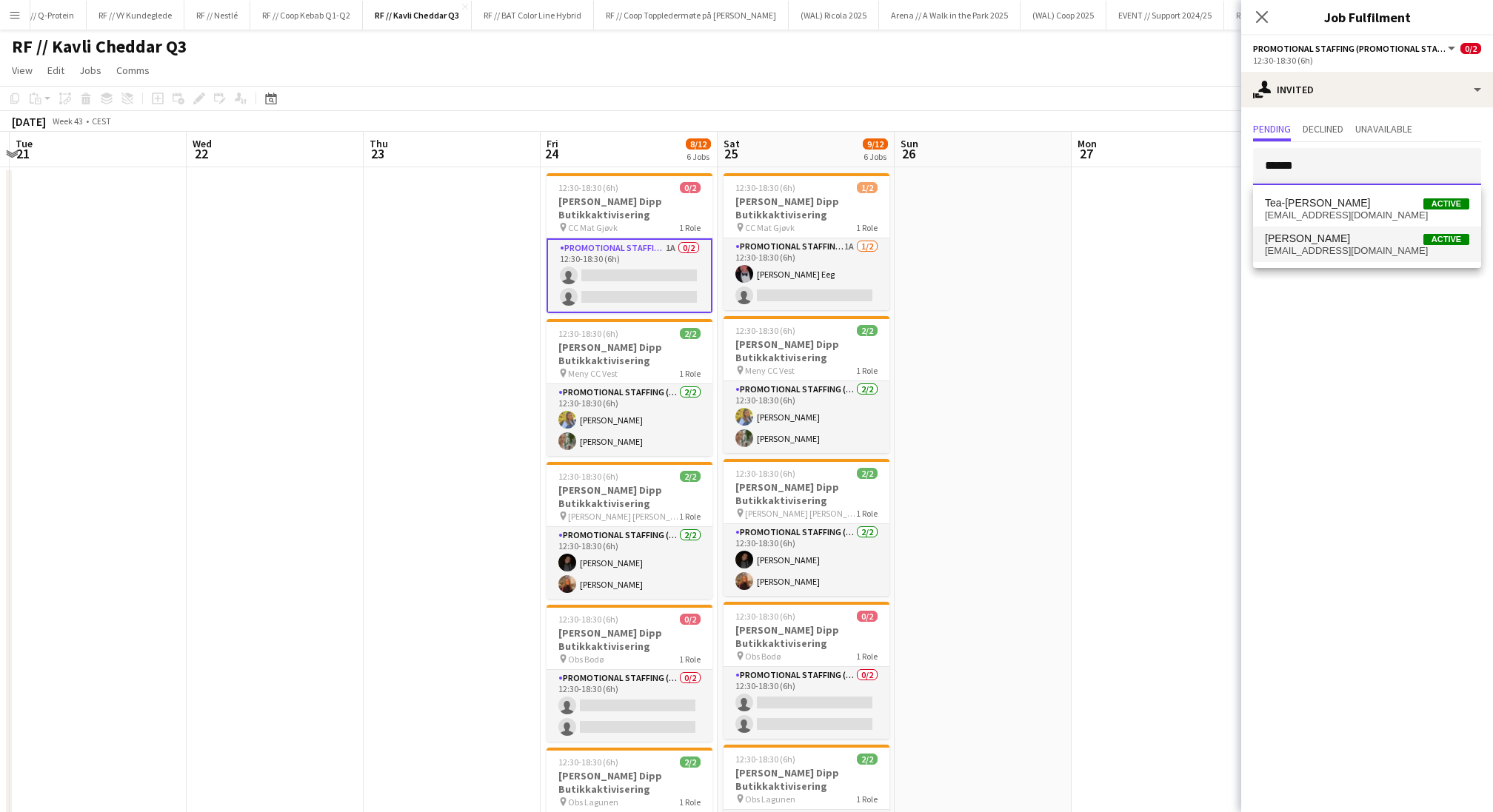
type input "******"
click at [1243, 238] on span "[PERSON_NAME] Active" at bounding box center [1367, 239] width 204 height 13
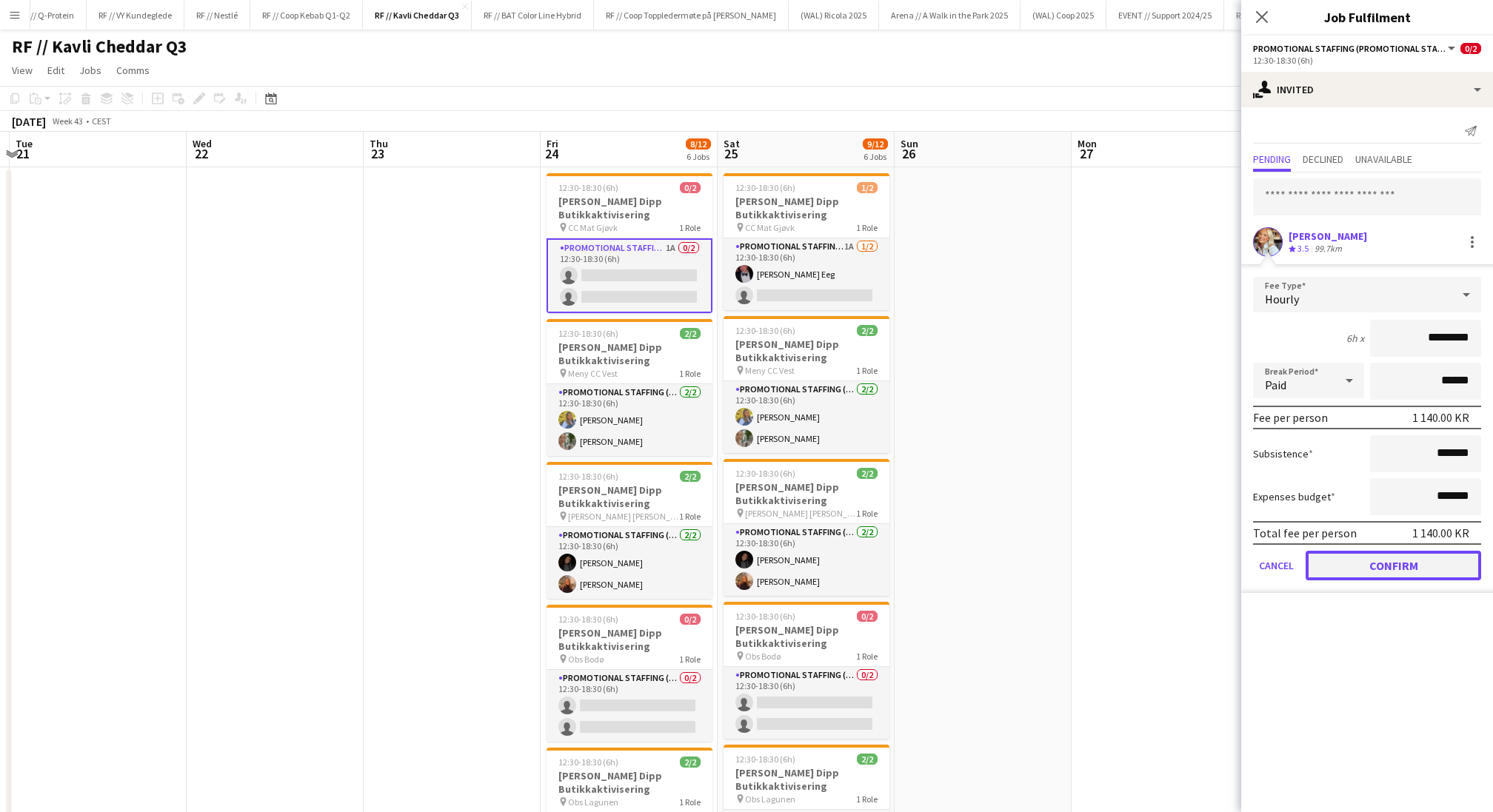
click at [1243, 568] on button "Confirm" at bounding box center [1394, 566] width 176 height 30
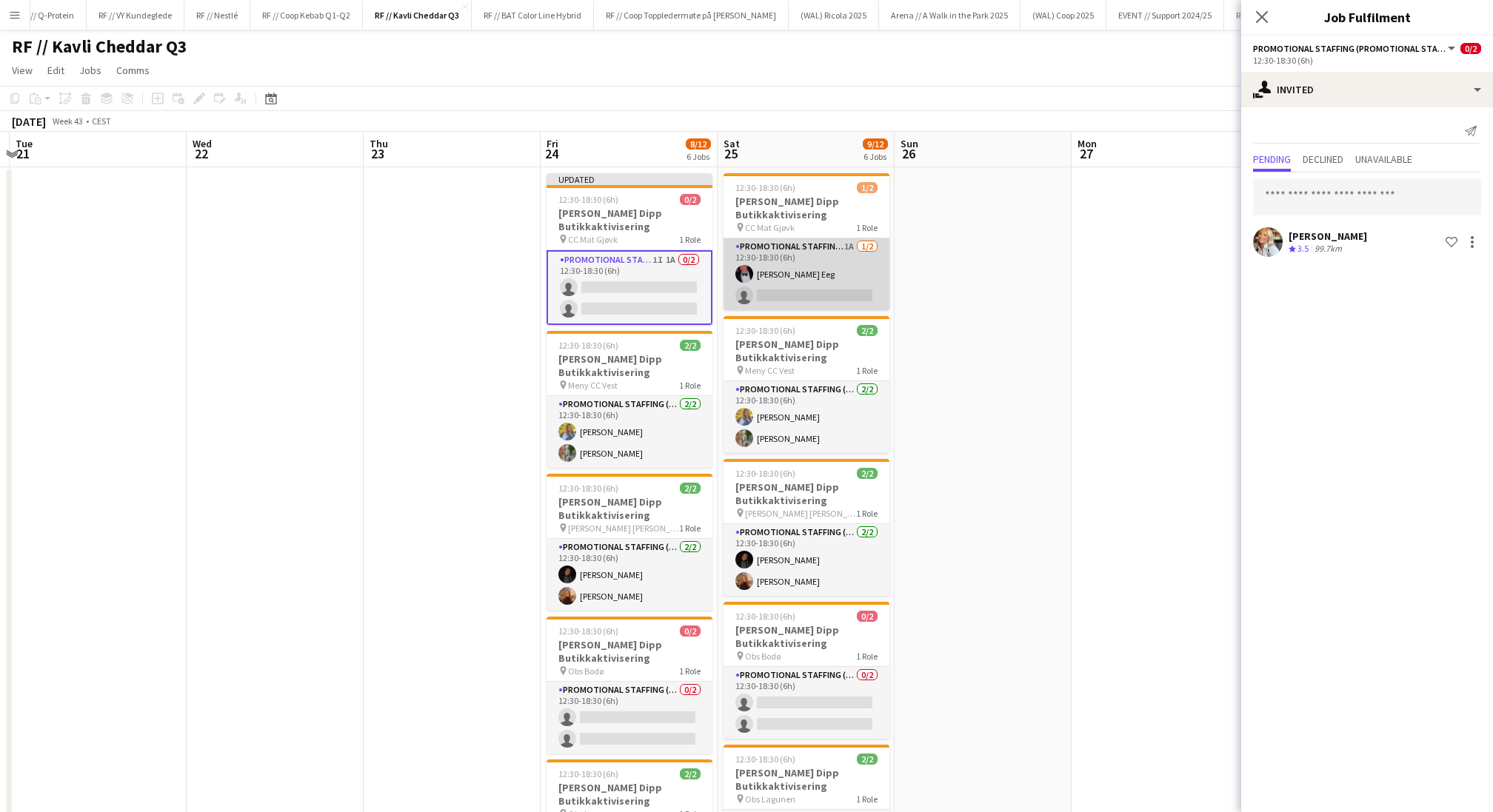
click at [844, 294] on app-card-role "Promotional Staffing (Promotional Staff) 1A [DATE] 12:30-18:30 (6h) [PERSON_NAM…" at bounding box center [806, 274] width 166 height 72
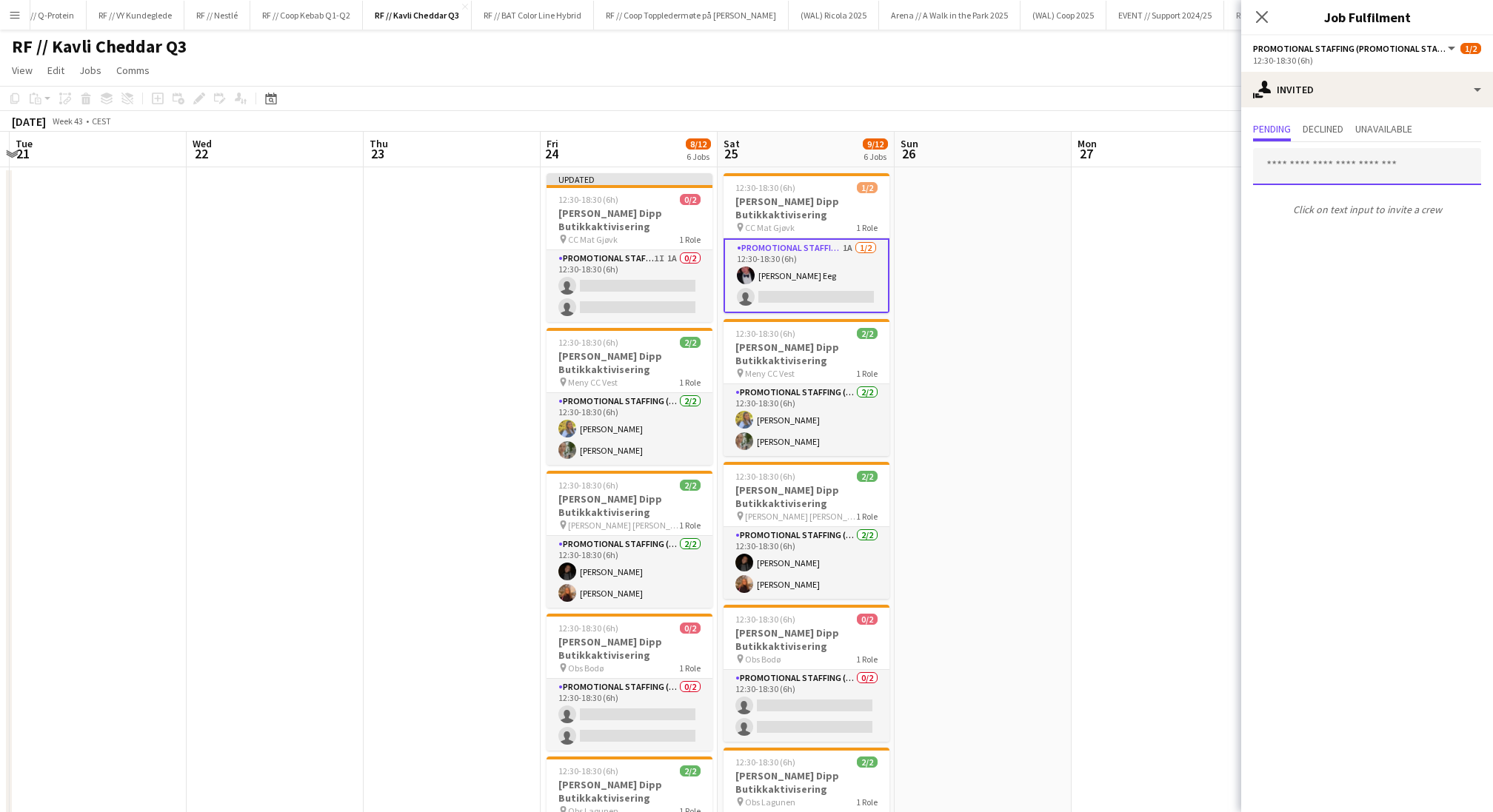
click at [1243, 180] on input "text" at bounding box center [1367, 167] width 228 height 37
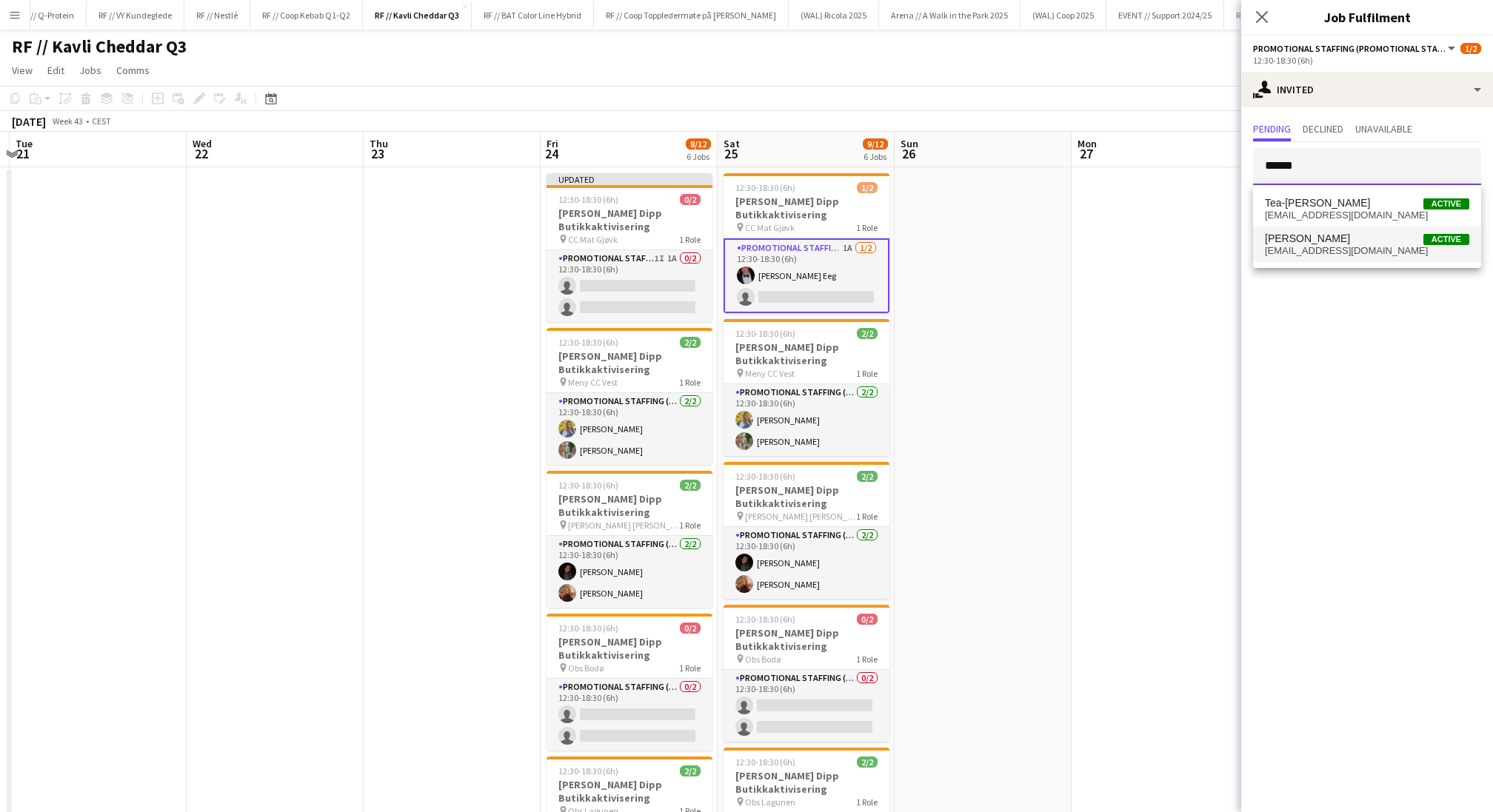
type input "******"
click at [1243, 245] on span "[EMAIL_ADDRESS][DOMAIN_NAME]" at bounding box center [1367, 251] width 204 height 12
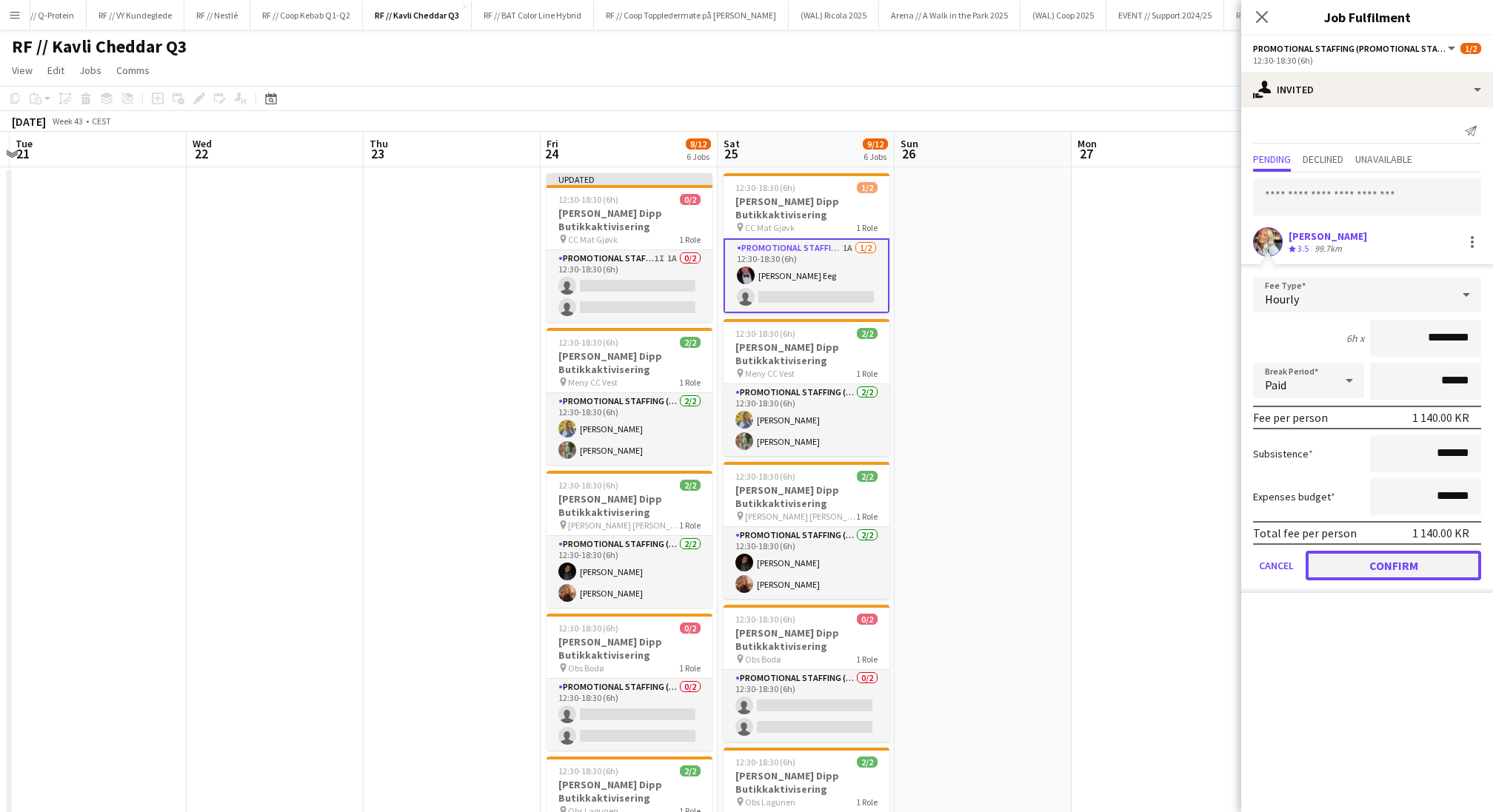
click at [1243, 568] on button "Confirm" at bounding box center [1394, 566] width 176 height 30
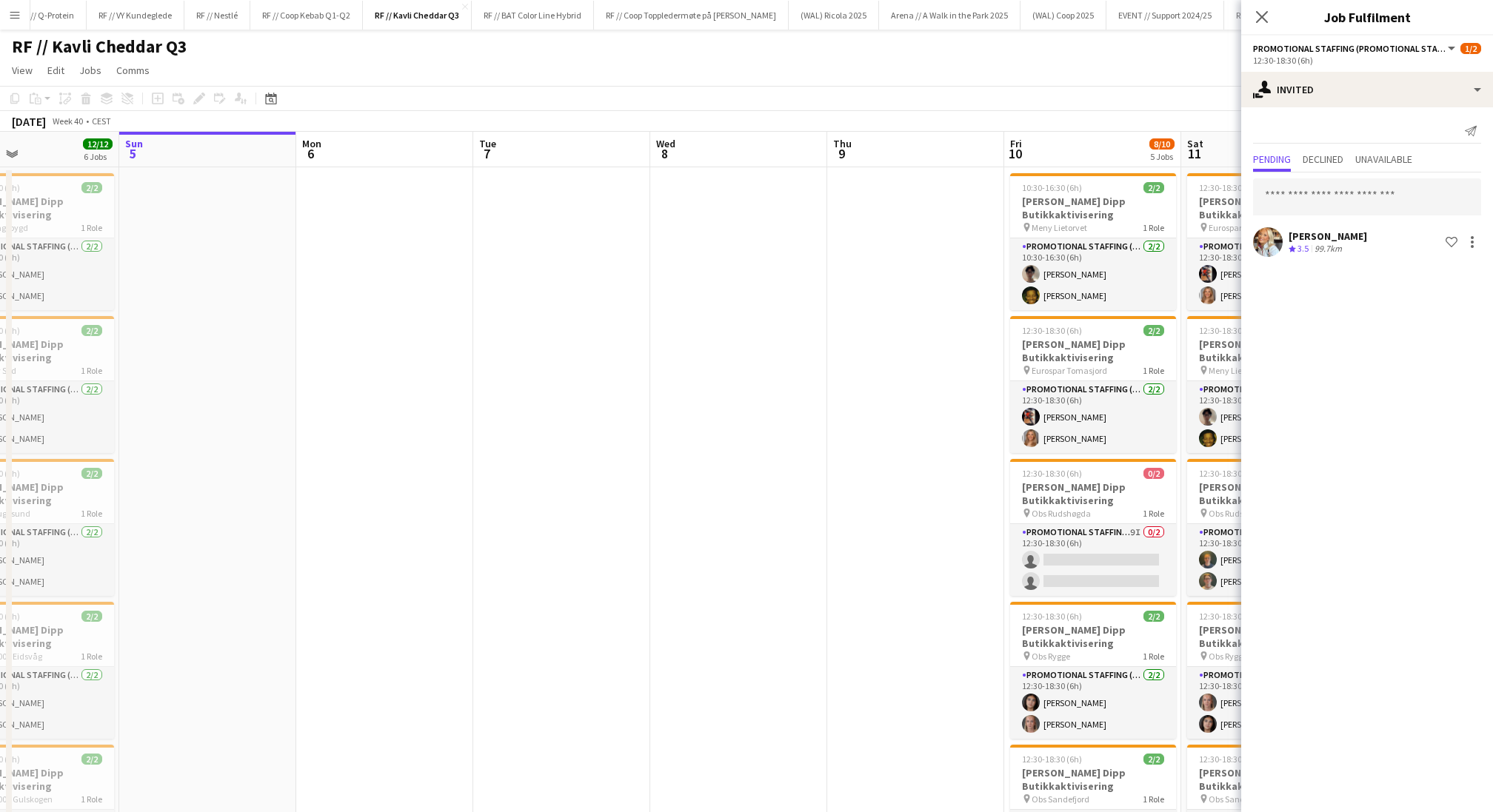
scroll to position [0, 382]
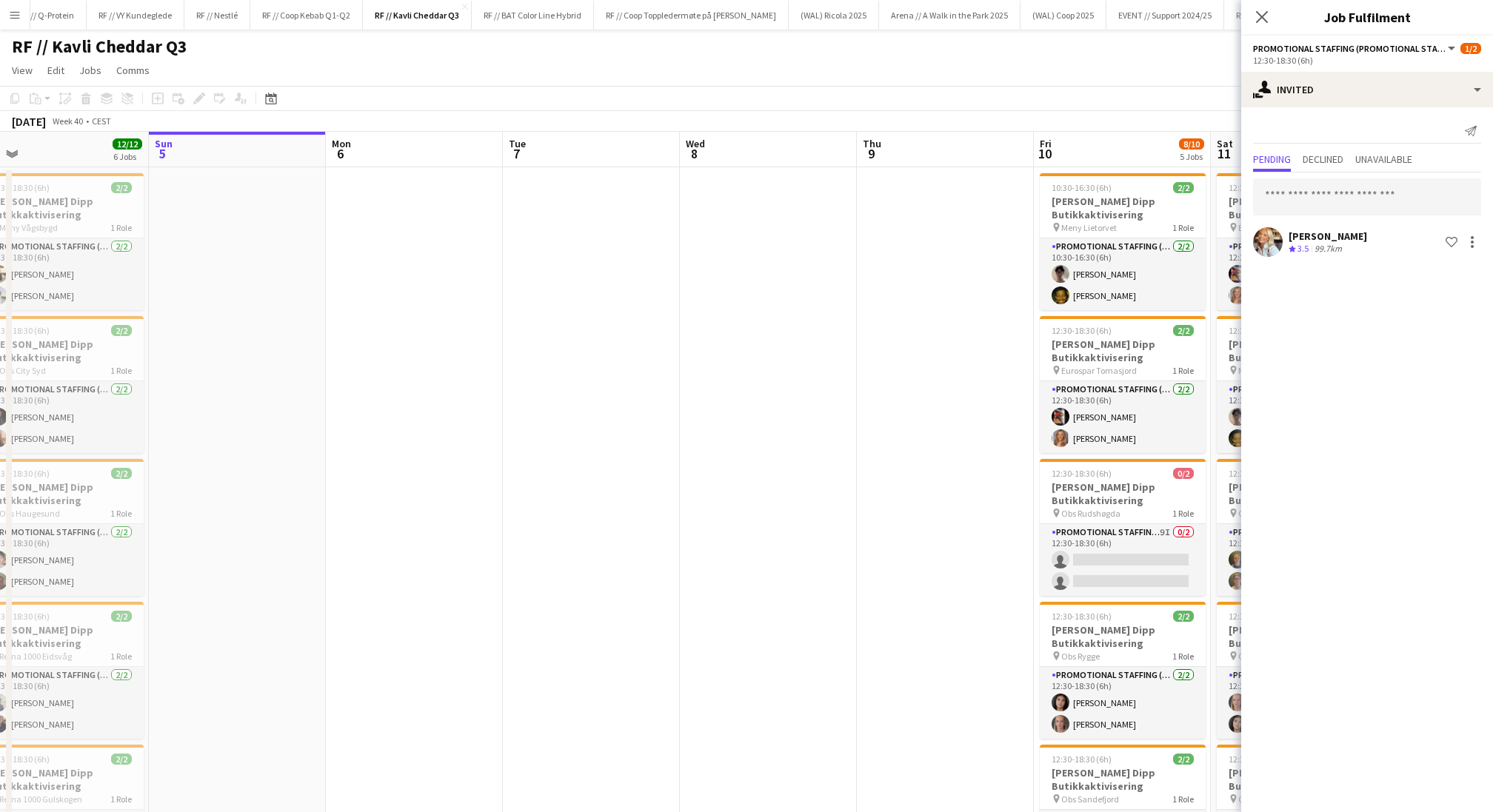
click at [954, 411] on app-date-cell at bounding box center [945, 692] width 177 height 1050
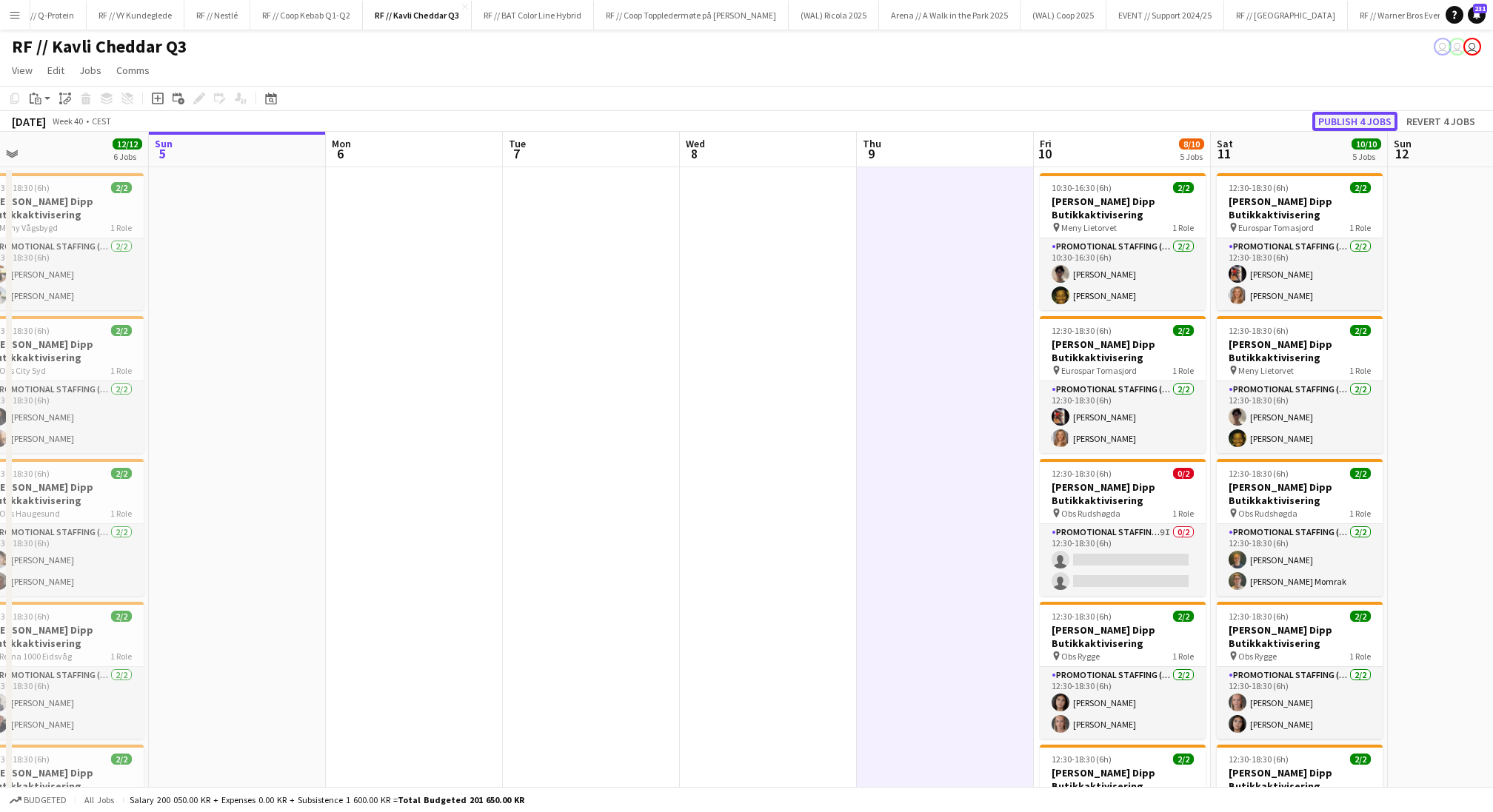
click at [1243, 124] on button "Publish 4 jobs" at bounding box center [1355, 122] width 85 height 19
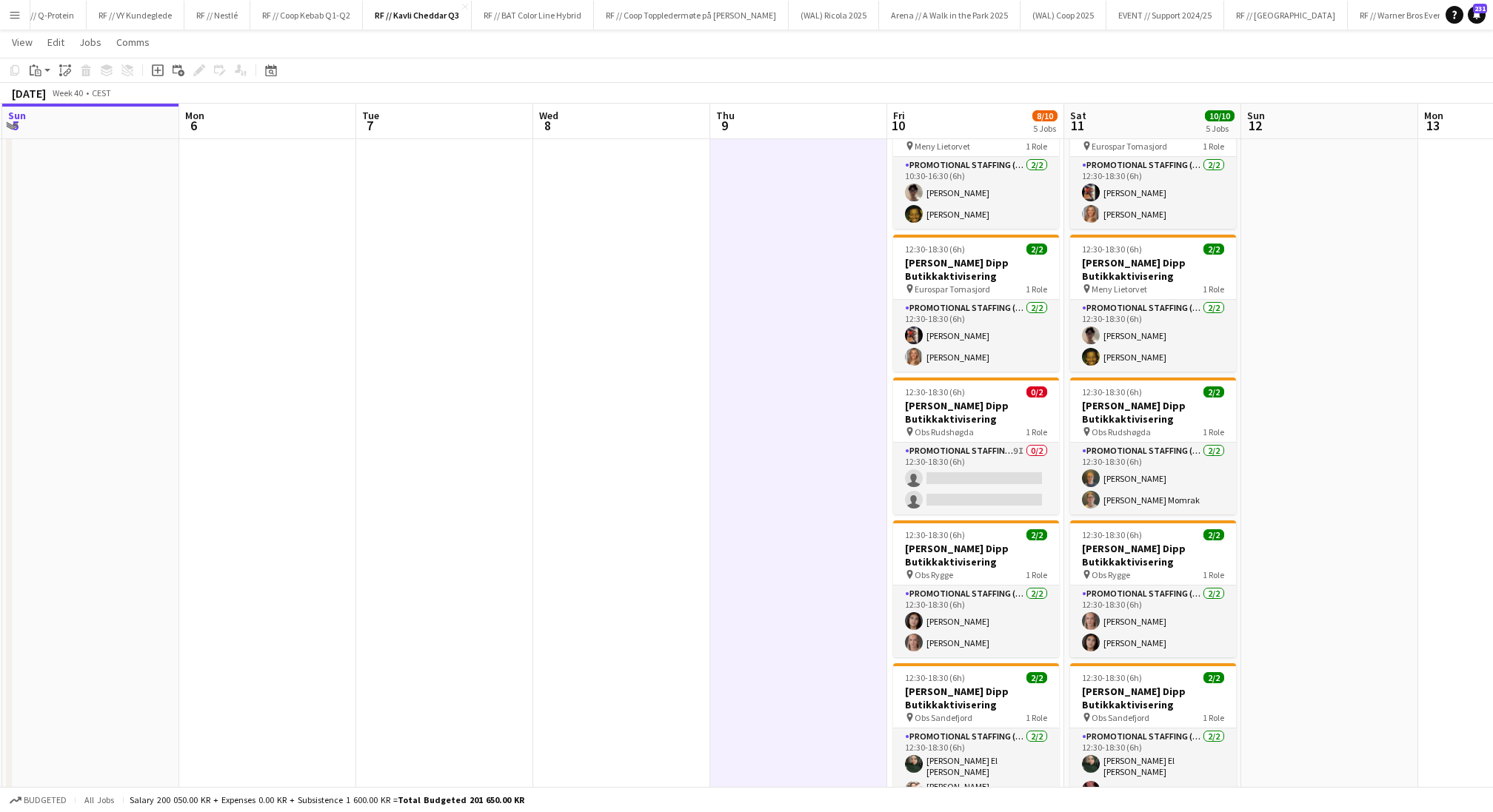
scroll to position [0, 548]
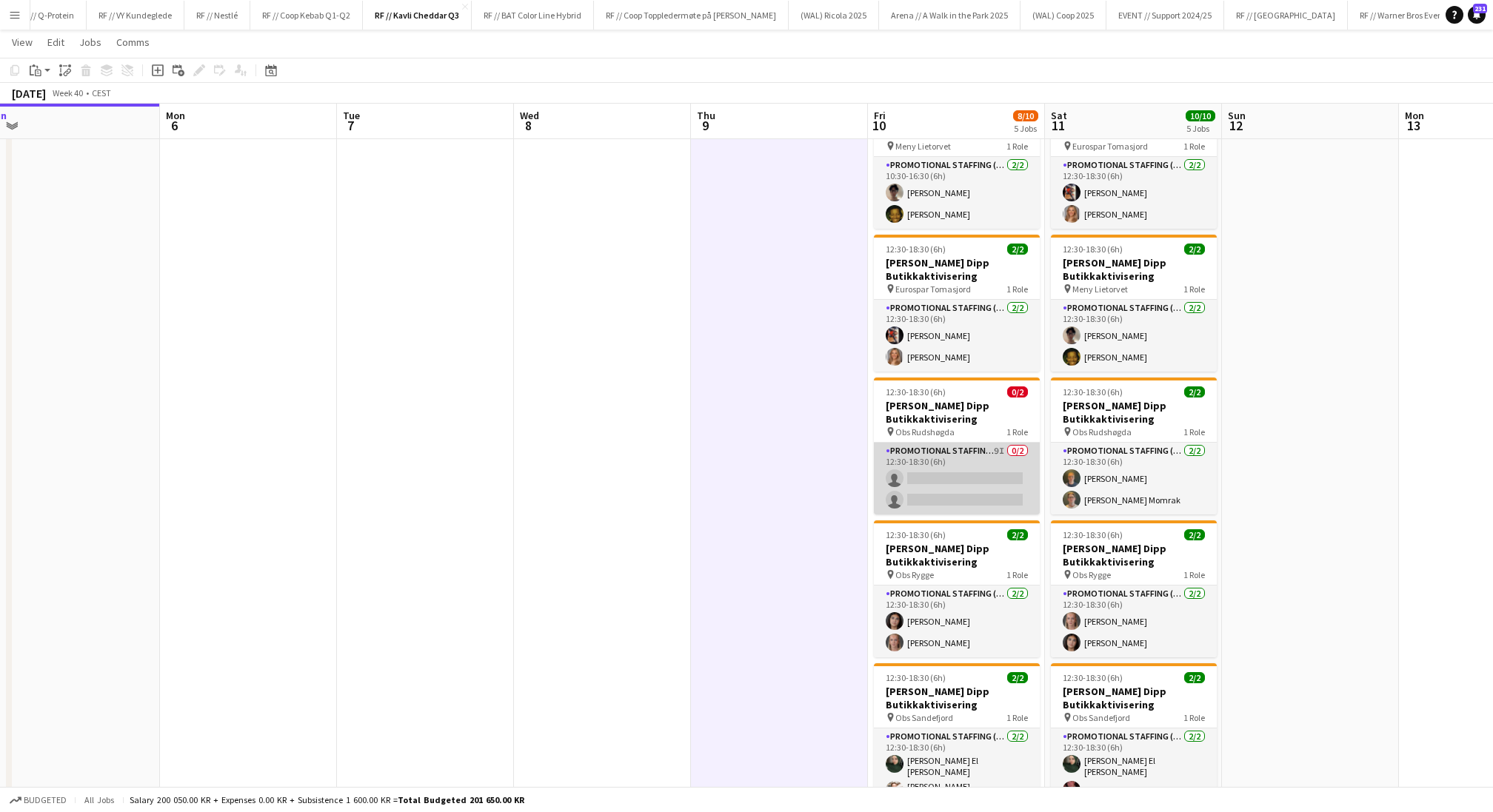
click at [965, 488] on app-card-role "Promotional Staffing (Promotional Staff) 9I 0/2 12:30-18:30 (6h) single-neutral…" at bounding box center [957, 479] width 166 height 72
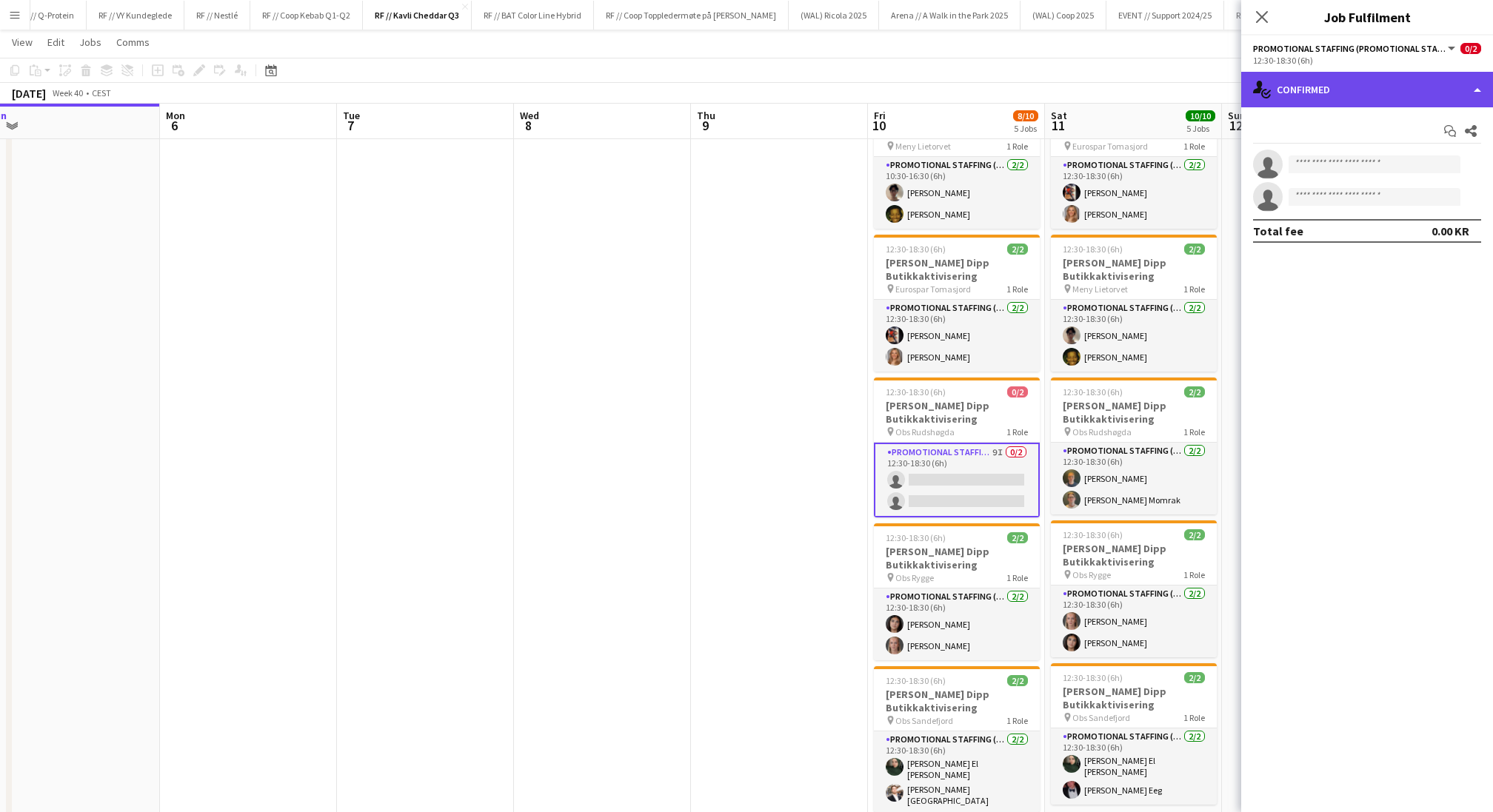
click at [1243, 93] on div "single-neutral-actions-check-2 Confirmed" at bounding box center [1367, 90] width 252 height 36
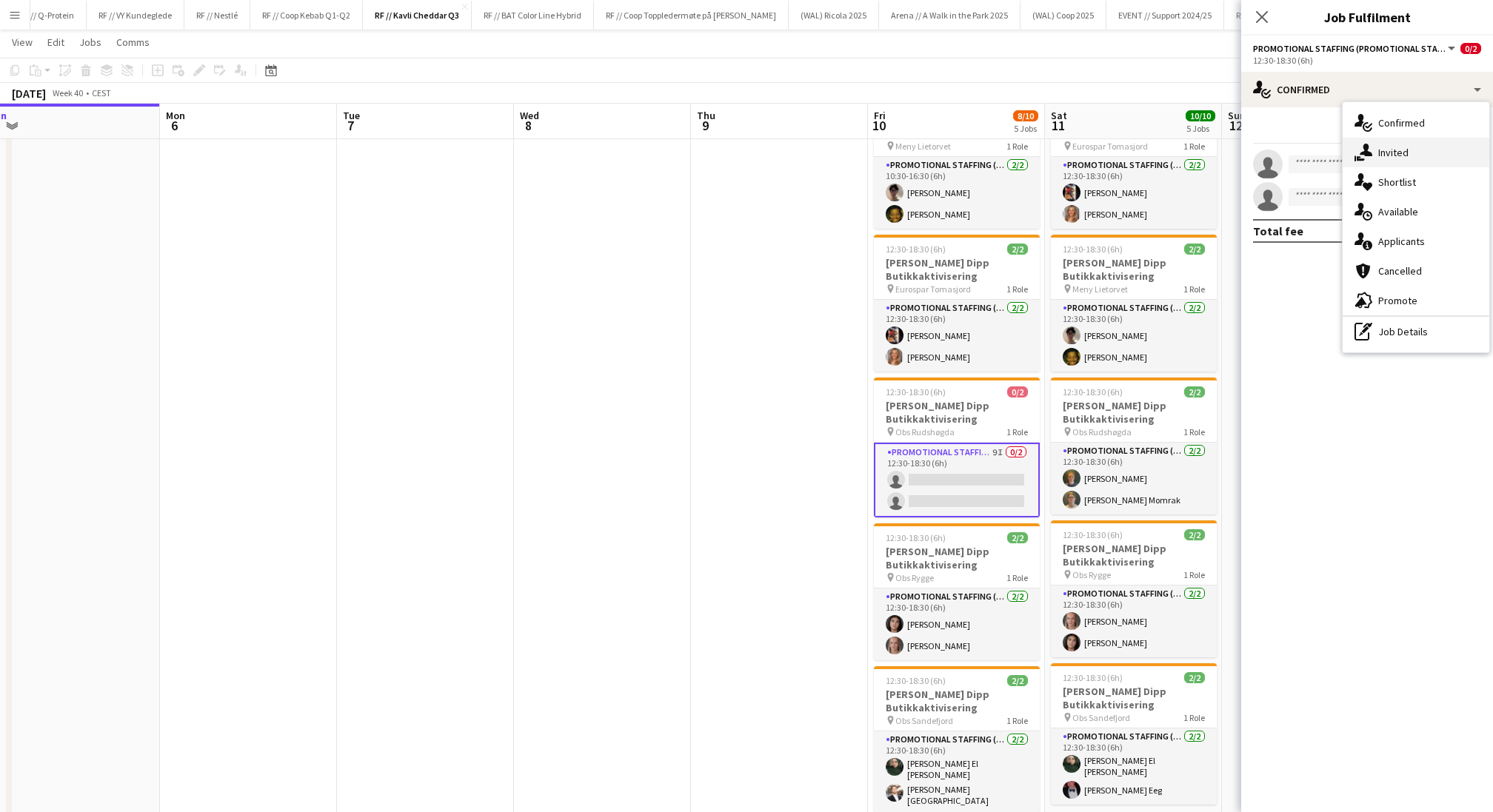
click at [1243, 159] on icon at bounding box center [1361, 159] width 8 height 4
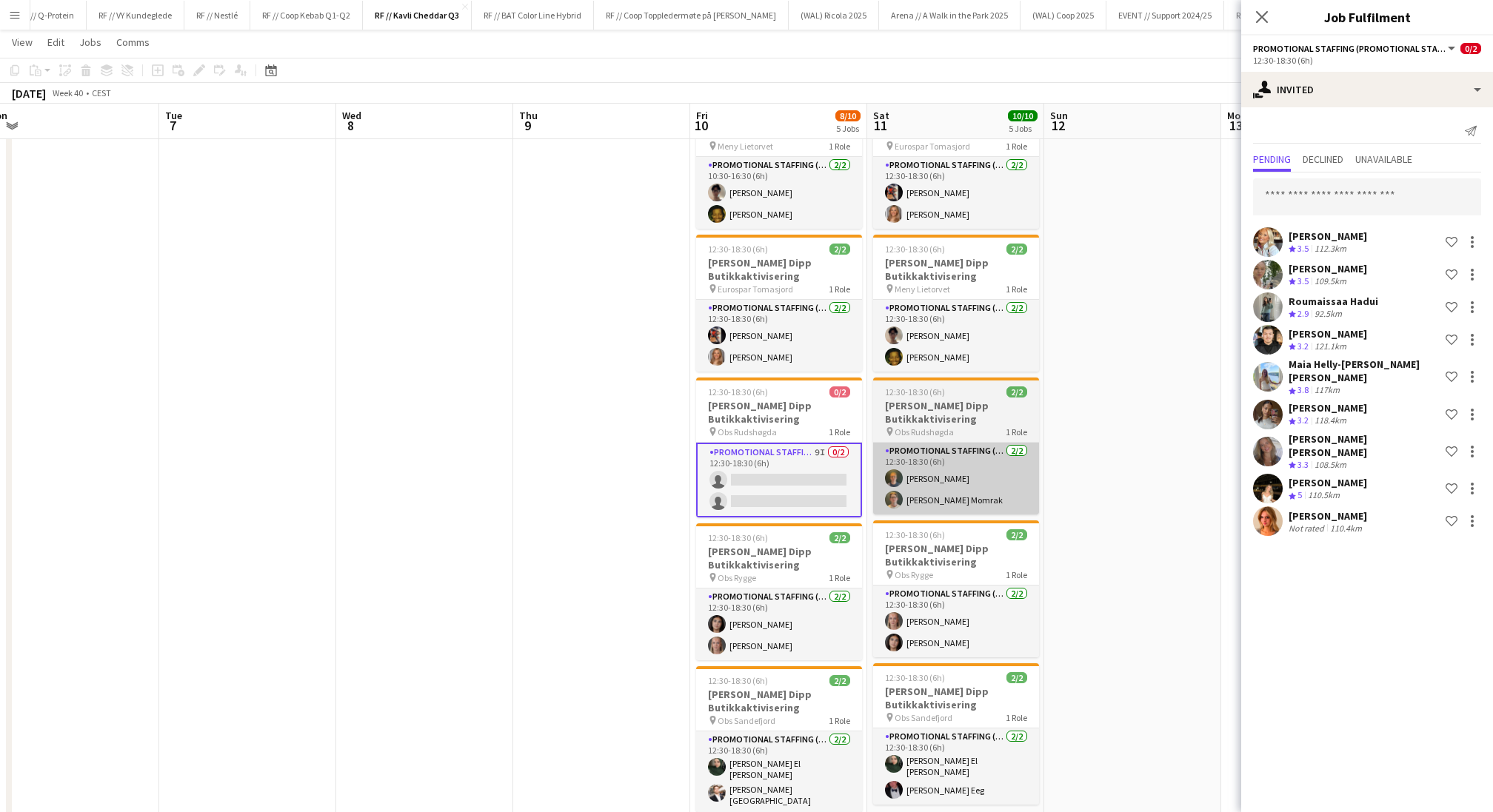
scroll to position [0, 557]
